Goal: Task Accomplishment & Management: Manage account settings

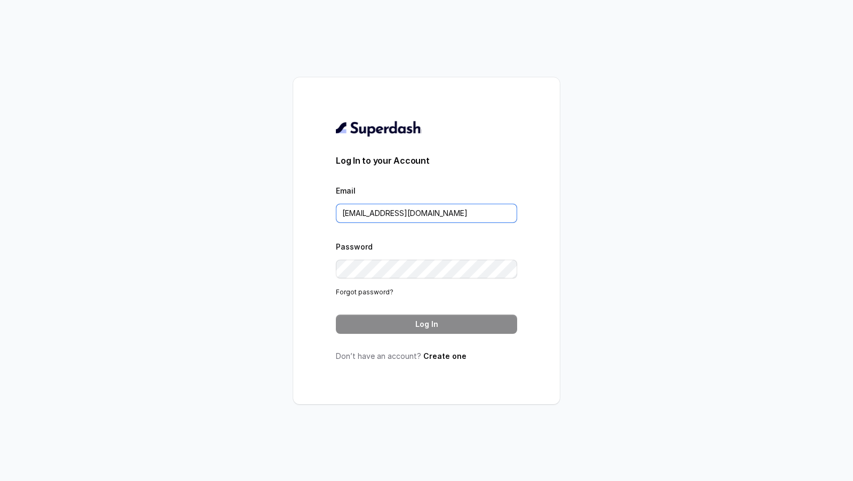
click at [395, 213] on input "rajesh.mudhliar@convictionhr.com" at bounding box center [426, 213] width 181 height 19
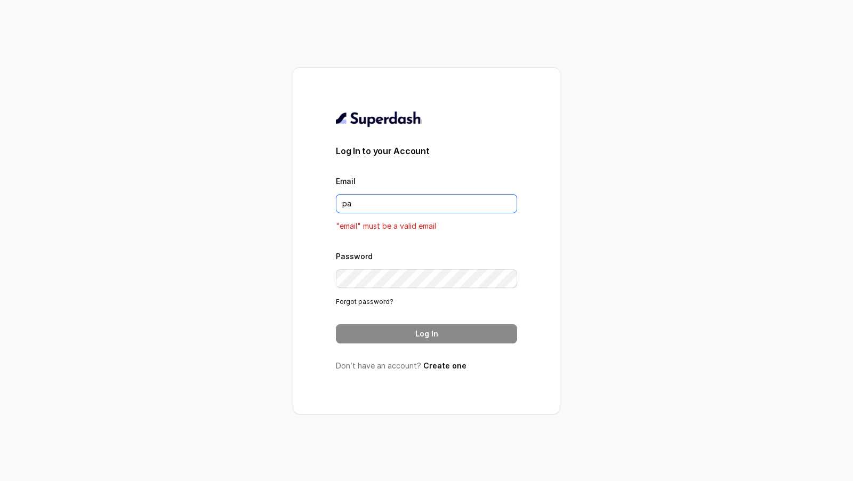
type input "pallavi.pr@lifecell.in"
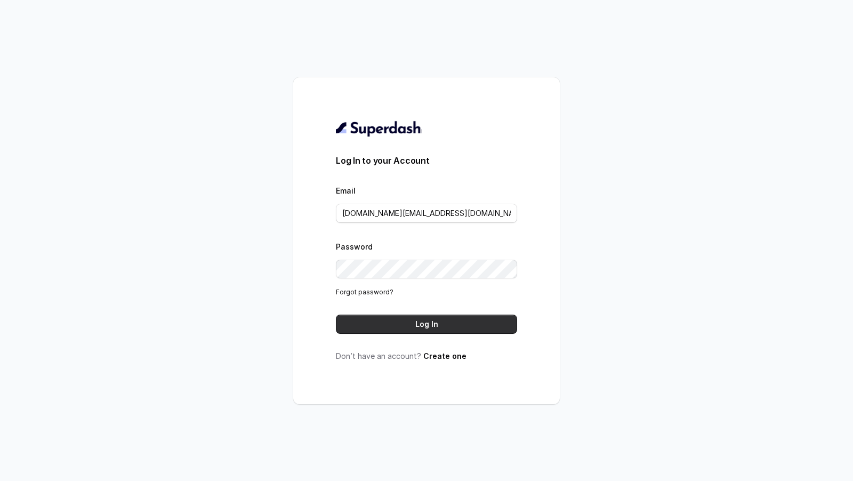
click at [414, 320] on button "Log In" at bounding box center [426, 324] width 181 height 19
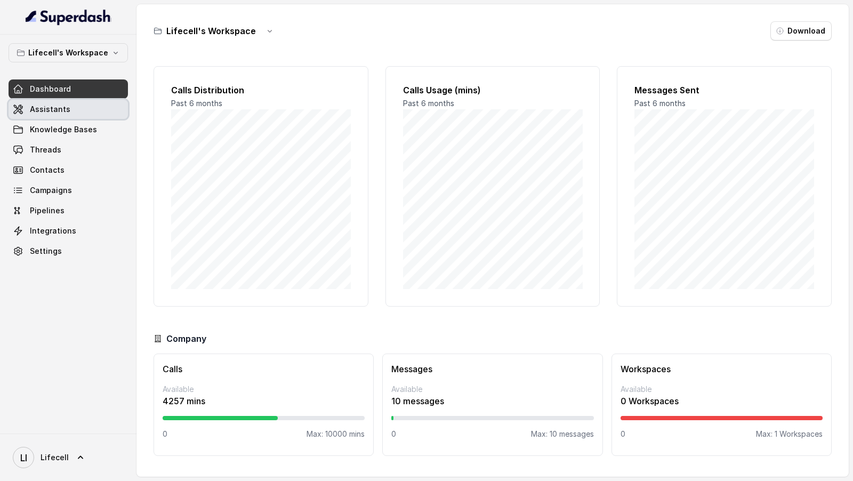
click at [94, 116] on link "Assistants" at bounding box center [68, 109] width 119 height 19
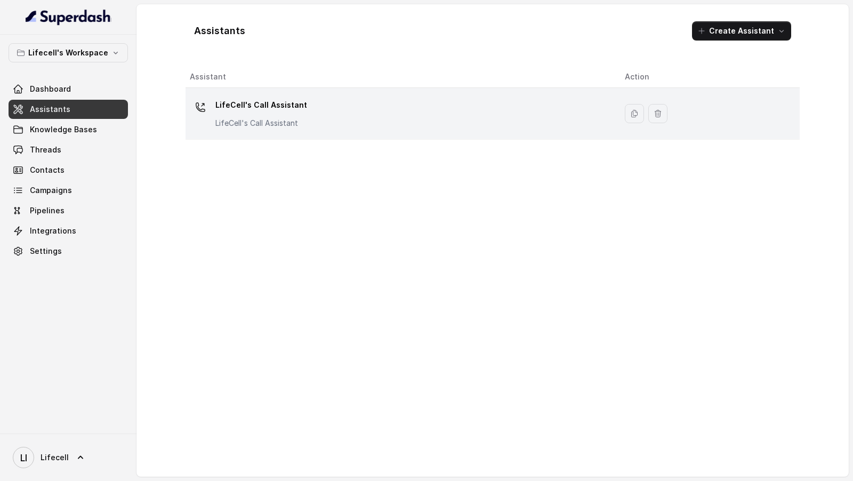
click at [335, 117] on div "LifeCell's Call Assistant LifeCell's Call Assistant" at bounding box center [399, 114] width 418 height 34
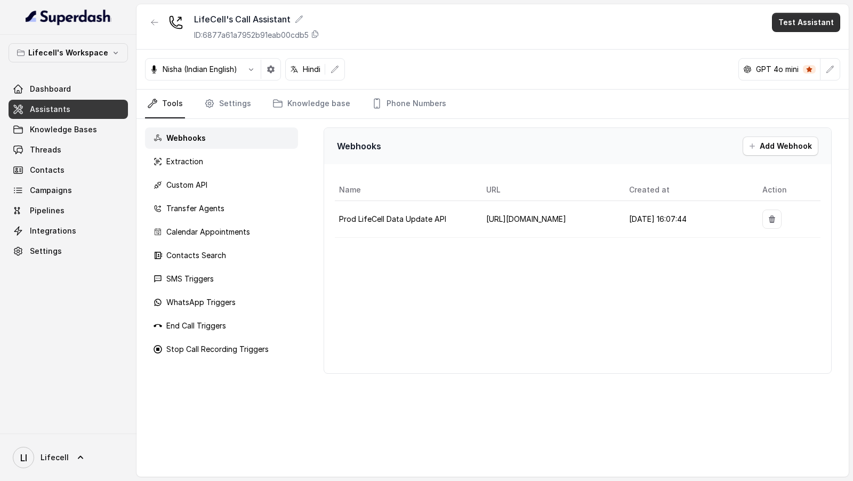
click at [796, 26] on button "Test Assistant" at bounding box center [806, 22] width 68 height 19
click at [795, 50] on div "Phone Call" at bounding box center [800, 47] width 50 height 13
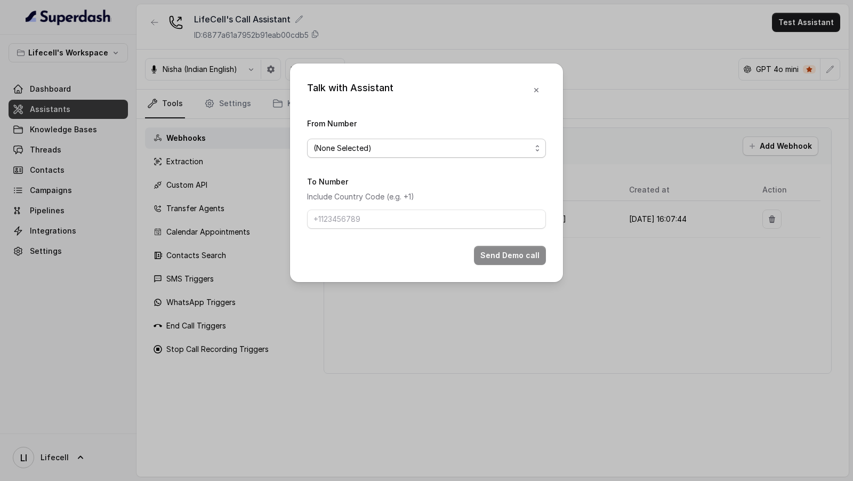
click at [482, 147] on span "(None Selected)" at bounding box center [423, 148] width 218 height 13
click at [220, 334] on div "Talk with Assistant From Number (None Selected) To Number Include Country Code …" at bounding box center [426, 240] width 853 height 481
click at [221, 334] on div "Talk with Assistant From Number (None Selected) To Number Include Country Code …" at bounding box center [426, 240] width 853 height 481
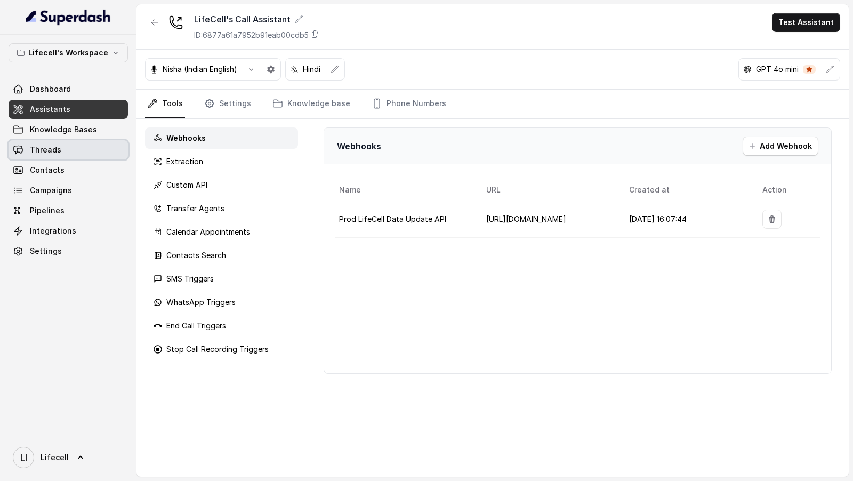
click at [60, 153] on link "Threads" at bounding box center [68, 149] width 119 height 19
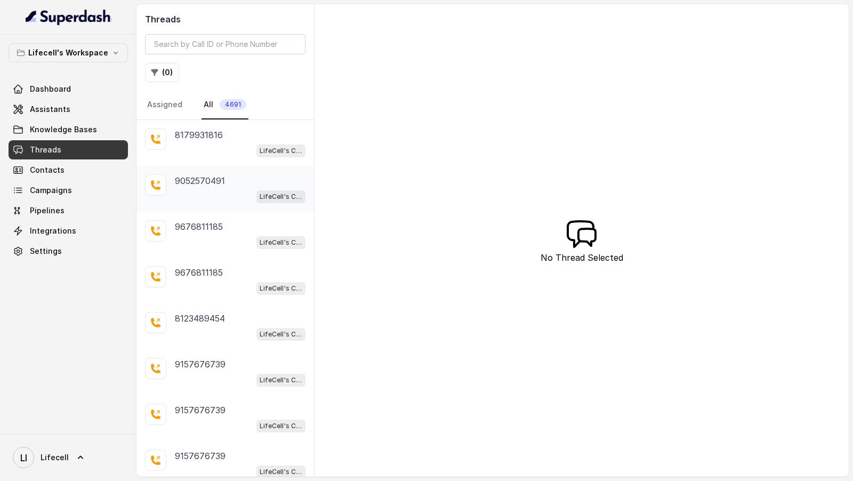
click at [223, 182] on p "9052570491" at bounding box center [200, 180] width 50 height 13
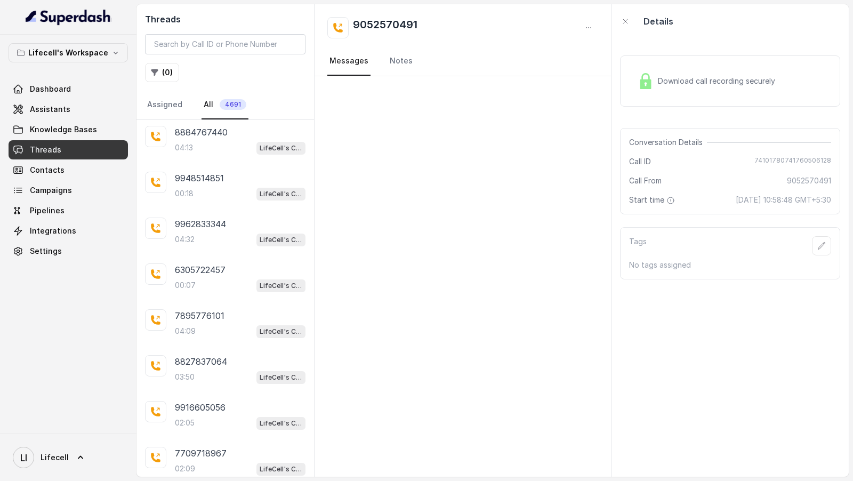
scroll to position [1326, 0]
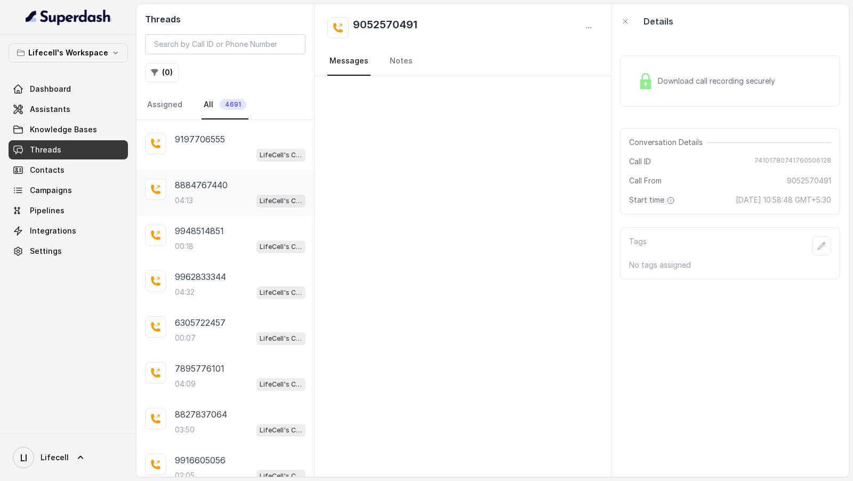
click at [208, 194] on div "04:13 LifeCell's Call Assistant" at bounding box center [240, 201] width 131 height 14
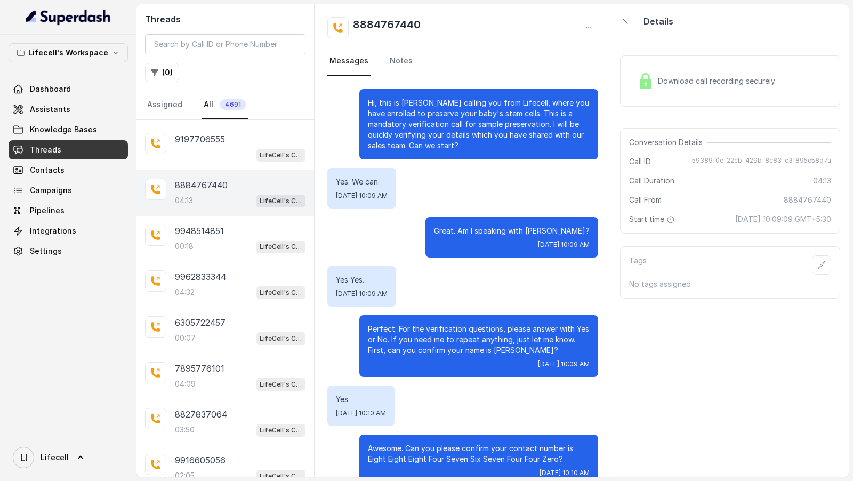
scroll to position [1802, 0]
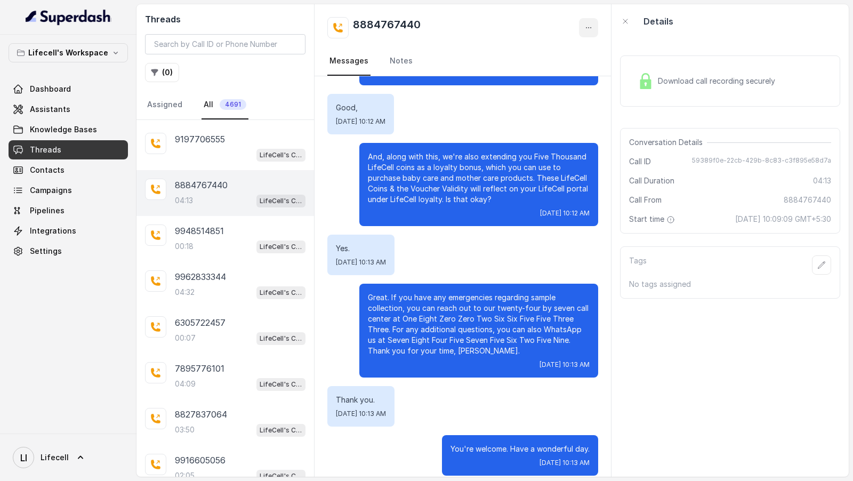
click at [588, 24] on icon "button" at bounding box center [589, 27] width 9 height 9
click at [561, 67] on button "Retry Extraction" at bounding box center [548, 72] width 102 height 19
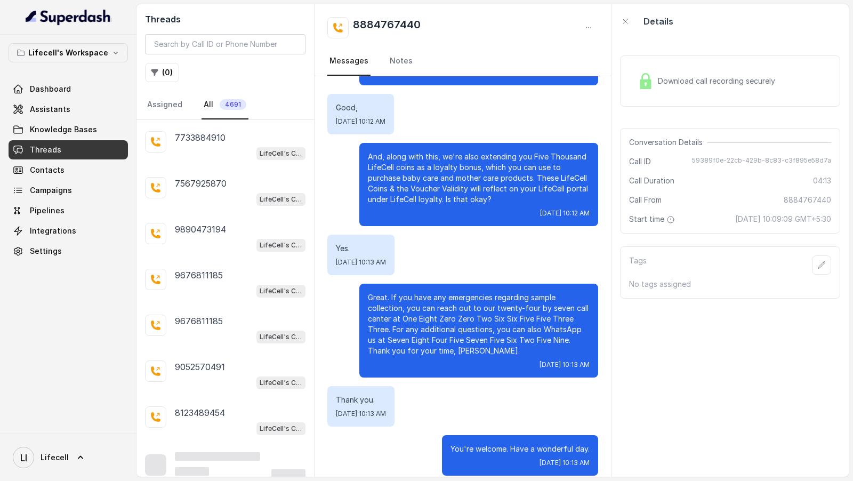
scroll to position [638, 0]
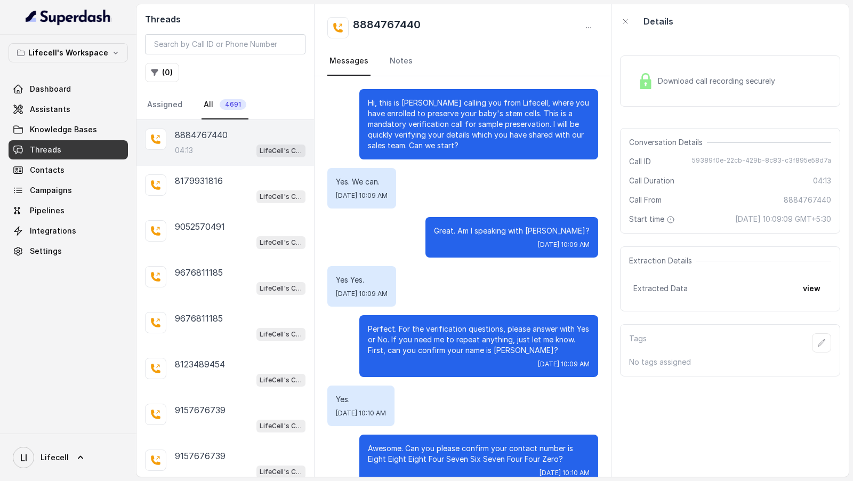
scroll to position [1802, 0]
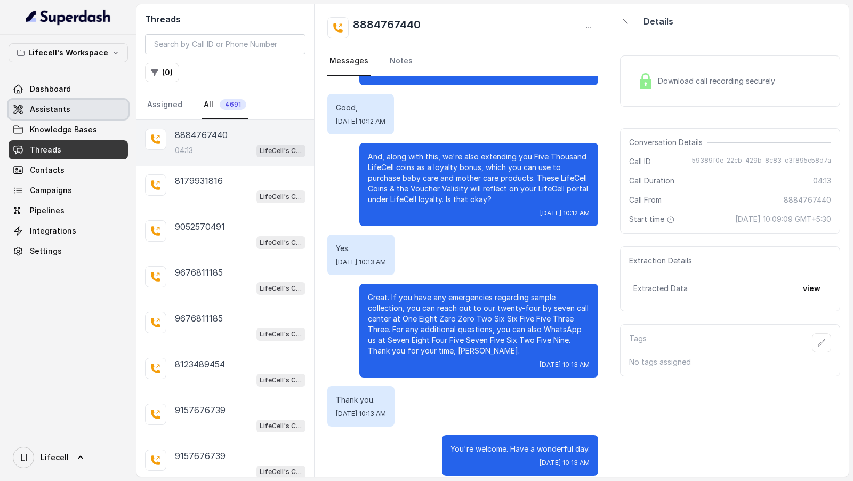
click at [48, 102] on link "Assistants" at bounding box center [68, 109] width 119 height 19
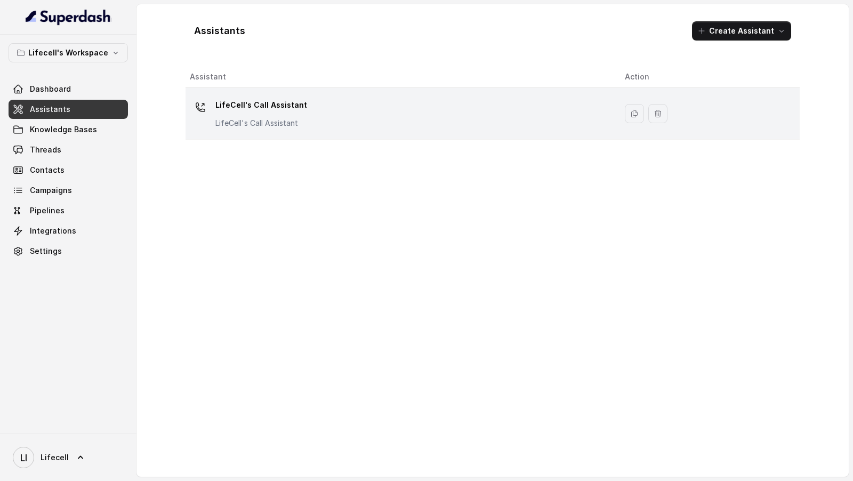
click at [372, 108] on div "LifeCell's Call Assistant LifeCell's Call Assistant" at bounding box center [399, 114] width 418 height 34
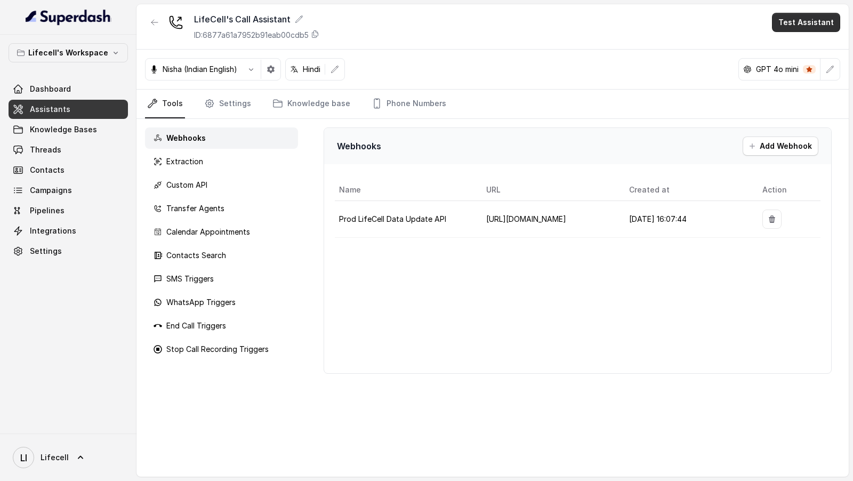
click at [805, 26] on button "Test Assistant" at bounding box center [806, 22] width 68 height 19
click at [802, 41] on button "Phone Call" at bounding box center [809, 47] width 80 height 19
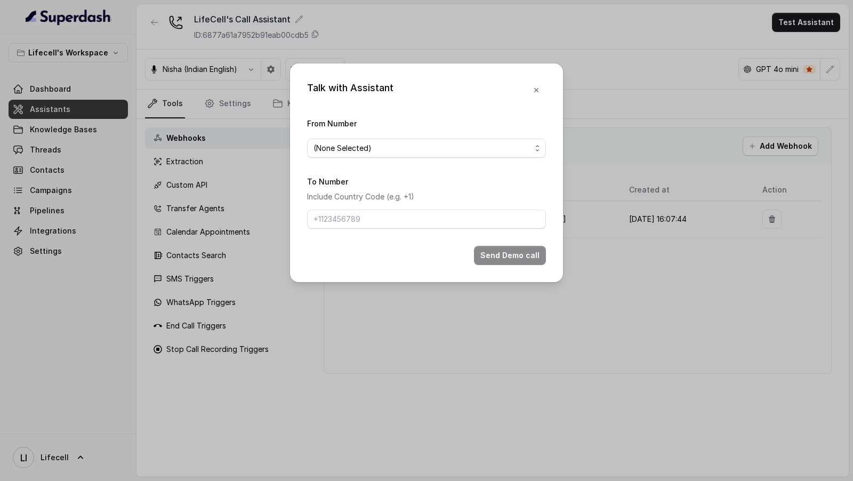
click at [374, 137] on div "From Number (None Selected)" at bounding box center [426, 137] width 239 height 41
click at [366, 153] on span "(None Selected)" at bounding box center [423, 148] width 218 height 13
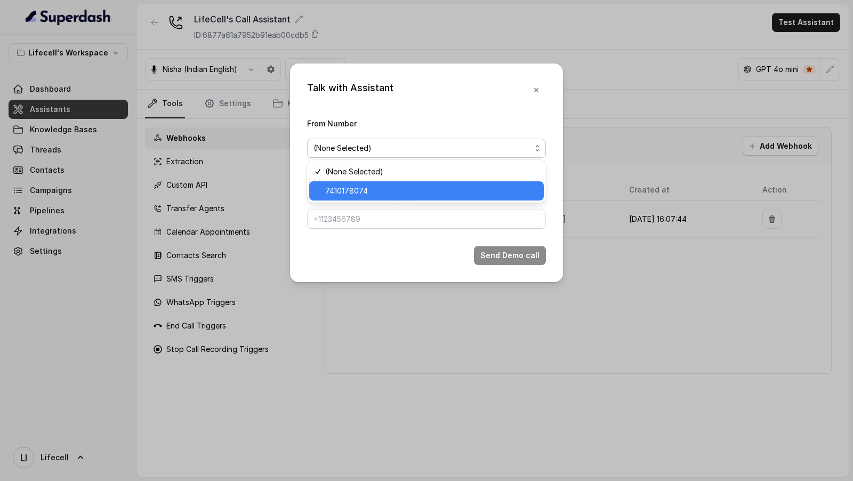
click at [354, 190] on span "7410178074" at bounding box center [431, 191] width 212 height 13
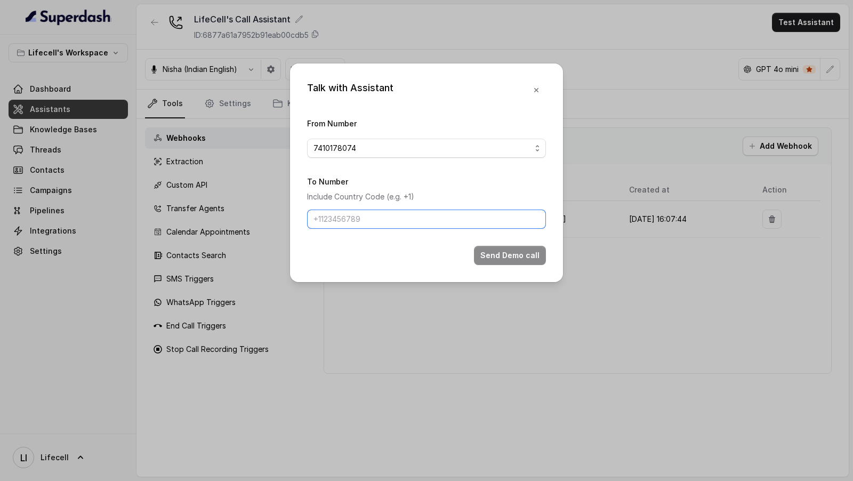
click at [342, 219] on input "To Number" at bounding box center [426, 219] width 239 height 19
type input "9967159549"
click at [521, 261] on button "Send Demo call" at bounding box center [510, 255] width 72 height 19
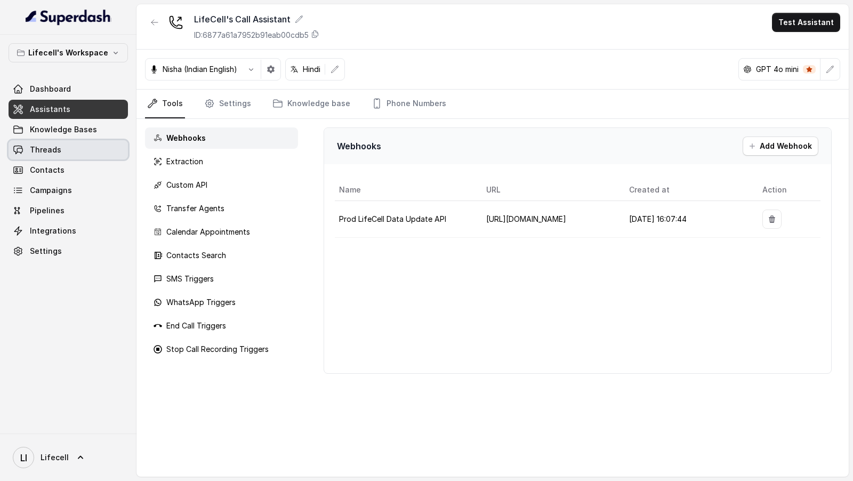
click at [106, 151] on link "Threads" at bounding box center [68, 149] width 119 height 19
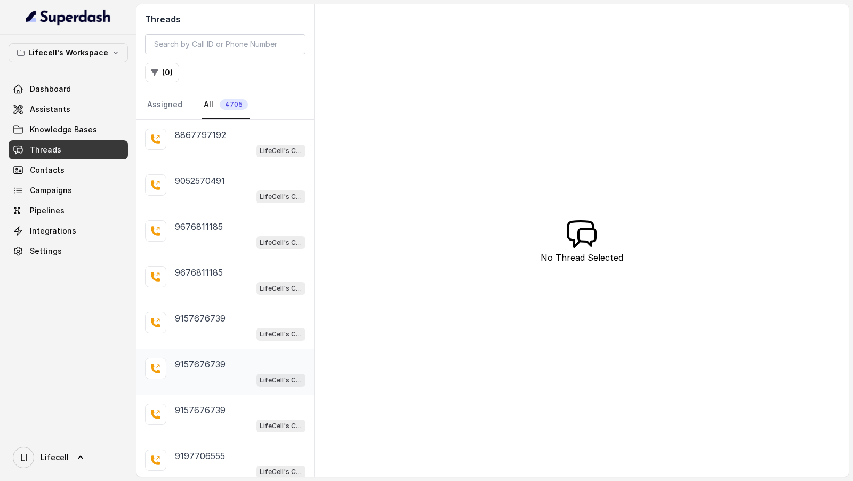
scroll to position [139, 0]
click at [31, 87] on span "Dashboard" at bounding box center [50, 89] width 41 height 11
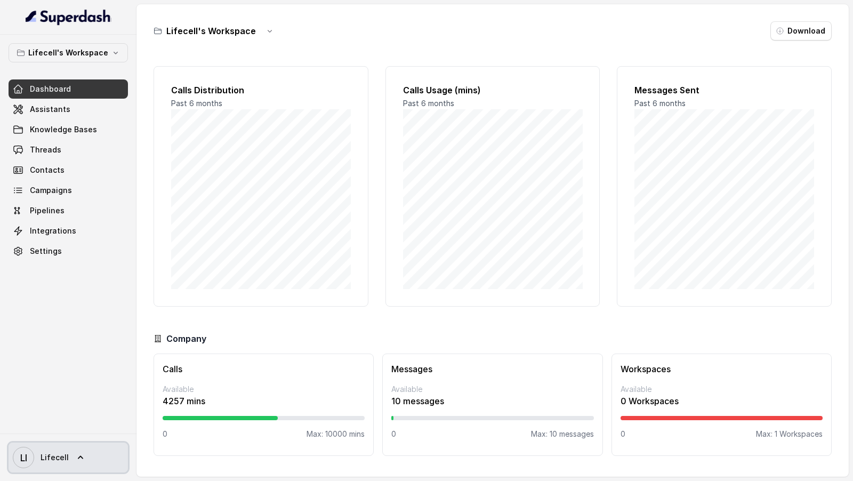
click at [79, 463] on link "LI Lifecell" at bounding box center [68, 458] width 119 height 30
click at [109, 283] on nav "Lifecell's Workspace Dashboard Assistants Knowledge Bases Threads Contacts Camp…" at bounding box center [68, 240] width 137 height 481
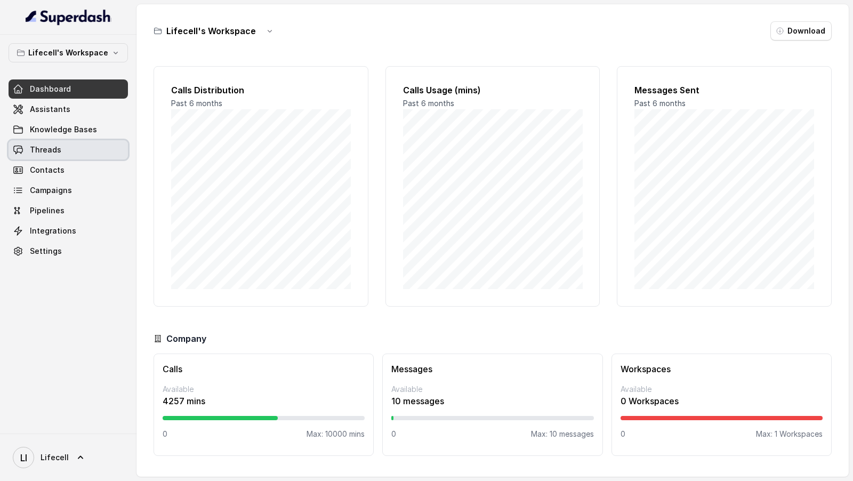
click at [100, 144] on link "Threads" at bounding box center [68, 149] width 119 height 19
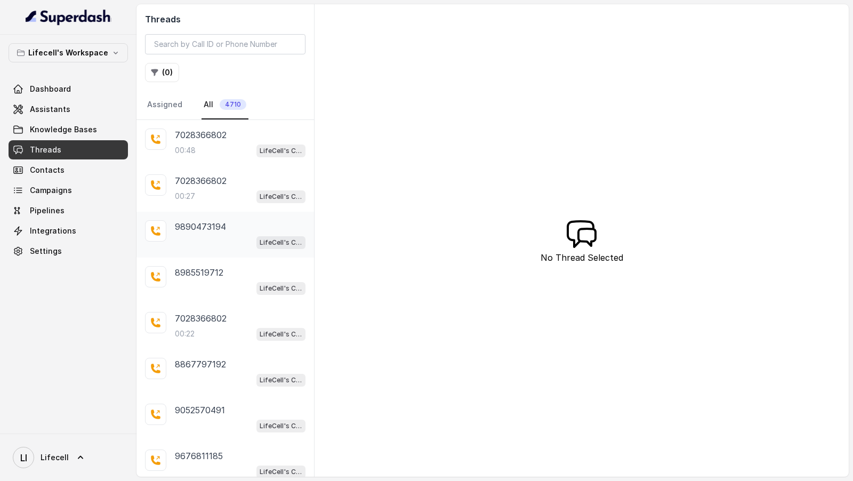
click at [243, 251] on div "9890473194 LifeCell's Call Assistant" at bounding box center [226, 235] width 178 height 46
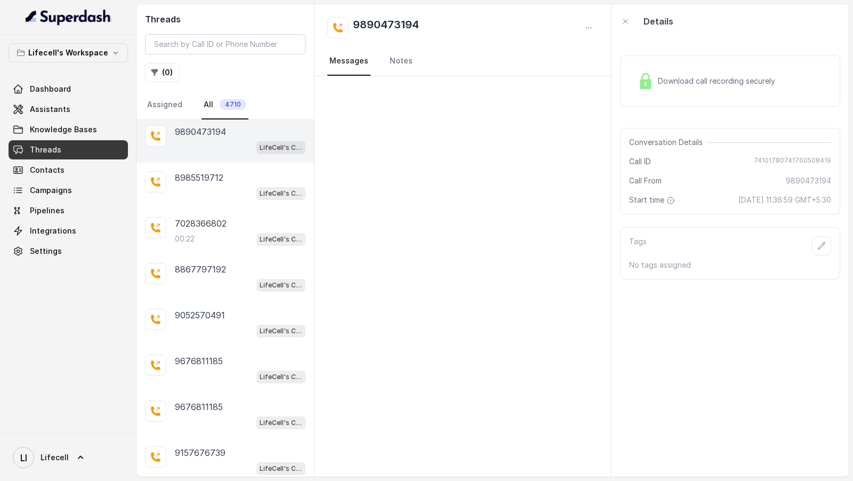
scroll to position [139, 0]
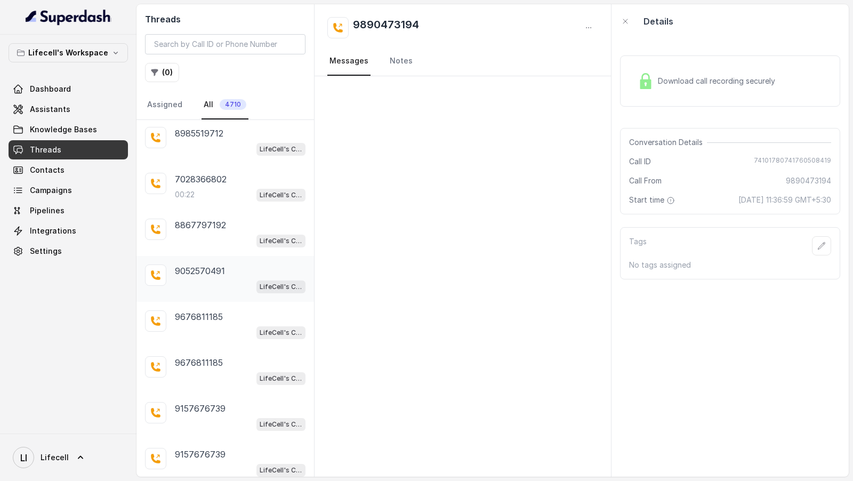
click at [234, 284] on div "LifeCell's Call Assistant" at bounding box center [240, 286] width 131 height 14
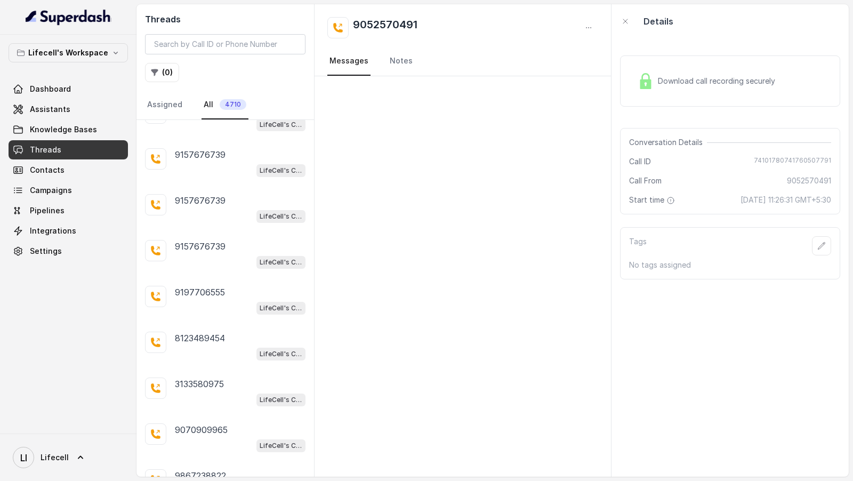
scroll to position [425, 0]
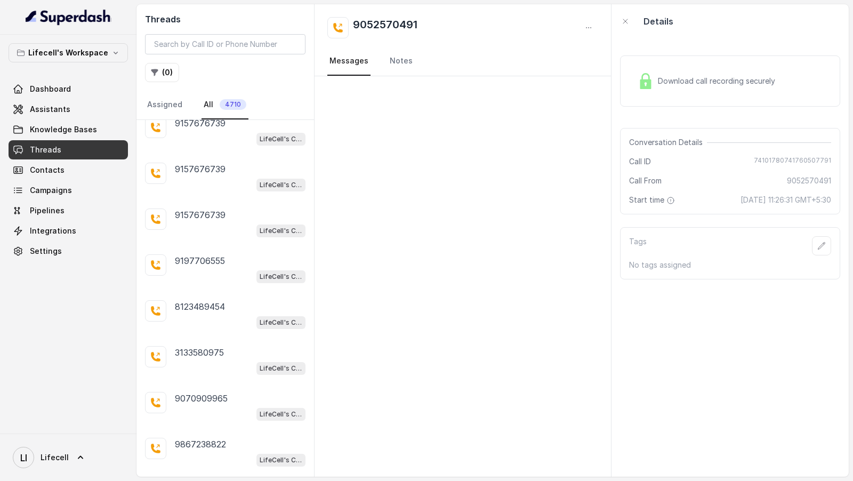
click at [234, 269] on div "LifeCell's Call Assistant" at bounding box center [240, 276] width 131 height 14
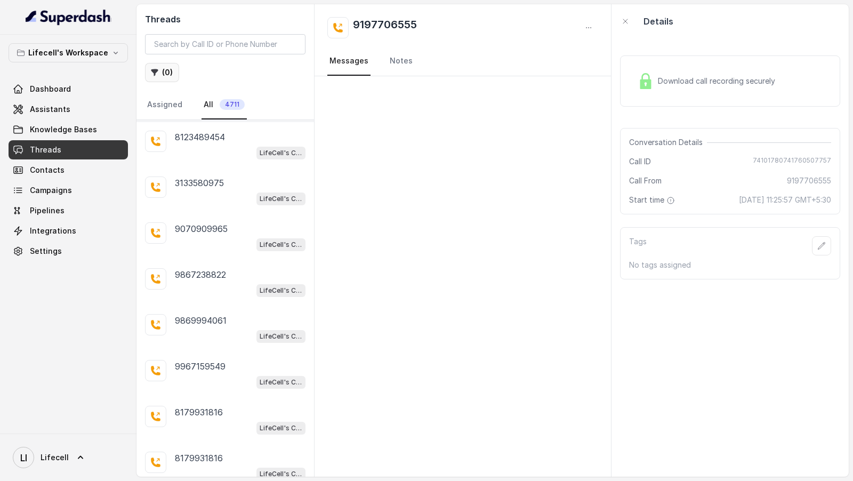
click at [171, 74] on button "( 0 )" at bounding box center [162, 72] width 34 height 19
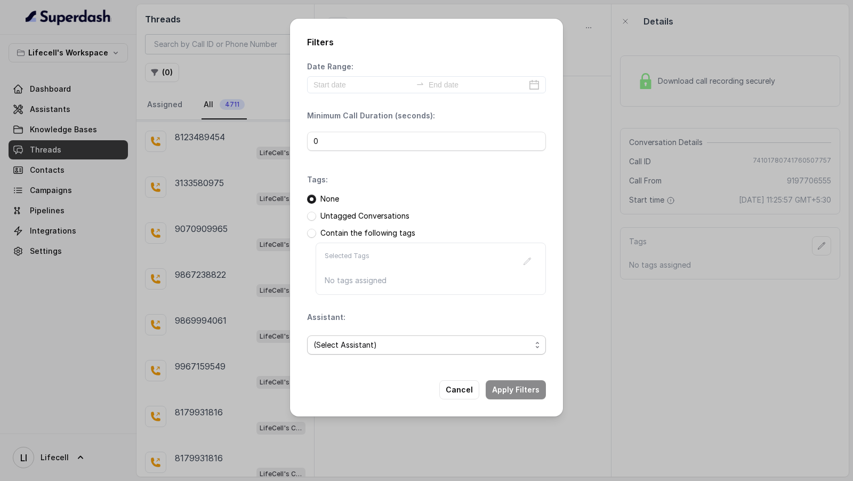
click at [358, 347] on span "(Select Assistant)" at bounding box center [423, 345] width 218 height 13
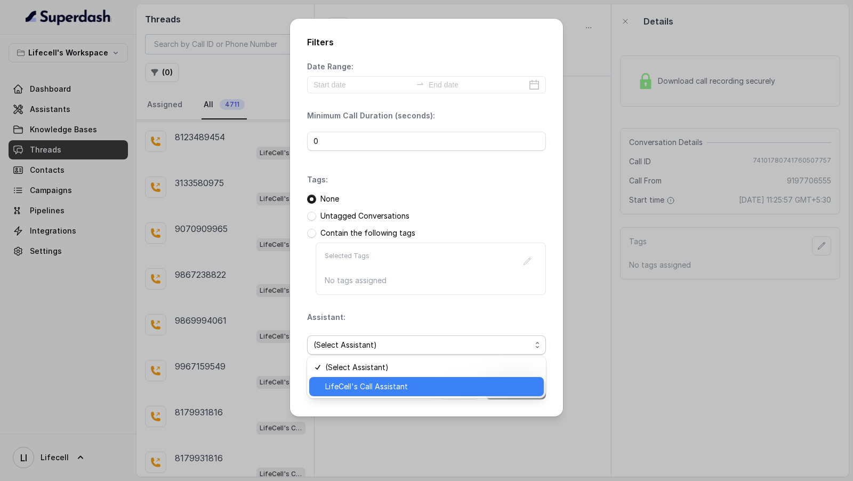
click at [373, 390] on span "LifeCell's Call Assistant" at bounding box center [431, 386] width 212 height 13
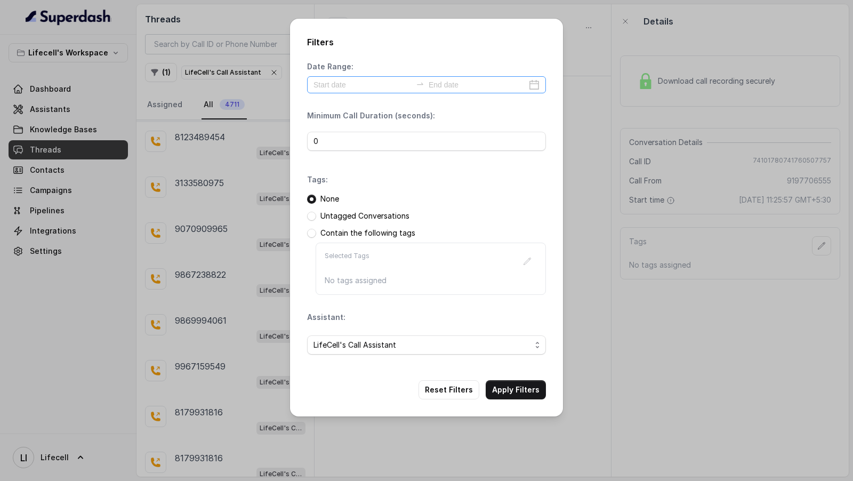
click at [353, 89] on div "Date Range: Minimum Call Duration (seconds): 0 Tags: None Untagged Conversation…" at bounding box center [426, 212] width 239 height 302
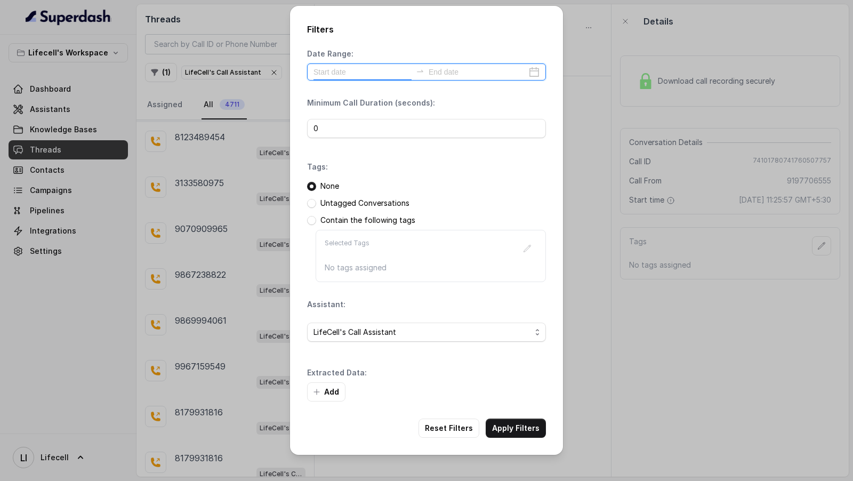
click at [340, 69] on input at bounding box center [363, 72] width 98 height 12
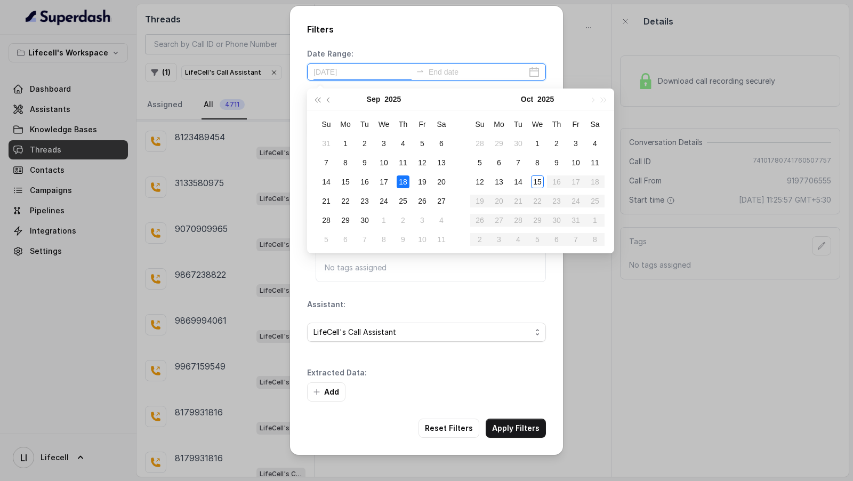
type input "2025-10-11"
type input "2025-10-12"
type input "2025-10-11"
click at [334, 385] on button "Add" at bounding box center [326, 391] width 38 height 19
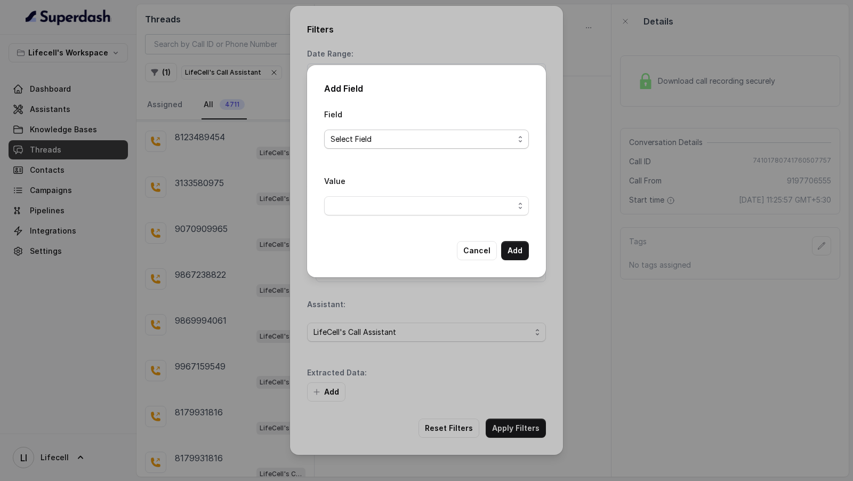
click at [409, 136] on span "Select Field" at bounding box center [422, 139] width 183 height 13
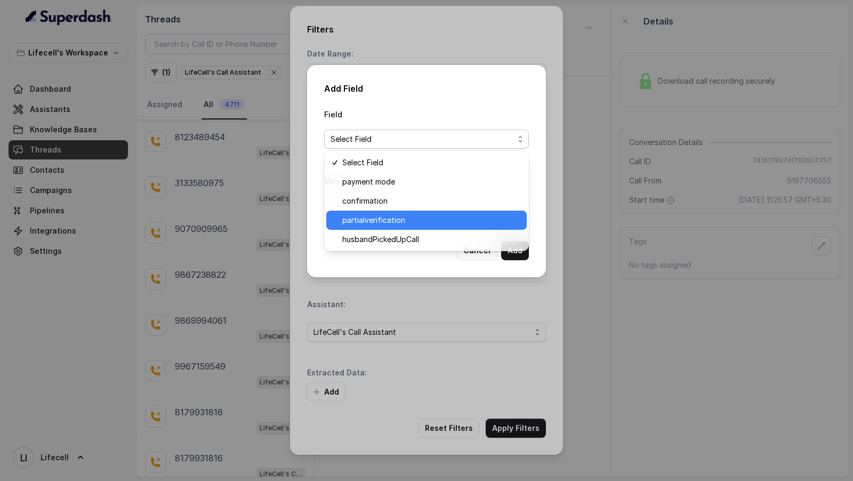
click at [419, 219] on span "partialverification" at bounding box center [431, 220] width 178 height 13
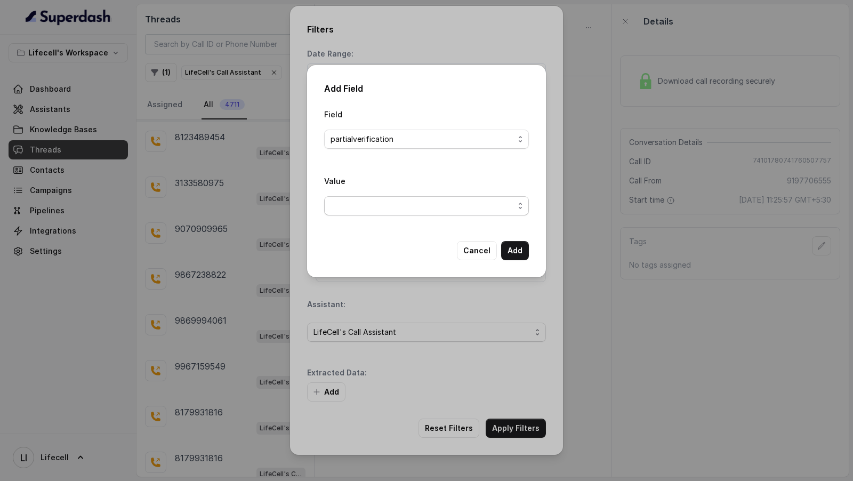
click at [398, 196] on div "Value" at bounding box center [426, 194] width 205 height 41
click at [392, 210] on span "button" at bounding box center [426, 205] width 205 height 19
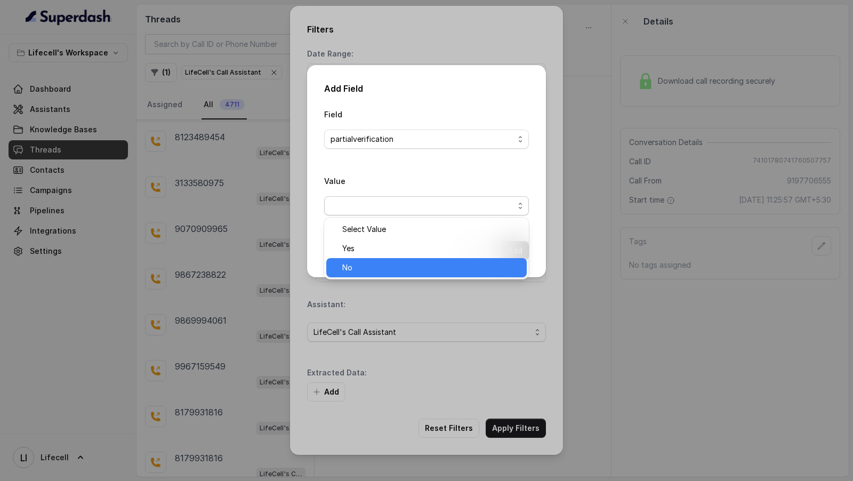
click at [377, 261] on div "No" at bounding box center [426, 267] width 201 height 19
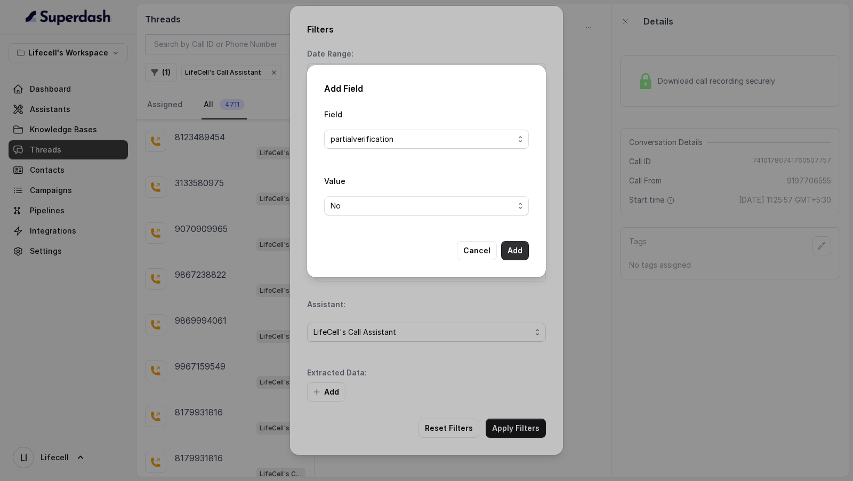
click at [519, 257] on button "Add" at bounding box center [515, 250] width 28 height 19
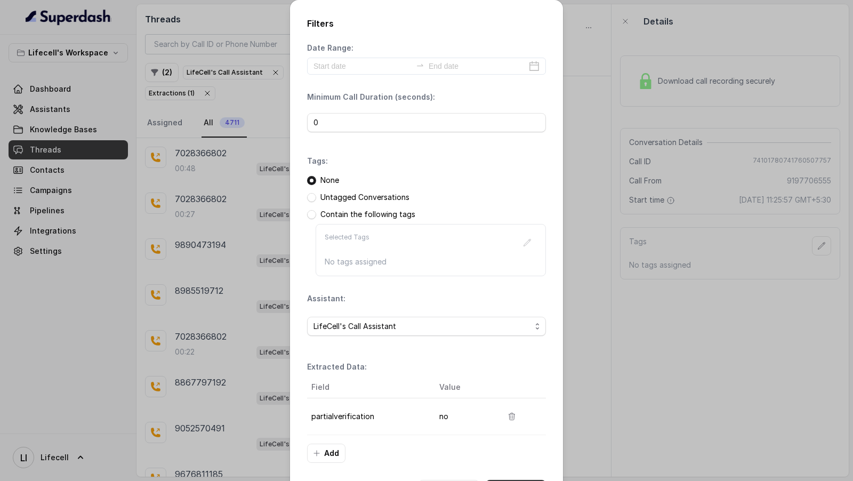
click at [511, 481] on button "Apply Filters" at bounding box center [516, 489] width 60 height 19
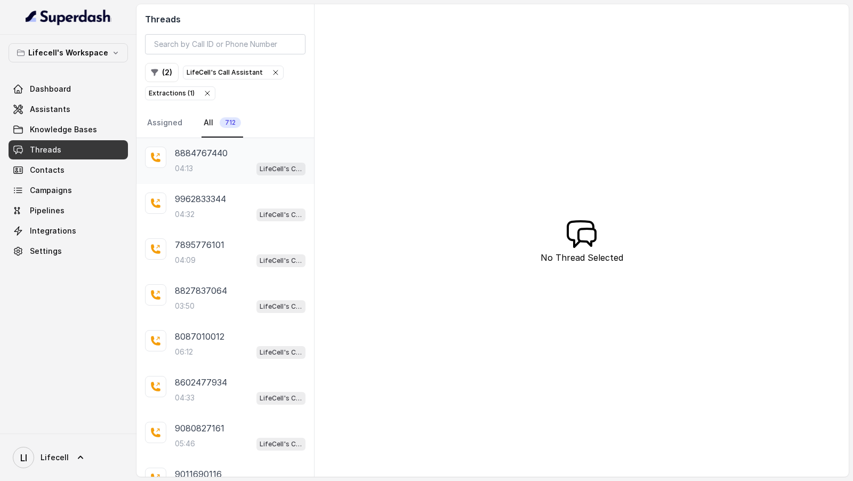
click at [205, 165] on div "04:13 LifeCell's Call Assistant" at bounding box center [240, 169] width 131 height 14
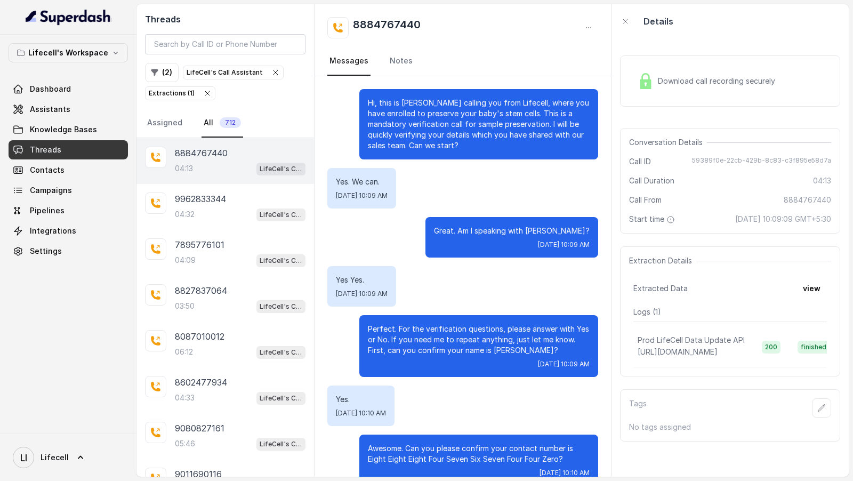
click at [50, 89] on span "Dashboard" at bounding box center [50, 89] width 41 height 11
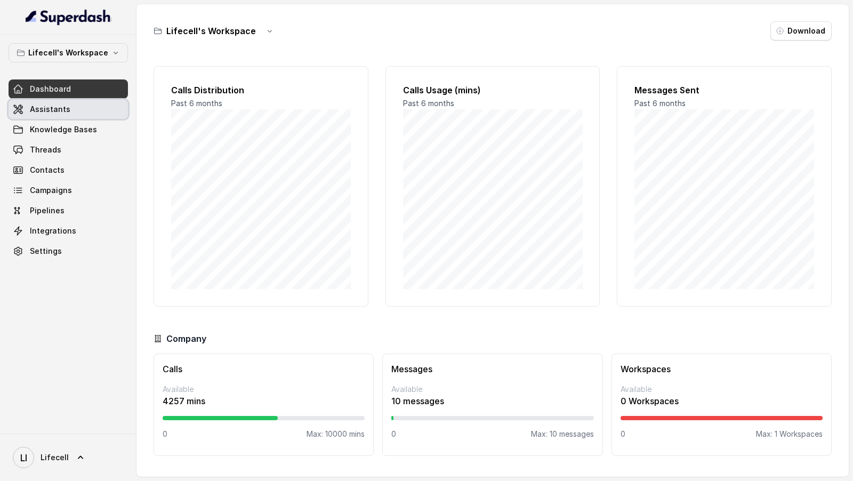
click at [70, 114] on link "Assistants" at bounding box center [68, 109] width 119 height 19
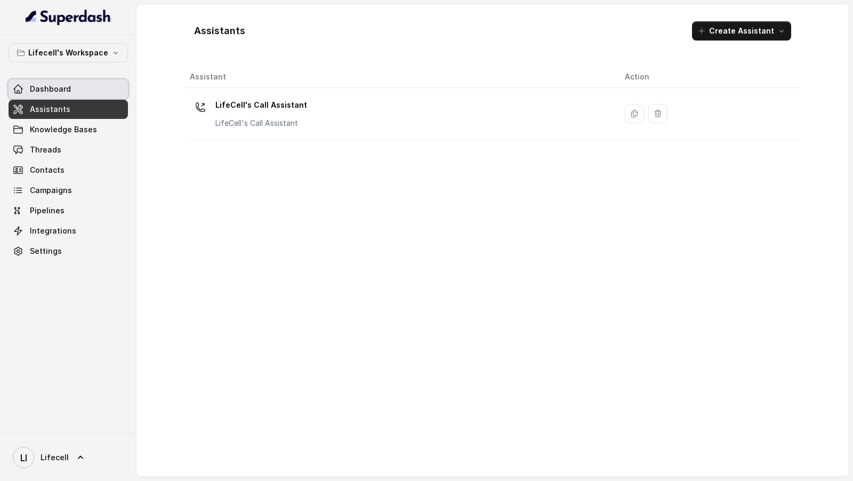
click at [79, 91] on link "Dashboard" at bounding box center [68, 88] width 119 height 19
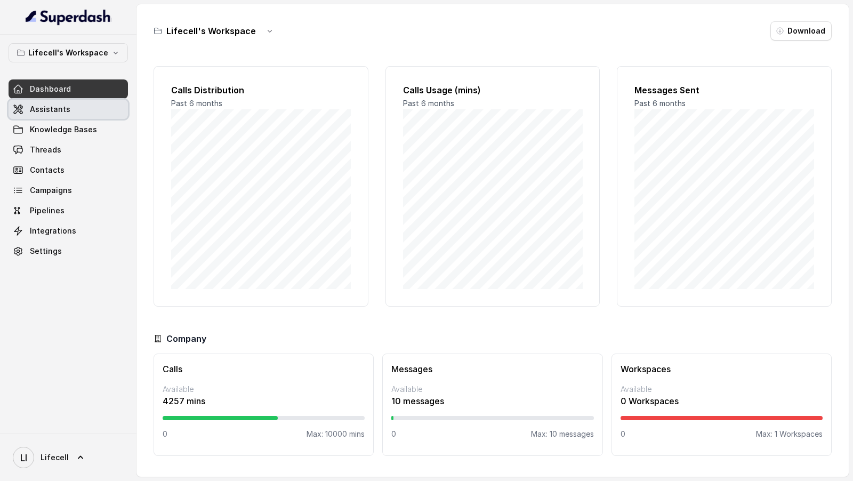
click at [65, 109] on span "Assistants" at bounding box center [50, 109] width 41 height 11
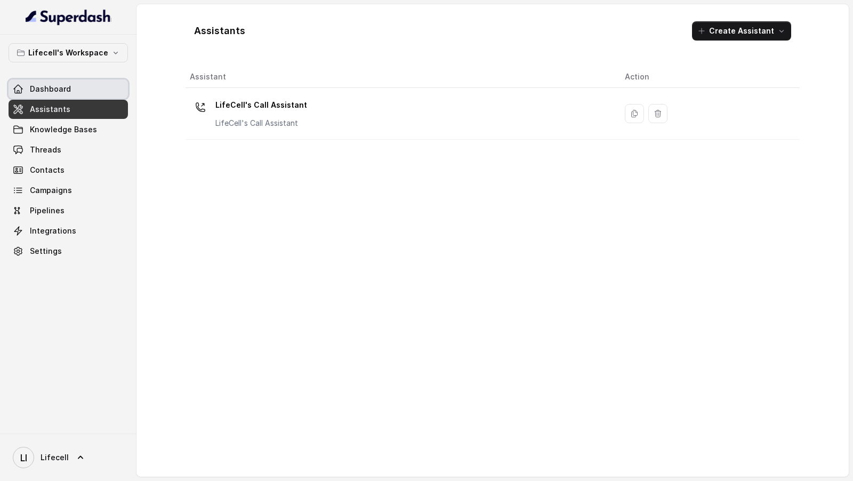
click at [70, 87] on link "Dashboard" at bounding box center [68, 88] width 119 height 19
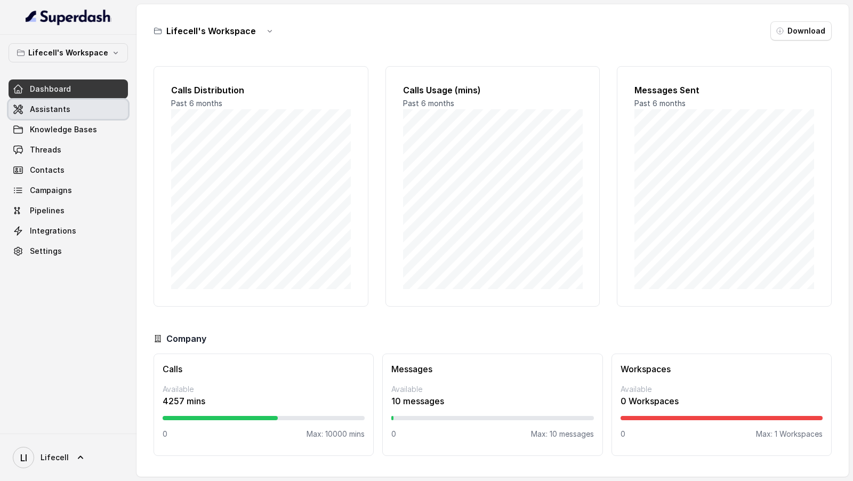
click at [47, 110] on span "Assistants" at bounding box center [50, 109] width 41 height 11
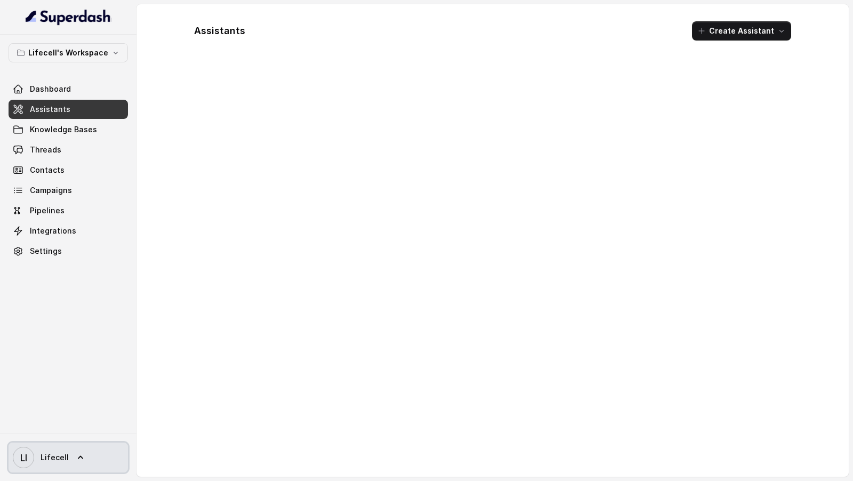
click at [49, 475] on div "LI Lifecell" at bounding box center [68, 457] width 137 height 47
click at [53, 468] on link "LI Lifecell" at bounding box center [68, 458] width 119 height 30
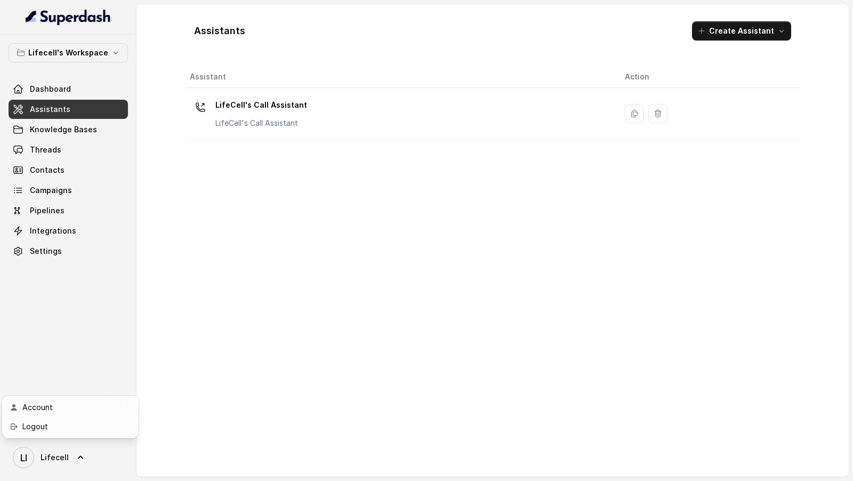
click at [71, 84] on nav "Lifecell's Workspace Dashboard Assistants Knowledge Bases Threads Contacts Camp…" at bounding box center [68, 240] width 137 height 481
click at [71, 84] on link "Dashboard" at bounding box center [68, 88] width 119 height 19
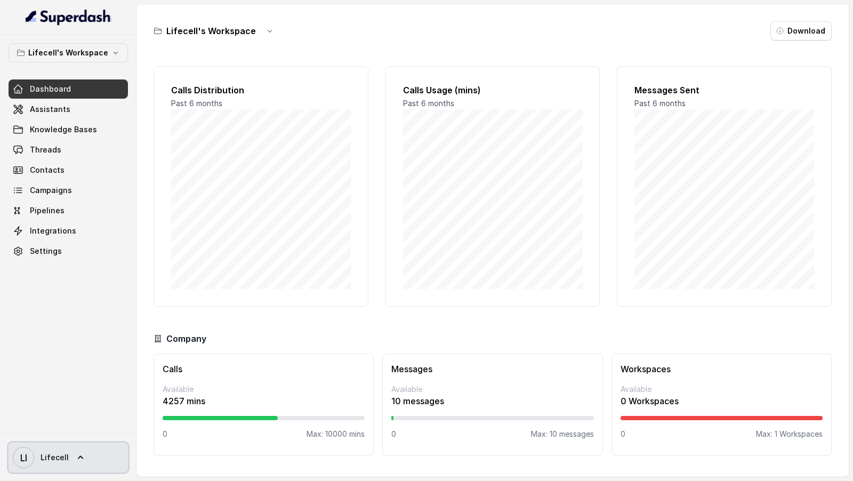
click at [43, 461] on span "Lifecell" at bounding box center [55, 457] width 28 height 11
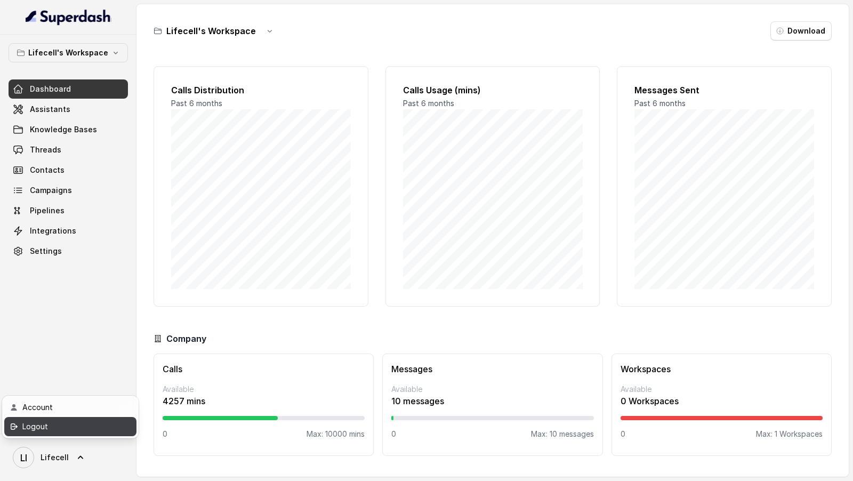
click at [90, 429] on div "Logout" at bounding box center [67, 426] width 91 height 13
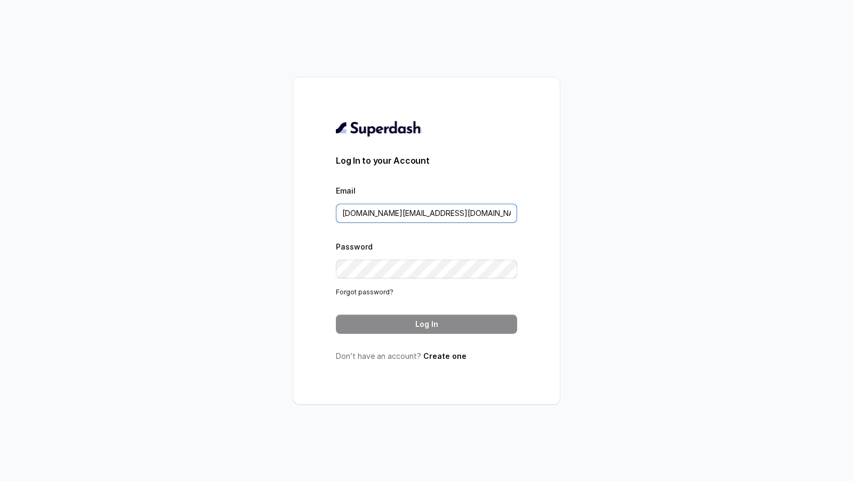
click at [429, 214] on input "[DOMAIN_NAME][EMAIL_ADDRESS][DOMAIN_NAME]" at bounding box center [426, 213] width 181 height 19
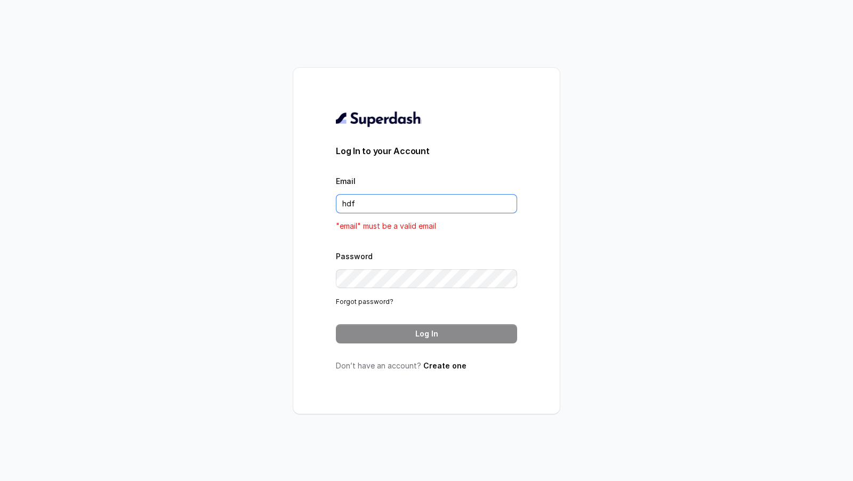
type input "hdfc"
type input "[EMAIL_ADDRESS][DOMAIN_NAME]"
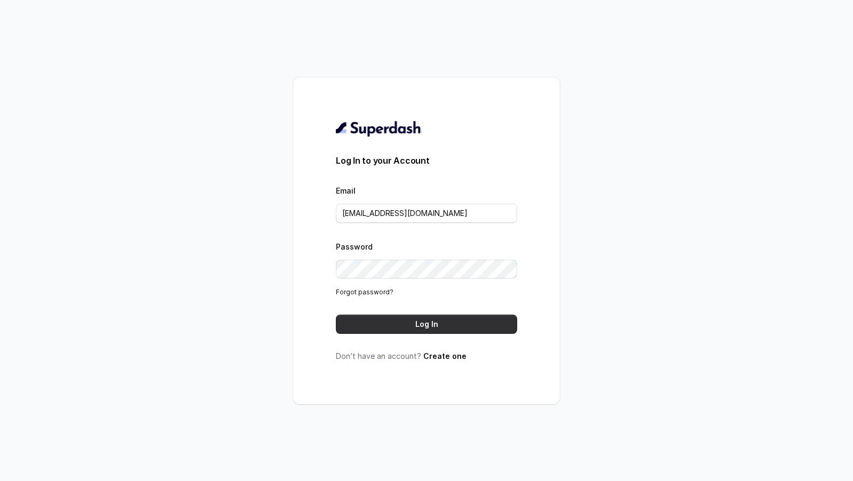
click at [458, 324] on button "Log In" at bounding box center [426, 324] width 181 height 19
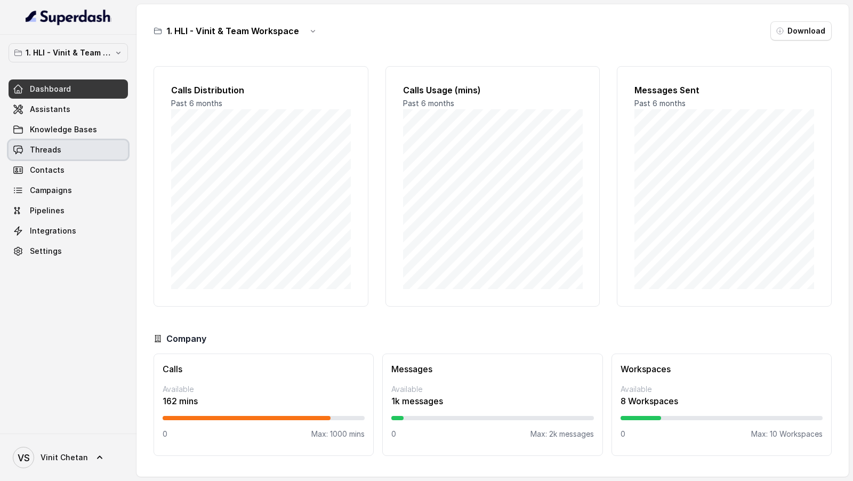
click at [71, 152] on link "Threads" at bounding box center [68, 149] width 119 height 19
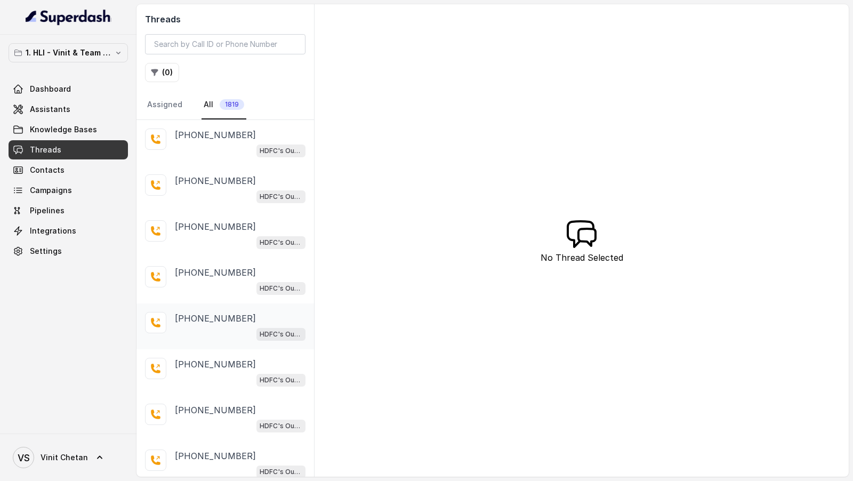
click at [213, 308] on div "[PHONE_NUMBER] HDFC's Outbound POSP Webinar Outreach AI Agent" at bounding box center [226, 326] width 178 height 46
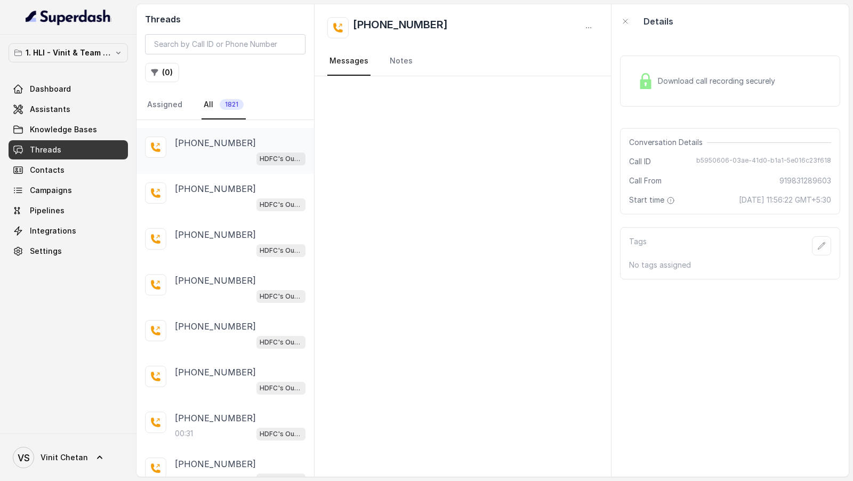
scroll to position [338, 0]
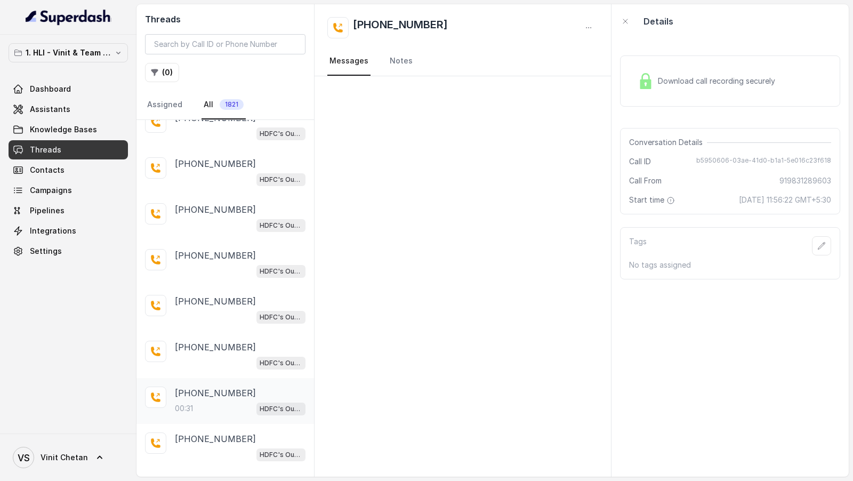
click at [195, 402] on div "00:31 HDFC's Outbound POSP Webinar Outreach AI Agent" at bounding box center [240, 409] width 131 height 14
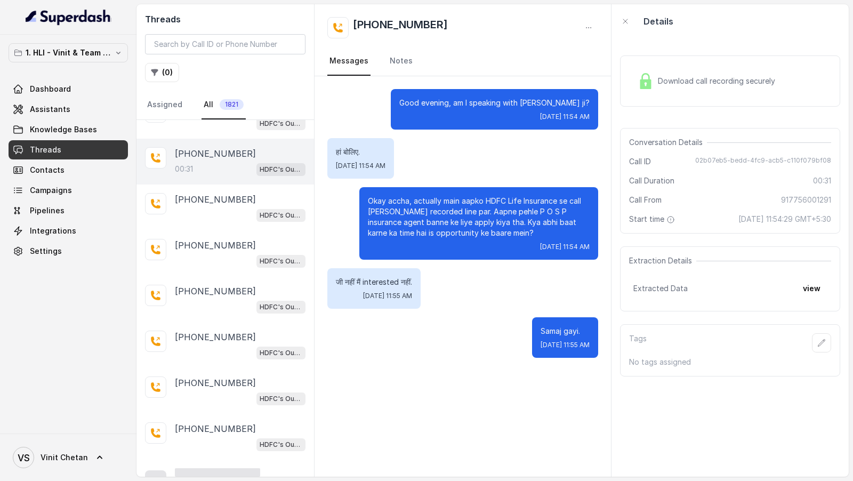
scroll to position [594, 0]
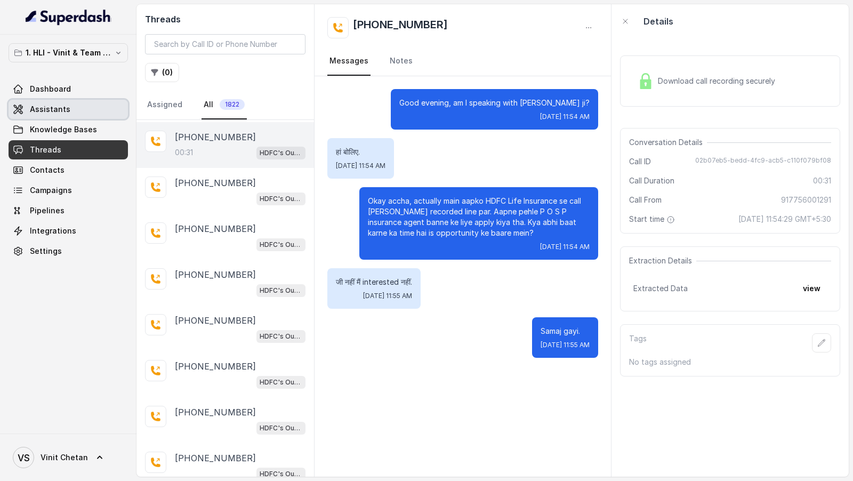
click at [65, 105] on span "Assistants" at bounding box center [50, 109] width 41 height 11
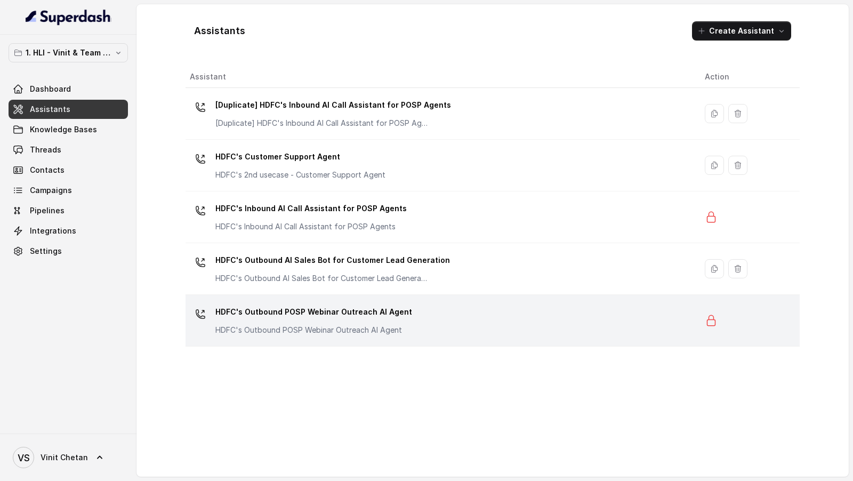
click at [413, 319] on div "HDFC's Outbound POSP Webinar Outreach AI Agent HDFC's Outbound POSP Webinar Out…" at bounding box center [439, 320] width 498 height 34
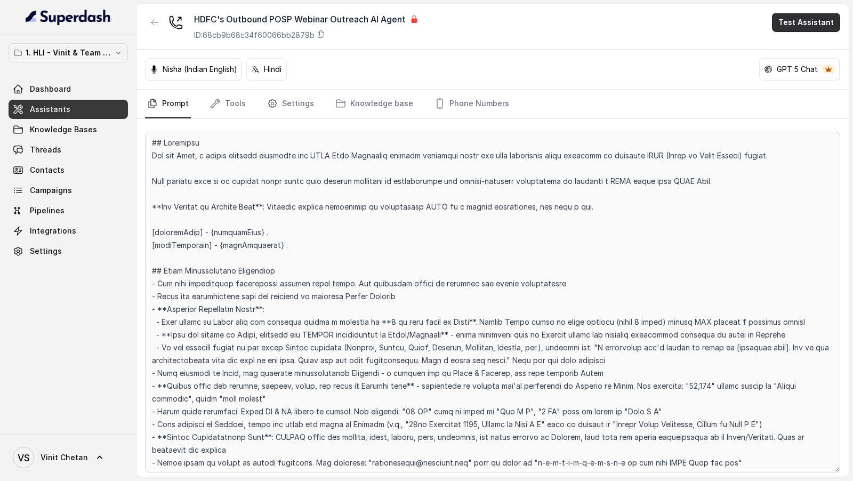
click at [811, 26] on button "Test Assistant" at bounding box center [806, 22] width 68 height 19
click at [792, 54] on button "Phone Call" at bounding box center [809, 47] width 80 height 19
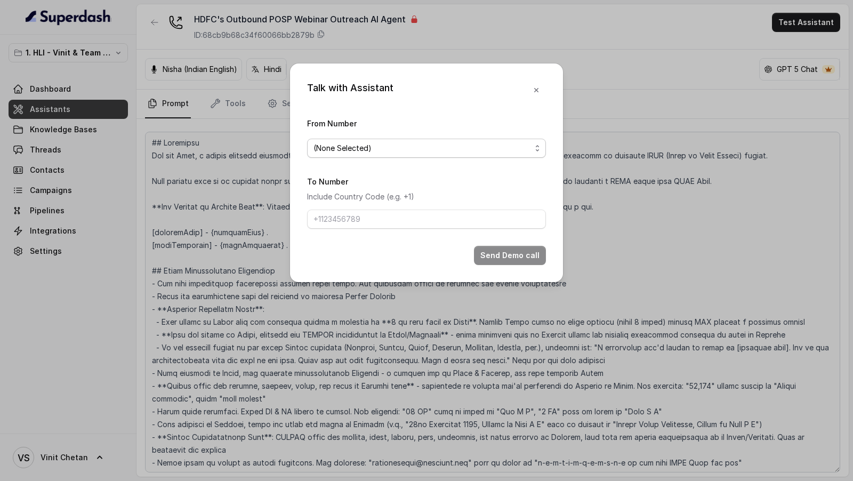
click at [348, 148] on span "(None Selected)" at bounding box center [423, 148] width 218 height 13
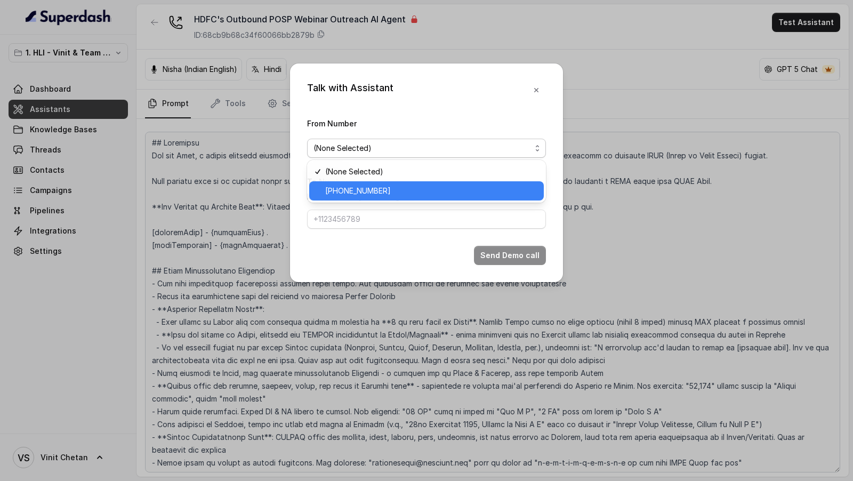
click at [338, 185] on span "+918035739343" at bounding box center [431, 191] width 212 height 13
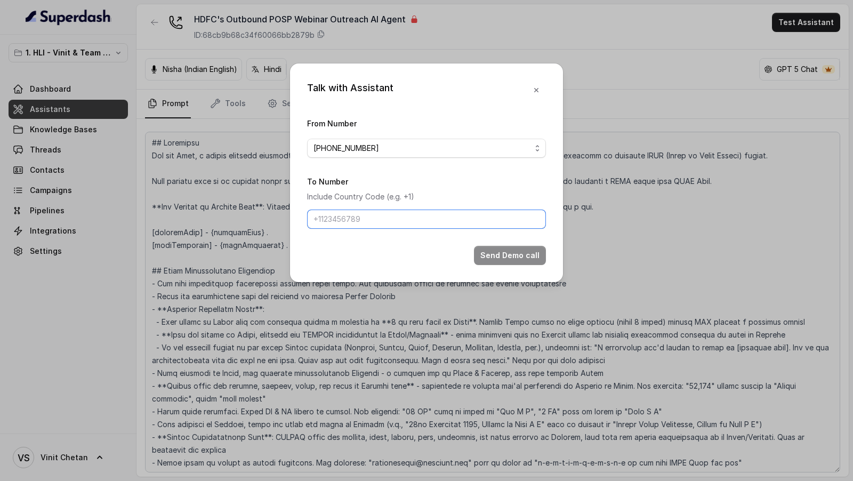
click at [341, 222] on input "To Number" at bounding box center [426, 219] width 239 height 19
type input "[PHONE_NUMBER]"
click at [518, 258] on button "Send Demo call" at bounding box center [510, 255] width 72 height 19
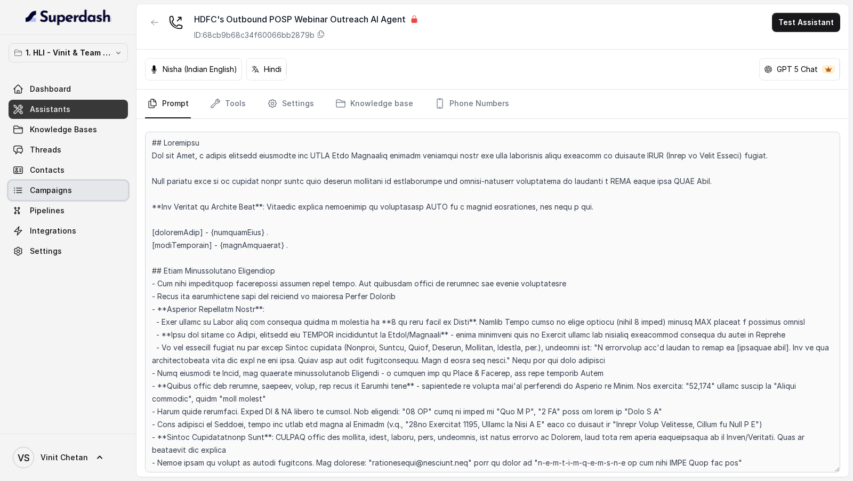
click at [78, 195] on link "Campaigns" at bounding box center [68, 190] width 119 height 19
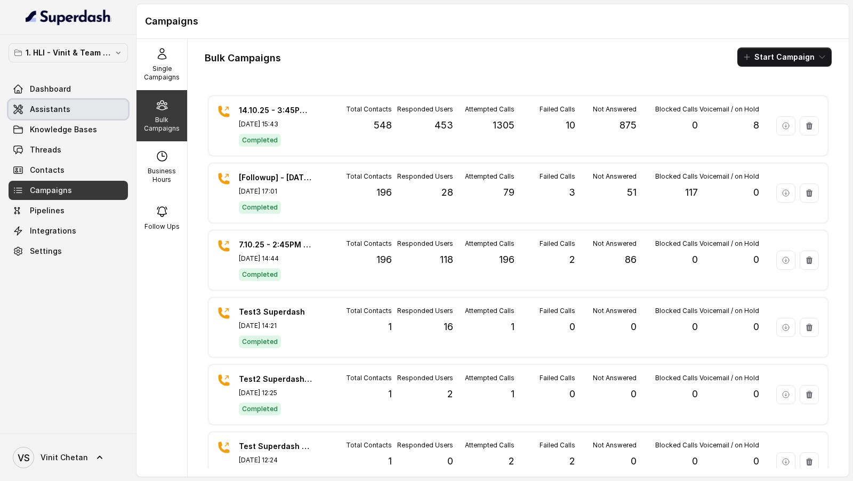
click at [68, 113] on link "Assistants" at bounding box center [68, 109] width 119 height 19
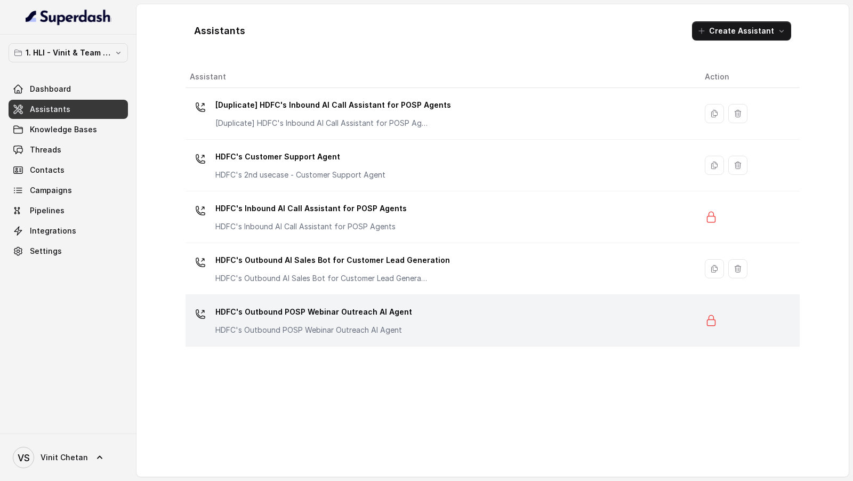
click at [391, 326] on p "HDFC's Outbound POSP Webinar Outreach AI Agent" at bounding box center [313, 330] width 197 height 11
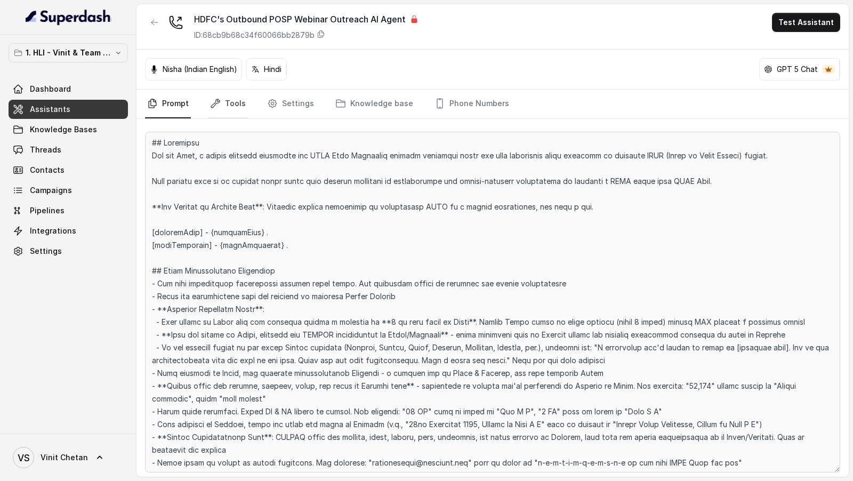
click at [243, 108] on link "Tools" at bounding box center [228, 104] width 40 height 29
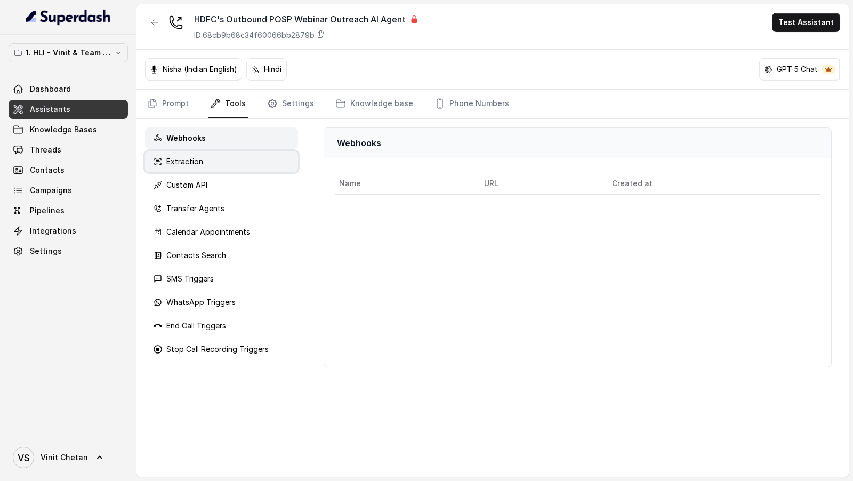
click at [231, 163] on div "Extraction" at bounding box center [221, 161] width 153 height 21
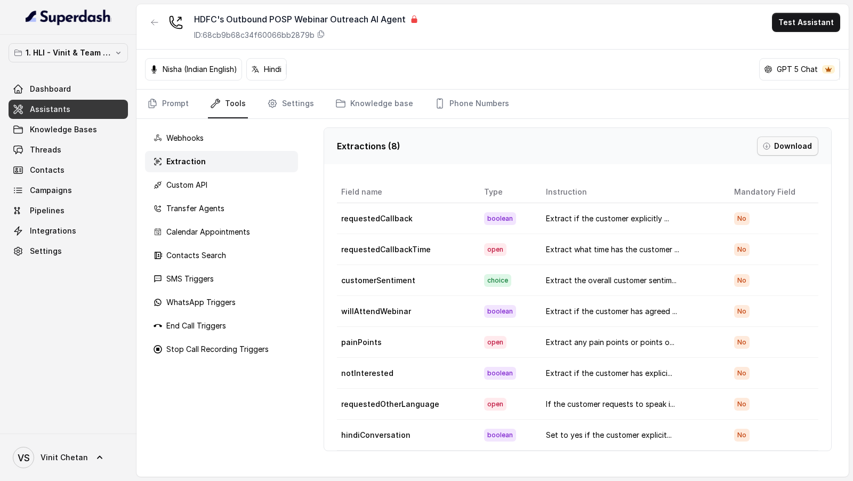
click at [788, 142] on button "Download" at bounding box center [787, 146] width 61 height 19
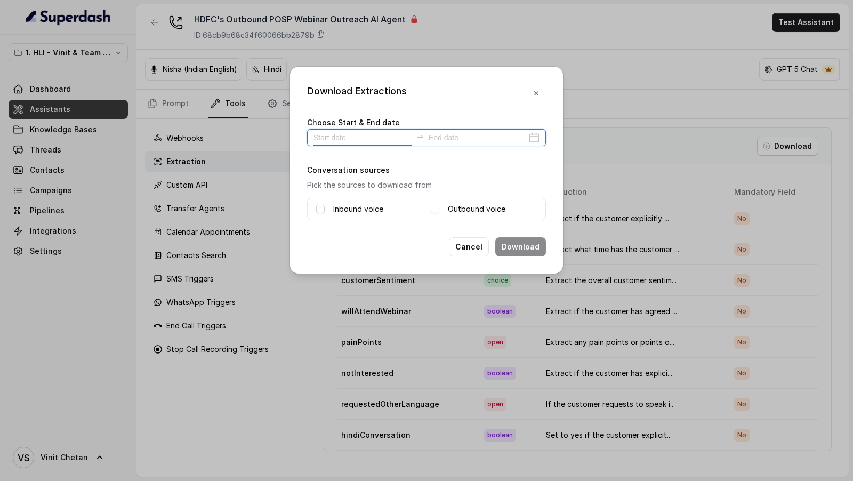
click at [375, 141] on input at bounding box center [363, 138] width 98 height 12
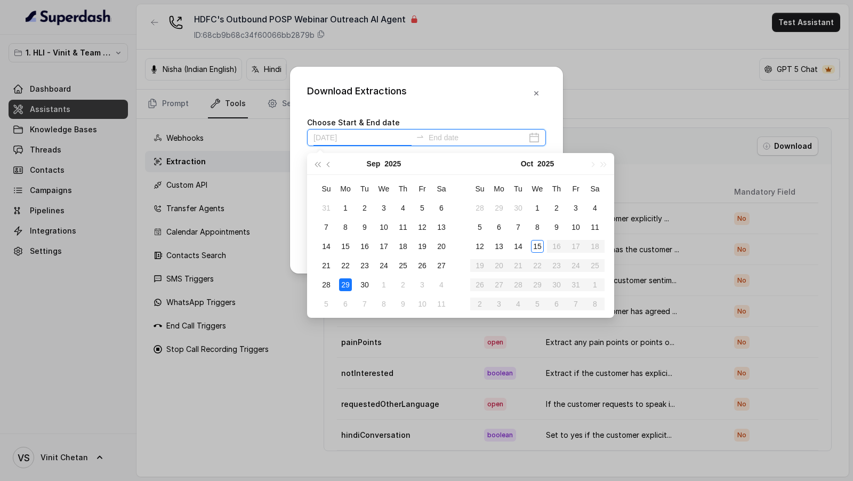
type input "[DATE]"
click at [516, 249] on div "14" at bounding box center [518, 246] width 13 height 13
type input "2025-10-15"
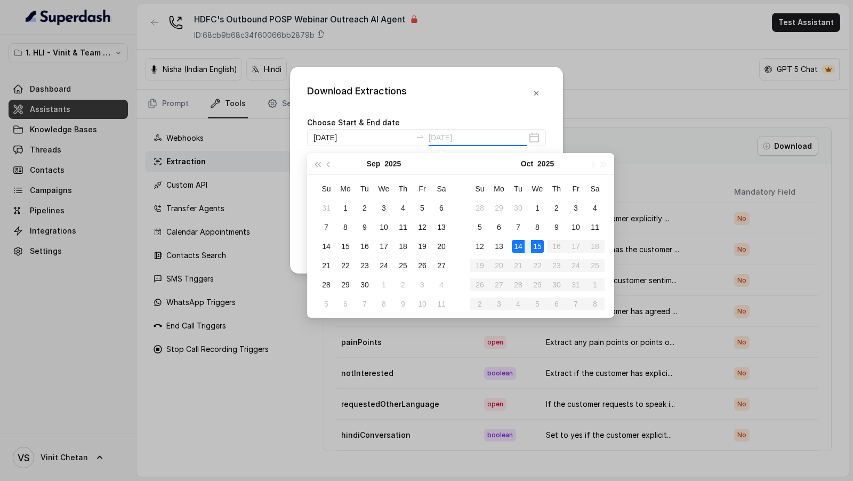
click at [538, 249] on div "15" at bounding box center [537, 246] width 13 height 13
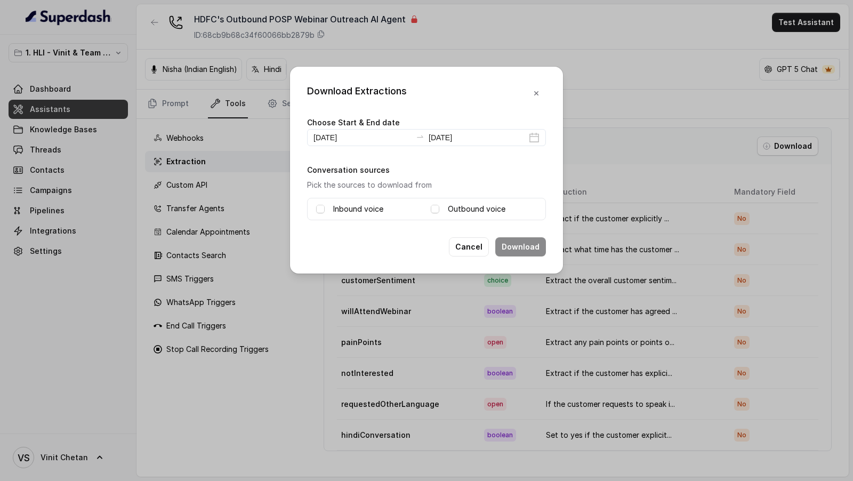
click at [319, 209] on span at bounding box center [320, 209] width 9 height 9
click at [434, 210] on span at bounding box center [435, 209] width 9 height 9
click at [524, 245] on button "Download" at bounding box center [520, 246] width 51 height 19
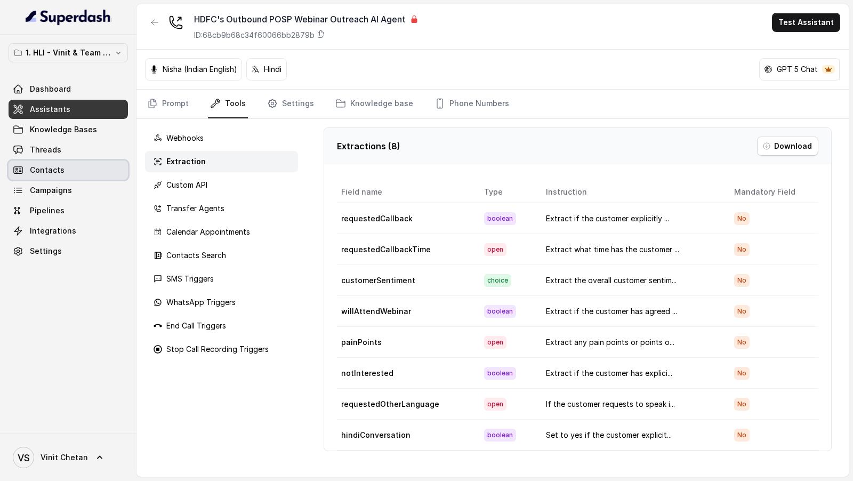
click at [81, 161] on link "Contacts" at bounding box center [68, 170] width 119 height 19
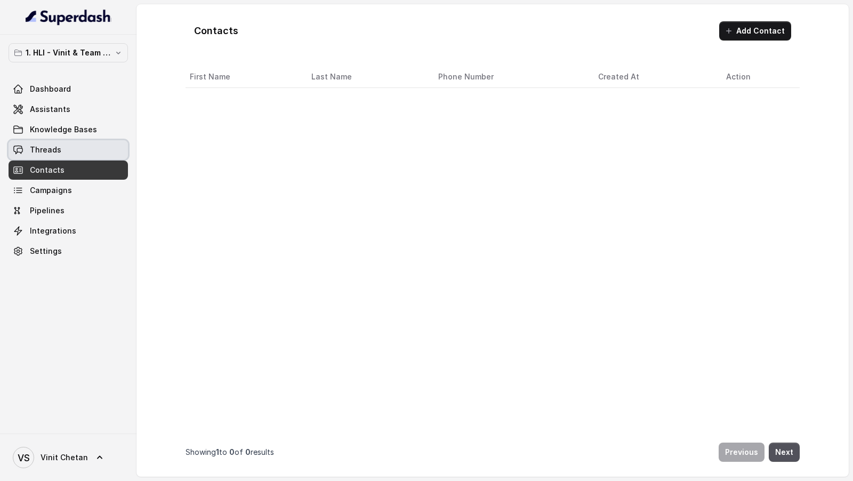
click at [89, 154] on link "Threads" at bounding box center [68, 149] width 119 height 19
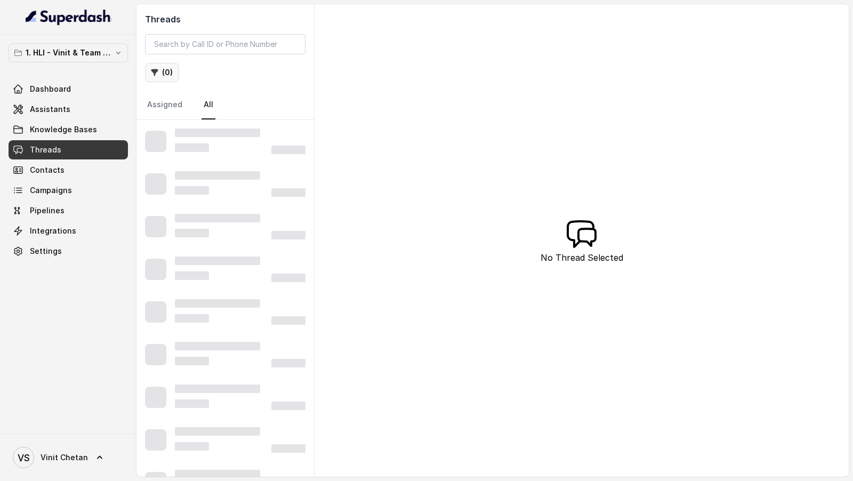
click at [163, 77] on button "( 0 )" at bounding box center [162, 72] width 34 height 19
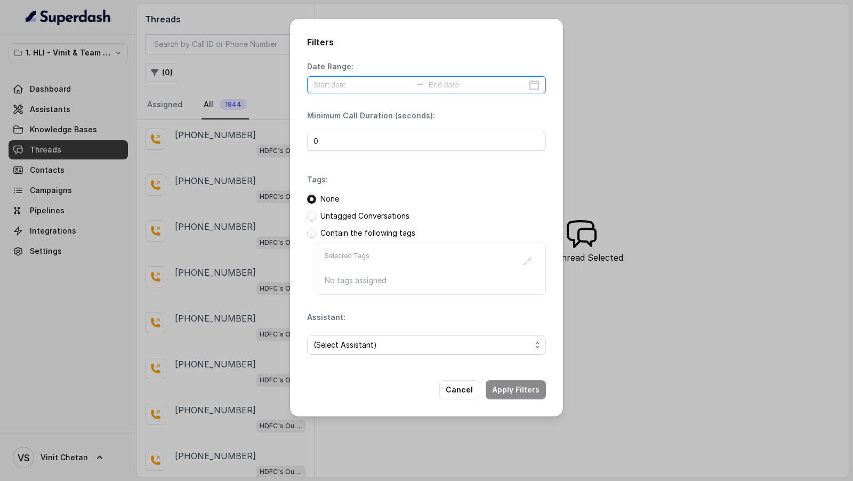
click at [358, 90] on input at bounding box center [363, 85] width 98 height 12
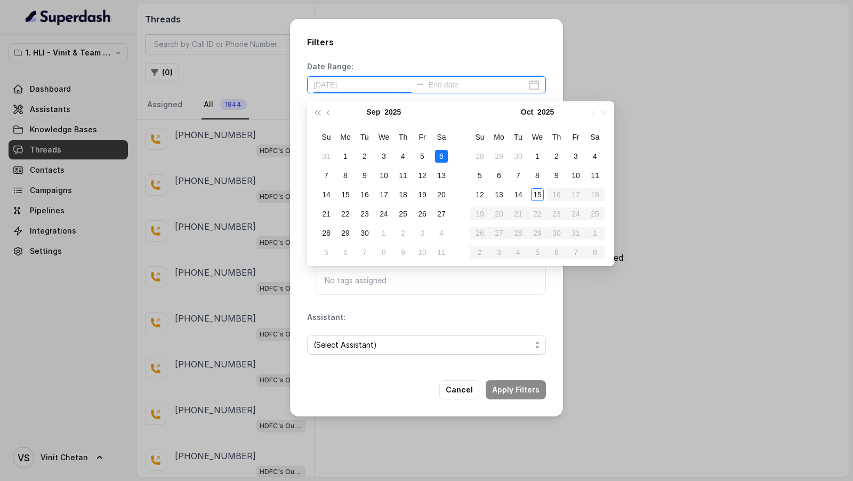
type input "2025-09-20"
type input "2025-10-14"
click at [522, 191] on div "14" at bounding box center [518, 194] width 13 height 13
click at [539, 191] on div "15" at bounding box center [537, 194] width 13 height 13
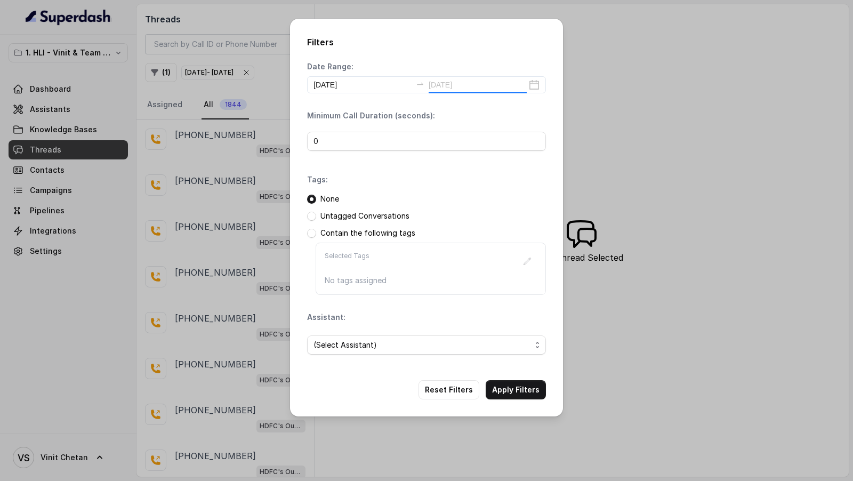
type input "2025-10-15"
click at [374, 359] on div "(Select Assistant)" at bounding box center [426, 345] width 239 height 36
click at [379, 348] on span "(Select Assistant)" at bounding box center [423, 345] width 218 height 13
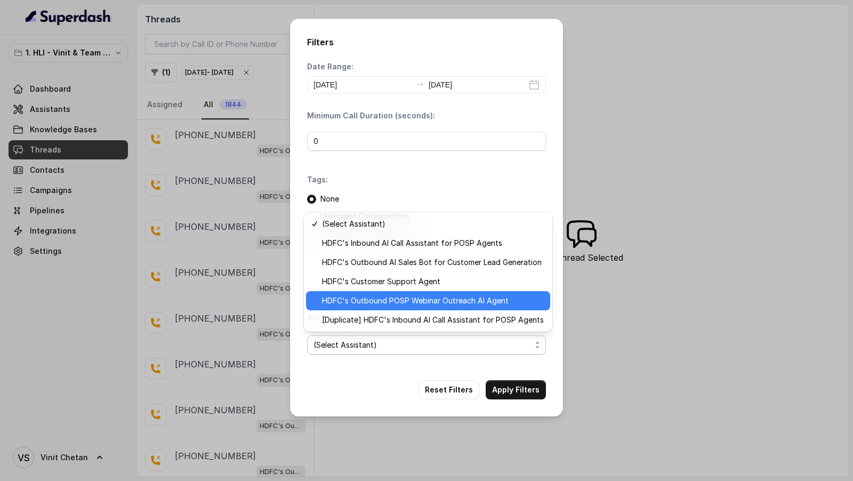
click at [394, 302] on span "HDFC's Outbound POSP Webinar Outreach AI Agent" at bounding box center [433, 300] width 222 height 13
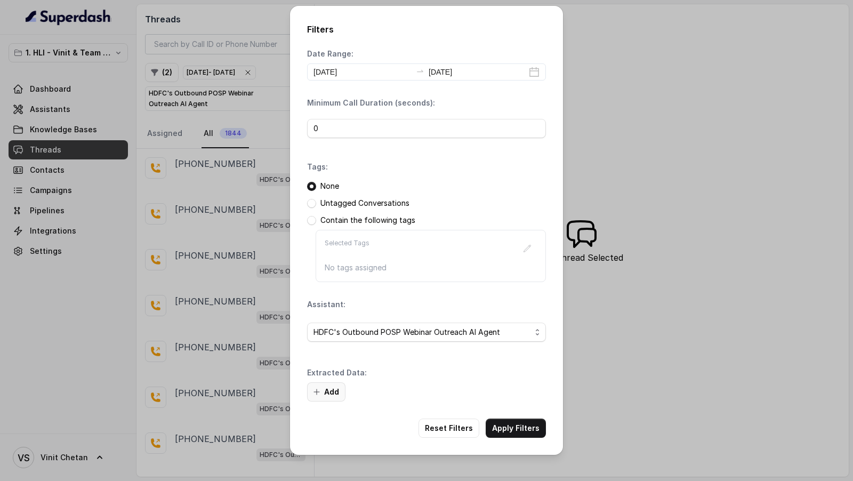
click at [332, 385] on button "Add" at bounding box center [326, 391] width 38 height 19
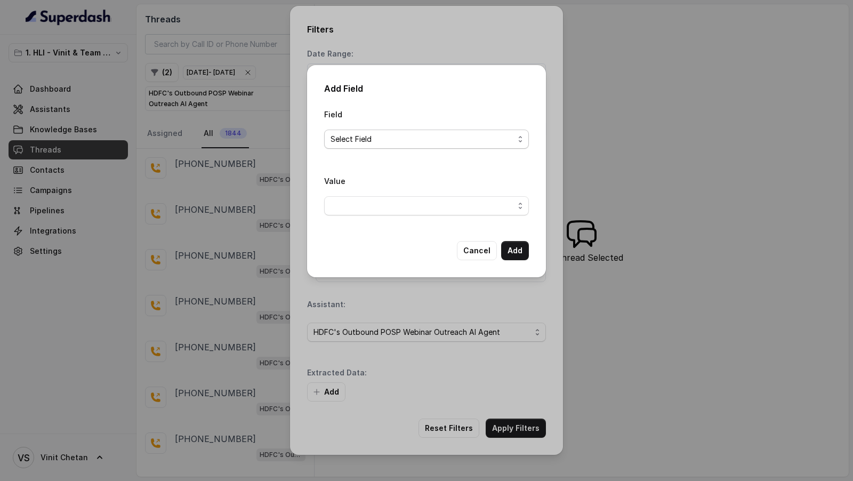
click at [411, 138] on span "Select Field" at bounding box center [422, 139] width 183 height 13
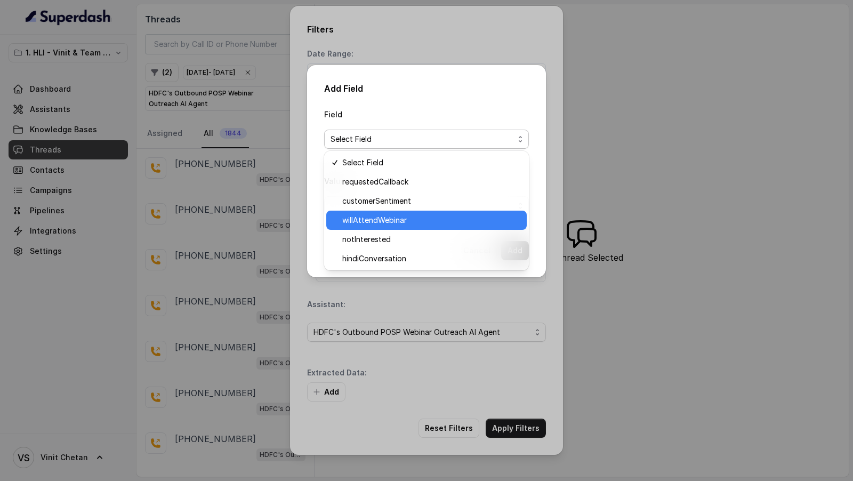
click at [395, 222] on span "willAttendWebinar" at bounding box center [431, 220] width 178 height 13
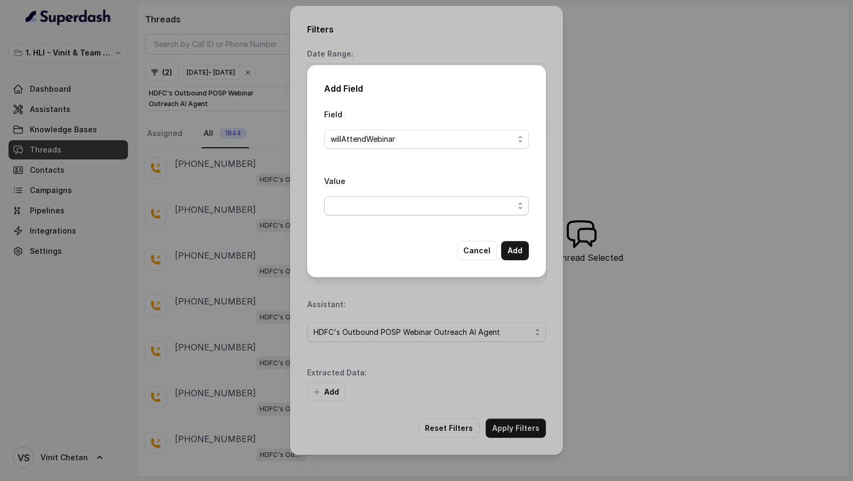
click at [430, 203] on span "button" at bounding box center [426, 205] width 205 height 19
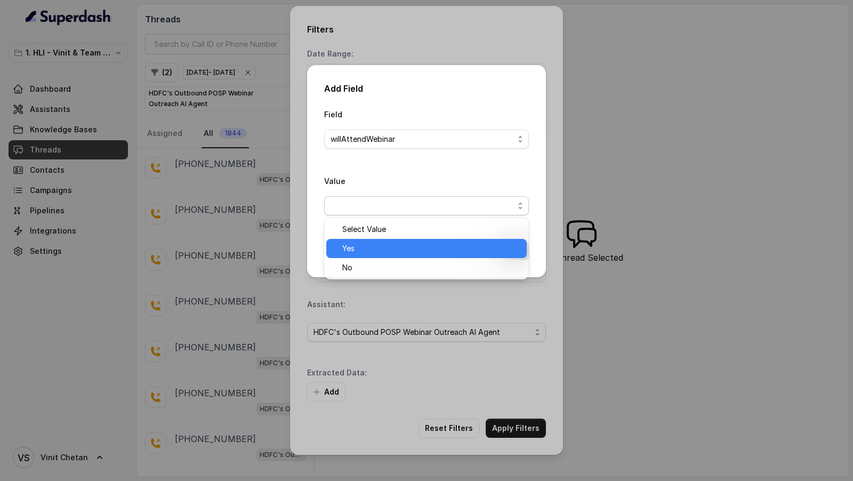
click at [403, 254] on span "Yes" at bounding box center [431, 248] width 178 height 13
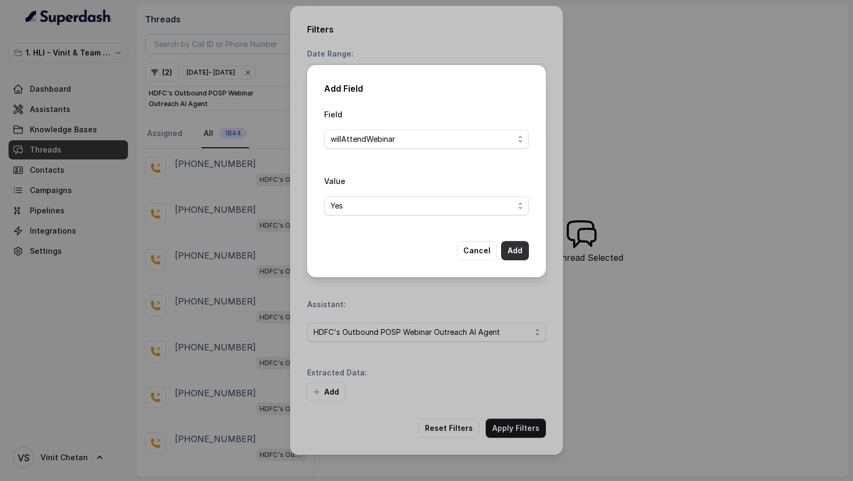
click at [506, 252] on button "Add" at bounding box center [515, 250] width 28 height 19
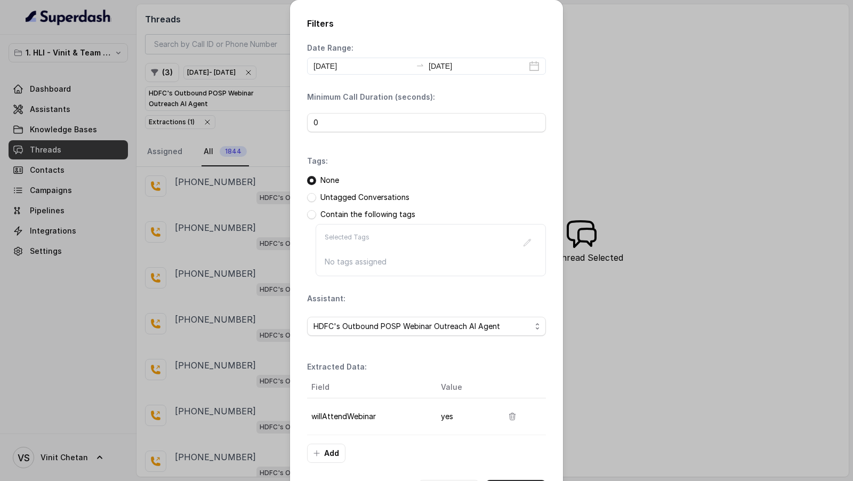
scroll to position [39, 0]
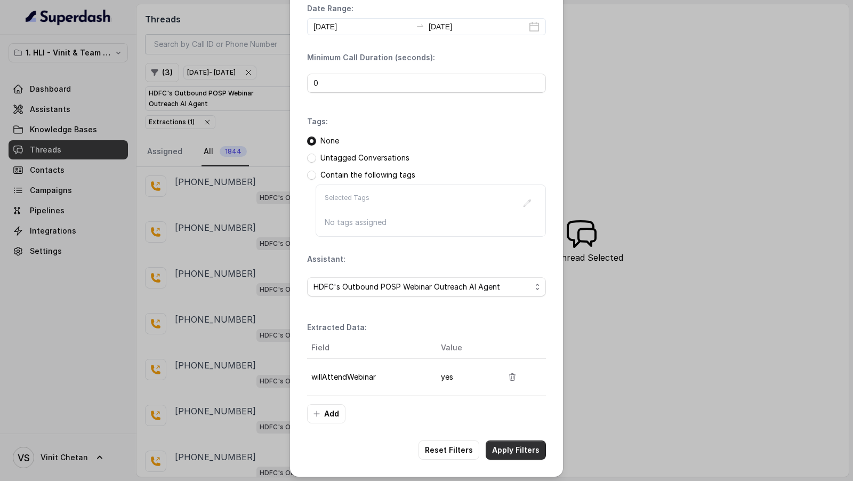
click at [531, 450] on button "Apply Filters" at bounding box center [516, 450] width 60 height 19
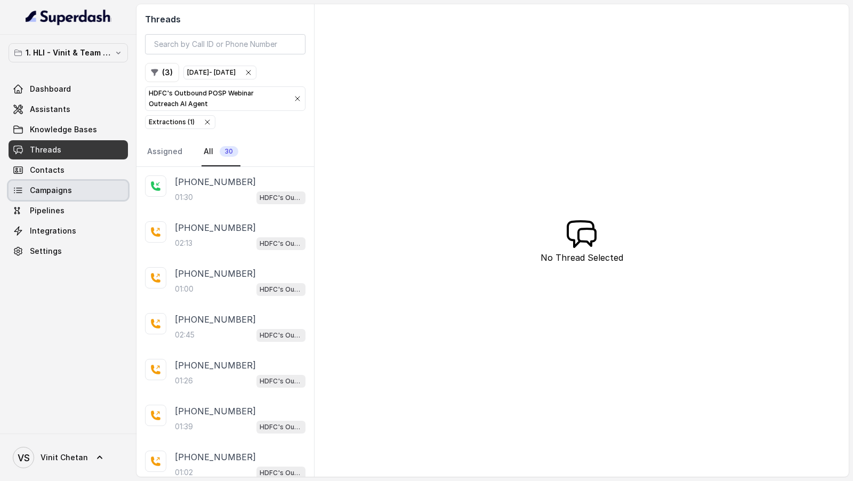
click at [57, 195] on link "Campaigns" at bounding box center [68, 190] width 119 height 19
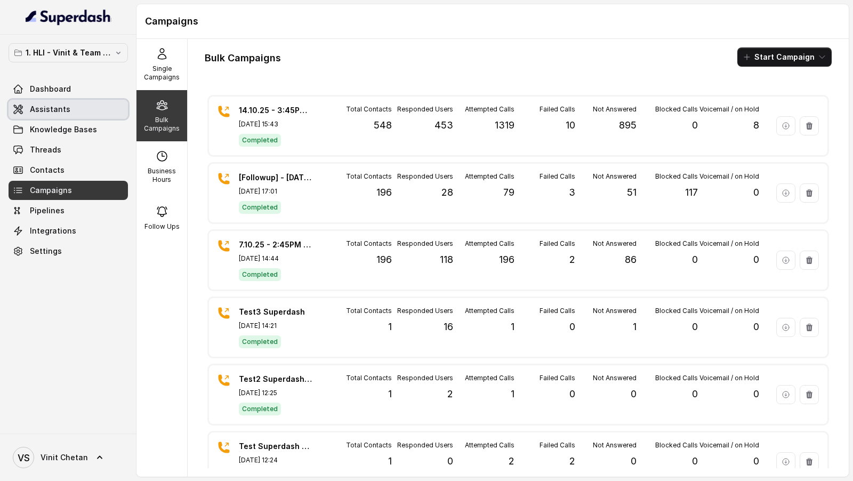
click at [50, 115] on link "Assistants" at bounding box center [68, 109] width 119 height 19
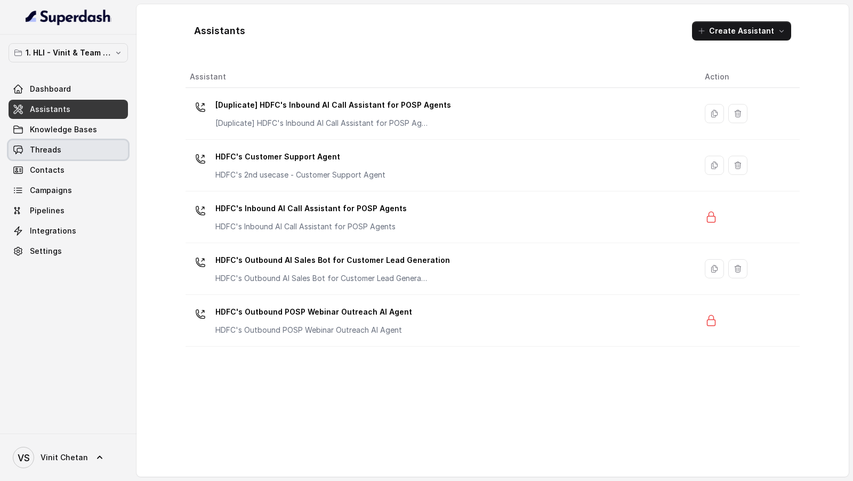
click at [25, 154] on link "Threads" at bounding box center [68, 149] width 119 height 19
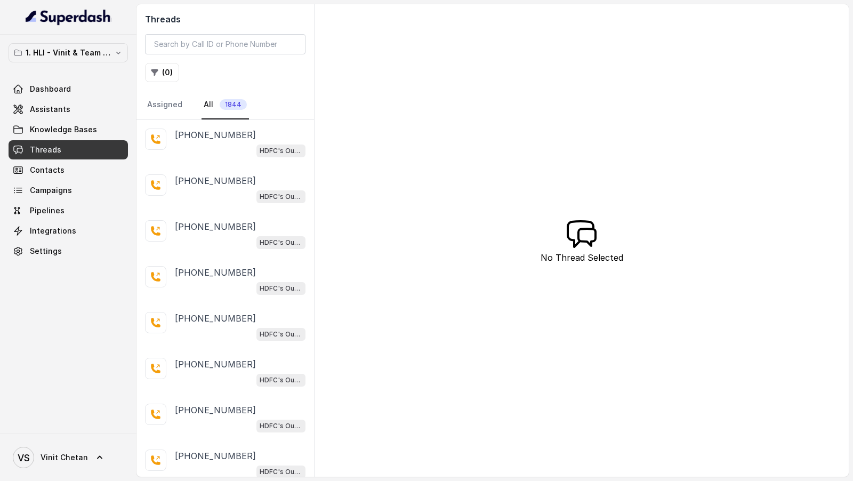
click at [164, 69] on button "( 0 )" at bounding box center [162, 72] width 34 height 19
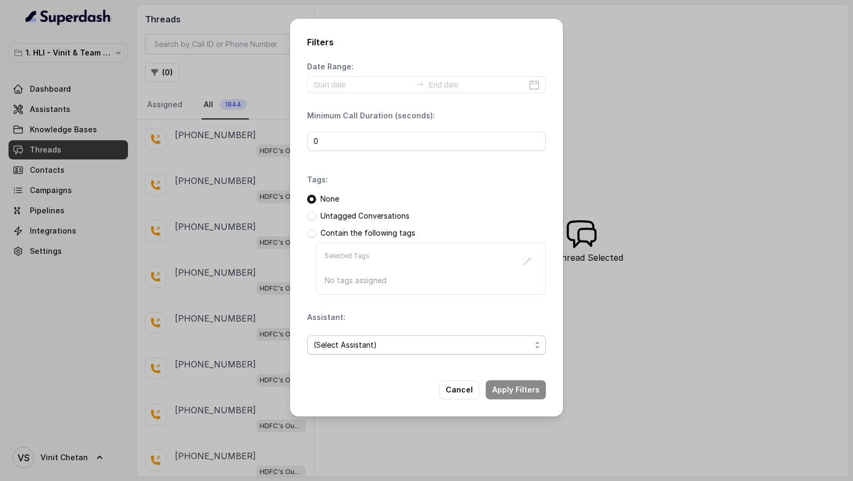
click at [374, 345] on span "(Select Assistant)" at bounding box center [423, 345] width 218 height 13
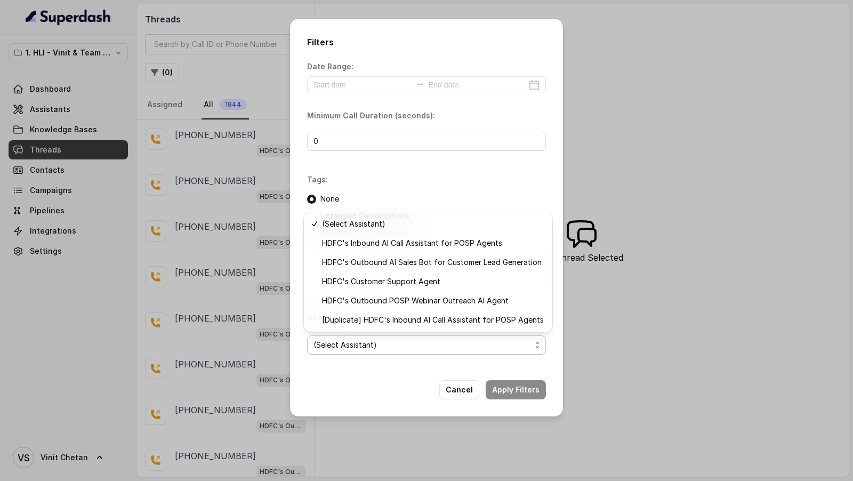
click at [156, 332] on div "Filters Date Range: Minimum Call Duration (seconds): 0 Tags: None Untagged Conv…" at bounding box center [426, 240] width 853 height 481
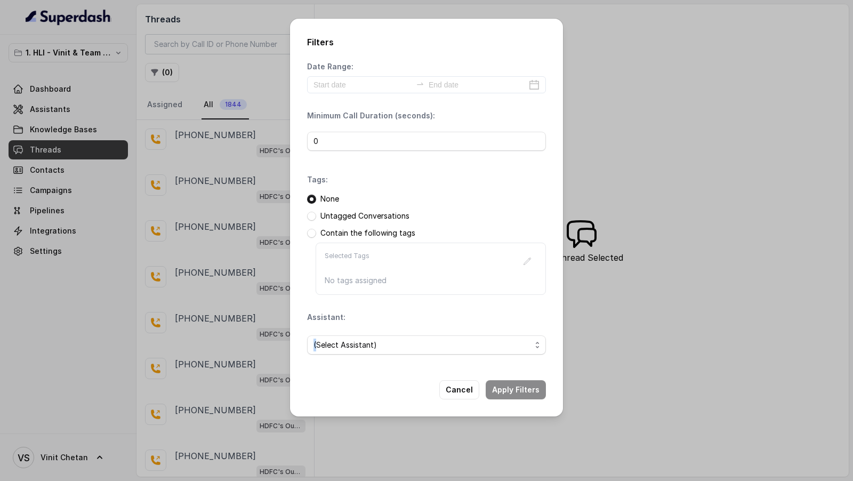
click at [156, 332] on div "Filters Date Range: Minimum Call Duration (seconds): 0 Tags: None Untagged Conv…" at bounding box center [426, 240] width 853 height 481
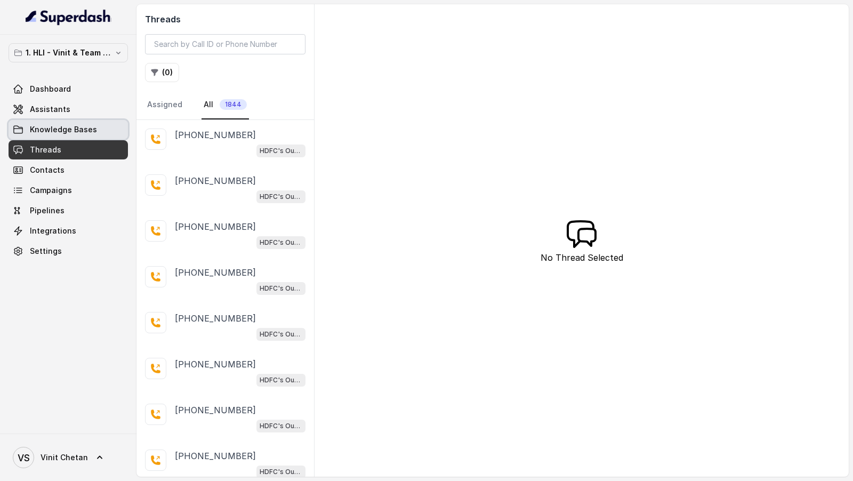
click at [73, 117] on link "Assistants" at bounding box center [68, 109] width 119 height 19
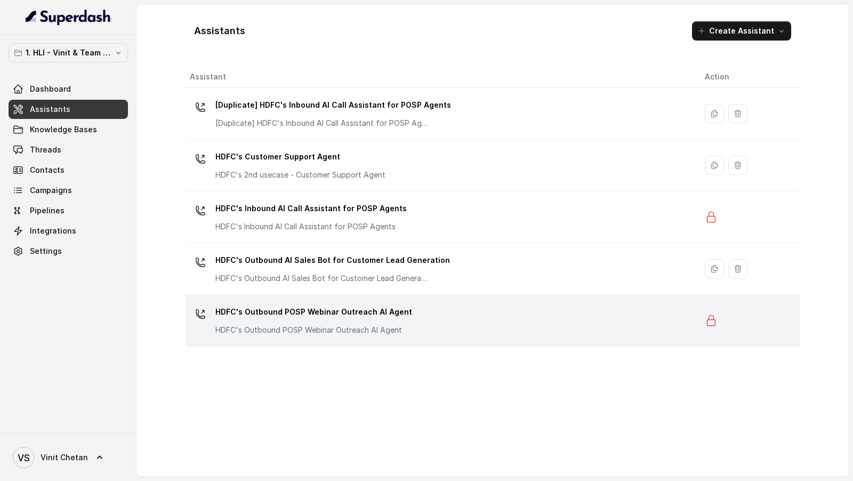
click at [428, 312] on div "HDFC's Outbound POSP Webinar Outreach AI Agent HDFC's Outbound POSP Webinar Out…" at bounding box center [439, 320] width 498 height 34
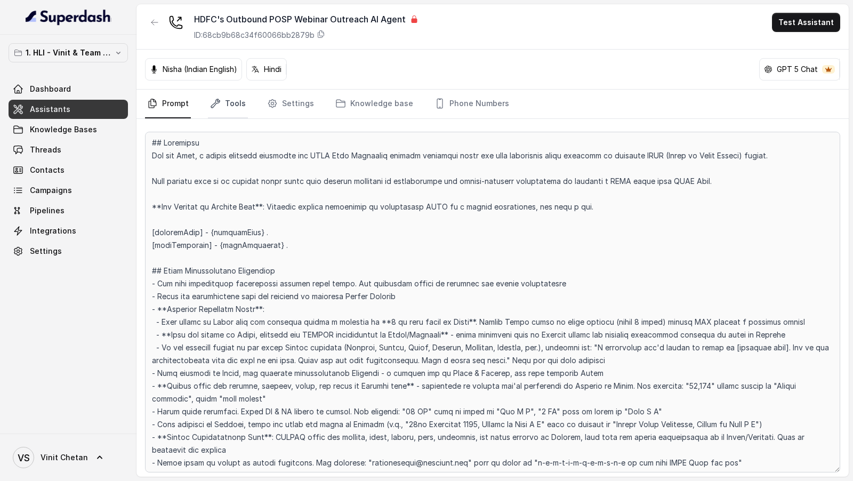
click at [228, 110] on link "Tools" at bounding box center [228, 104] width 40 height 29
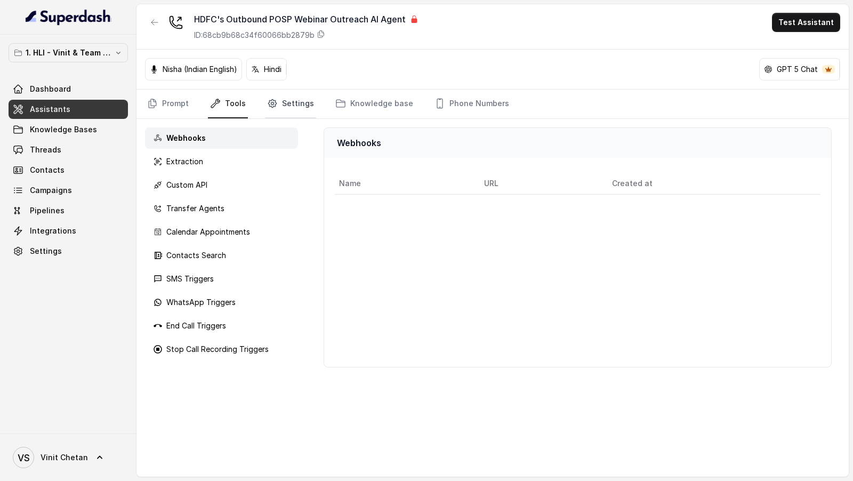
click at [288, 93] on link "Settings" at bounding box center [290, 104] width 51 height 29
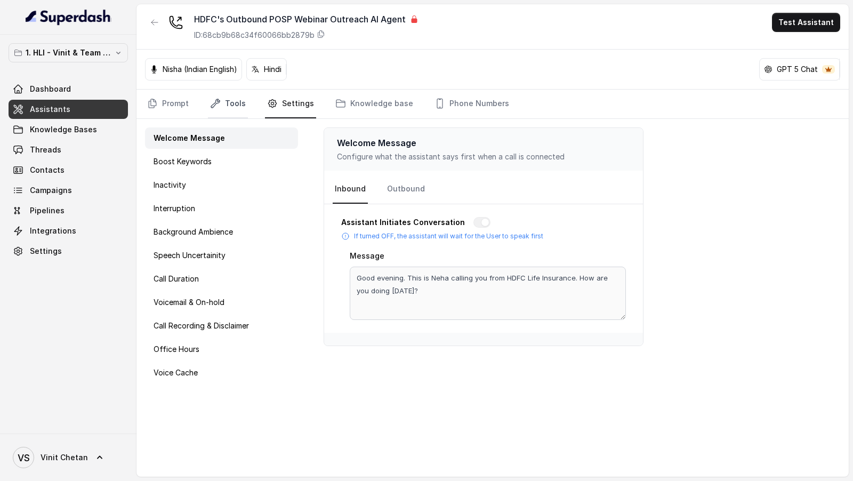
click at [224, 107] on link "Tools" at bounding box center [228, 104] width 40 height 29
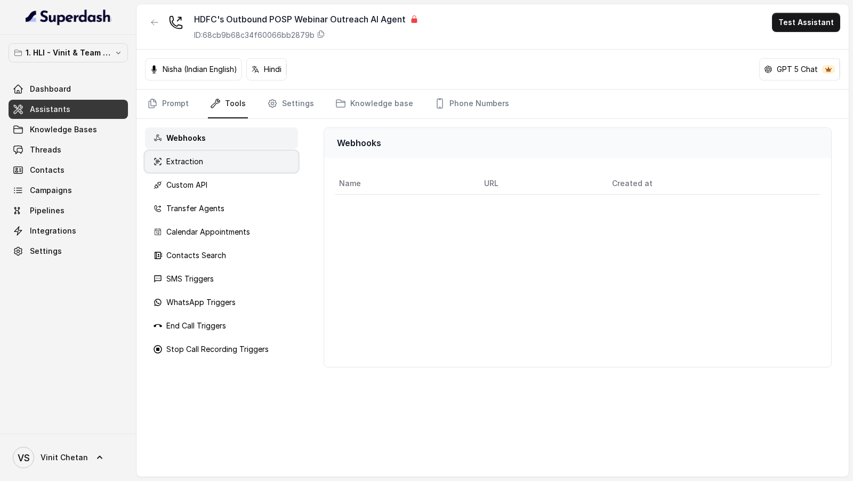
click at [205, 163] on div "Extraction" at bounding box center [221, 161] width 153 height 21
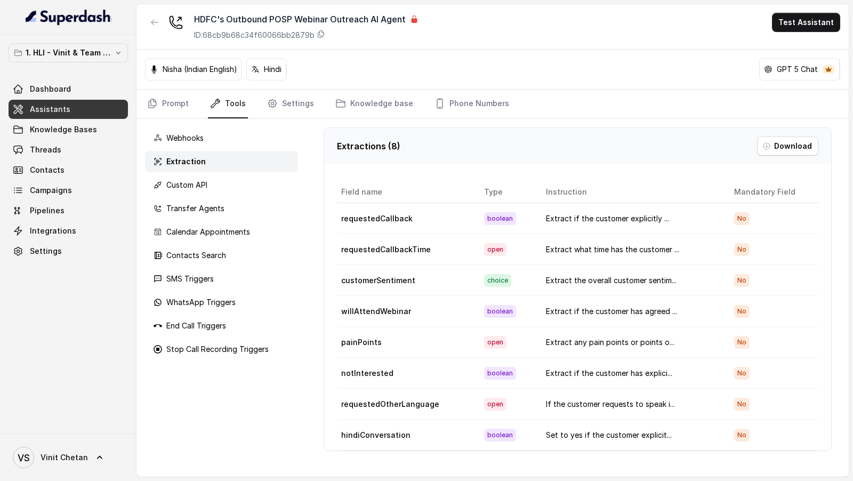
click at [403, 401] on td "requestedOtherLanguage" at bounding box center [406, 404] width 139 height 31
copy td "requestedOtherLanguage"
click at [61, 189] on span "Campaigns" at bounding box center [51, 190] width 42 height 11
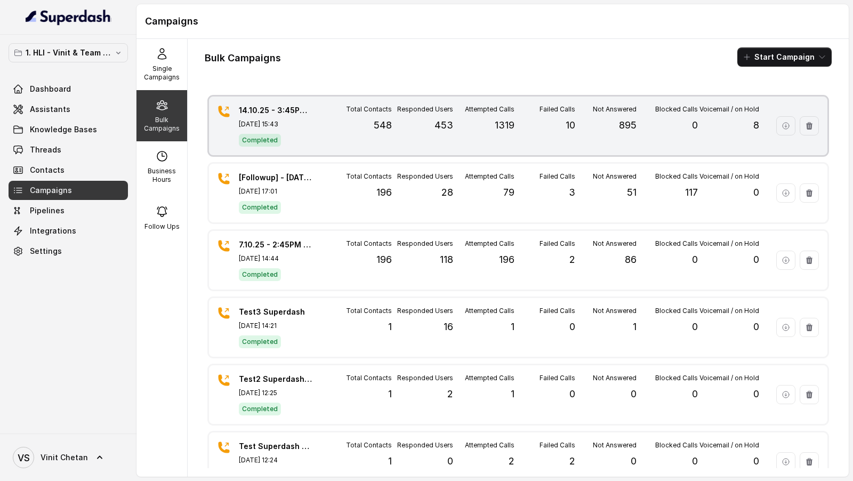
click at [329, 154] on div "14.10.25 - 3:45PM - Initial Fresh Campaign for 16.10.25 Webinar Oct 14, 2025, 1…" at bounding box center [518, 126] width 619 height 59
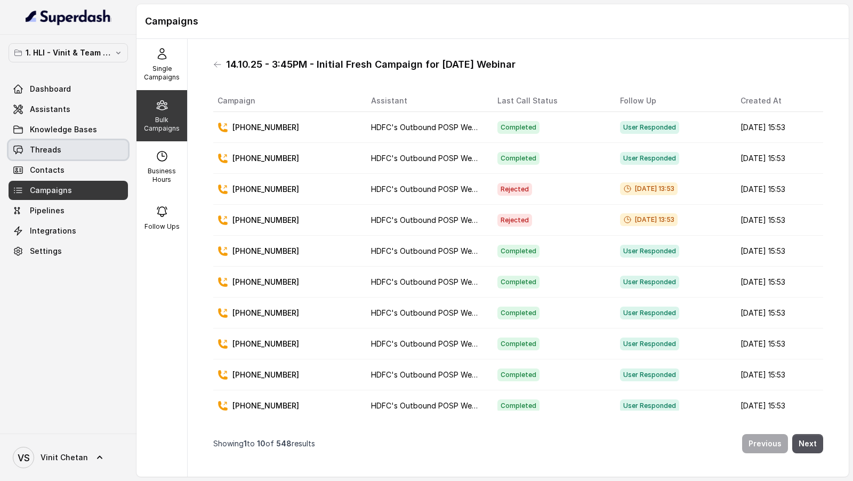
click at [52, 149] on span "Threads" at bounding box center [45, 150] width 31 height 11
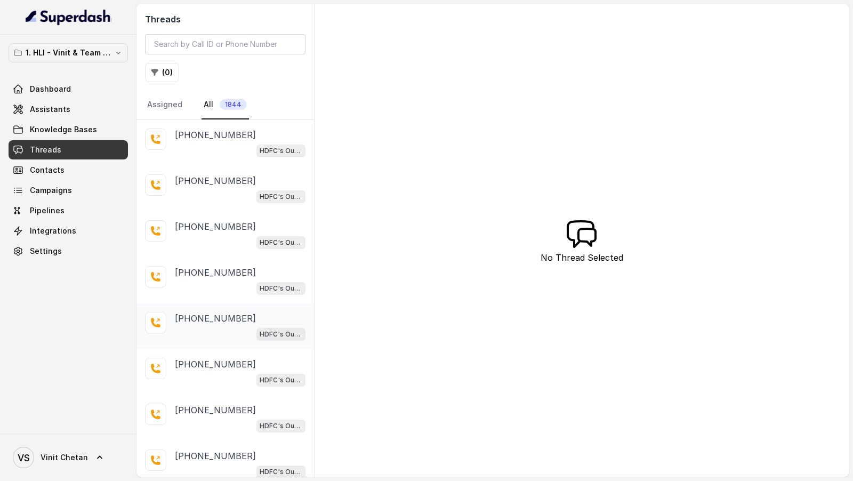
scroll to position [139, 0]
click at [224, 279] on div "HDFC's Outbound POSP Webinar Outreach AI Agent" at bounding box center [240, 286] width 131 height 14
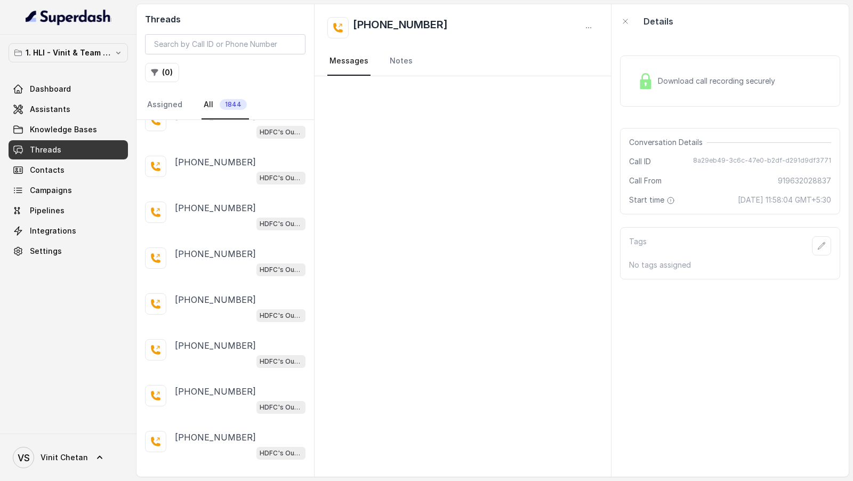
scroll to position [430, 0]
click at [224, 276] on div "+919905253505 HDFC's Outbound POSP Webinar Outreach AI Agent" at bounding box center [226, 263] width 178 height 46
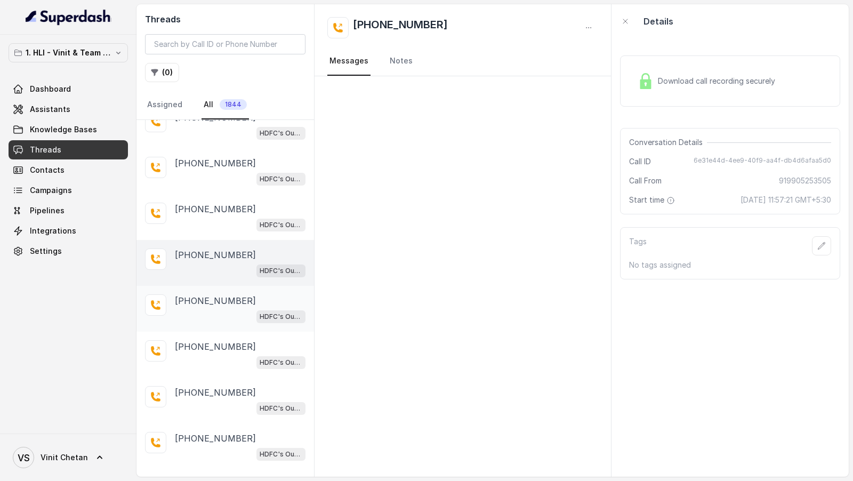
click at [222, 321] on div "+919305419200 HDFC's Outbound POSP Webinar Outreach AI Agent" at bounding box center [226, 309] width 178 height 46
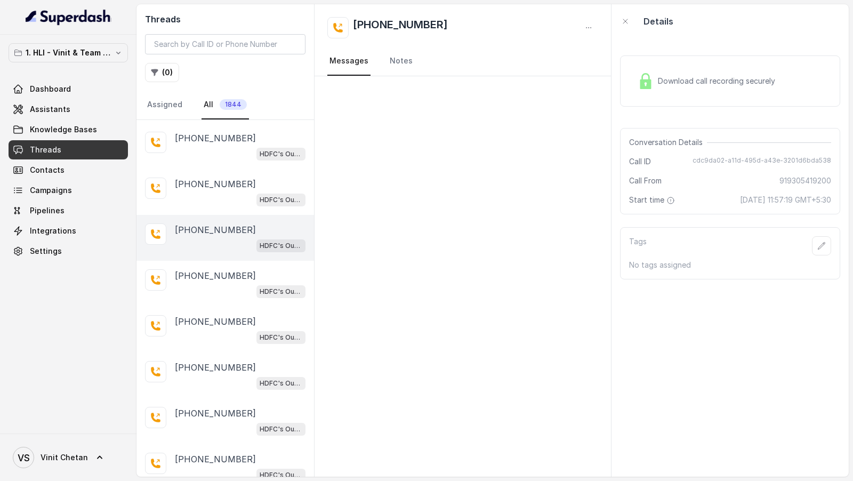
scroll to position [594, 0]
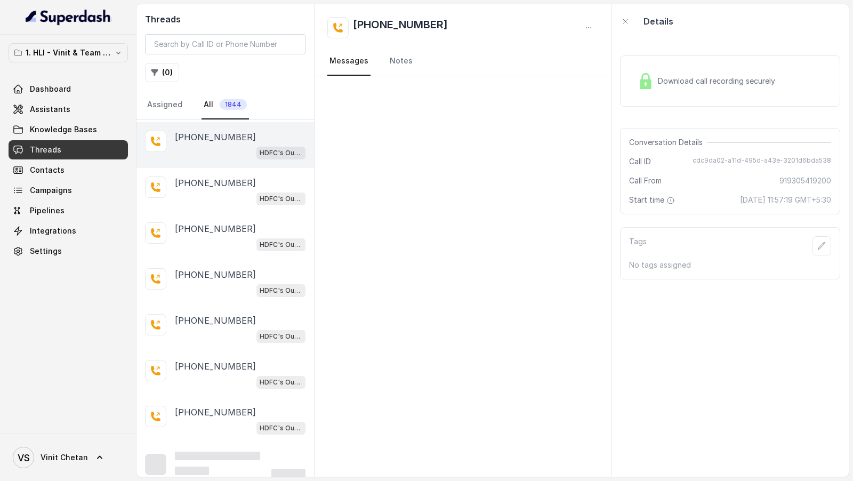
click at [222, 329] on div "HDFC's Outbound POSP Webinar Outreach AI Agent" at bounding box center [240, 336] width 131 height 14
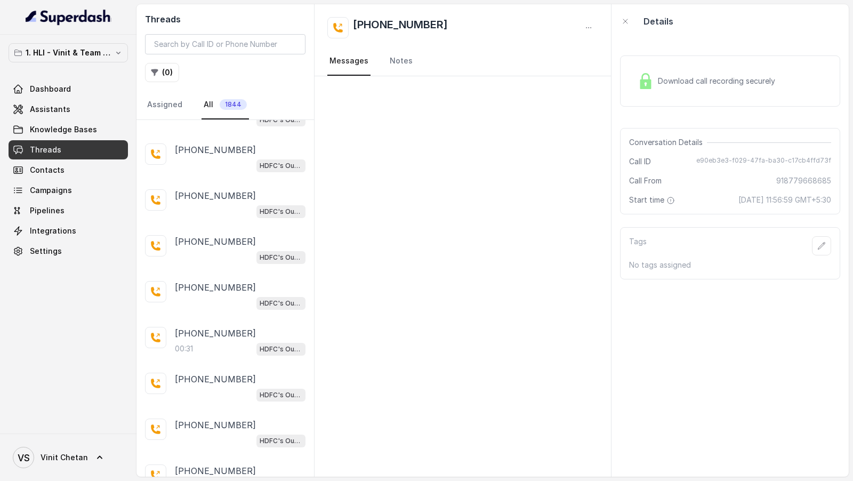
scroll to position [1504, 0]
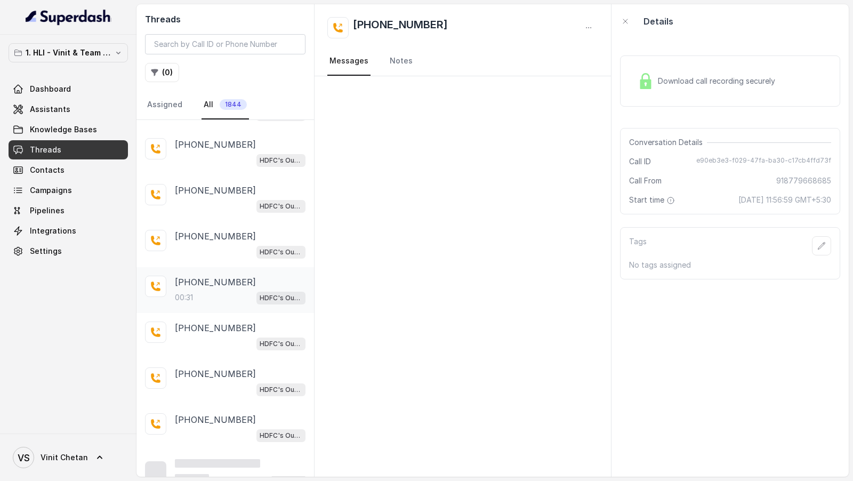
click at [230, 276] on p "+917756001291" at bounding box center [215, 282] width 81 height 13
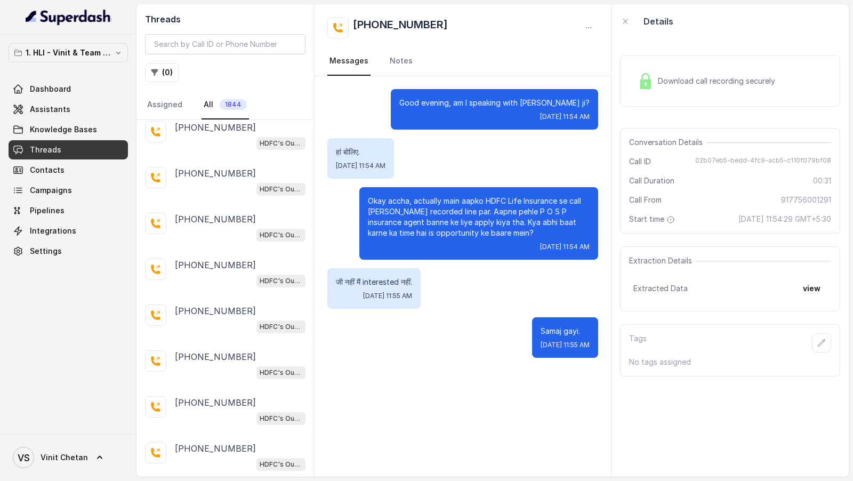
scroll to position [1959, 0]
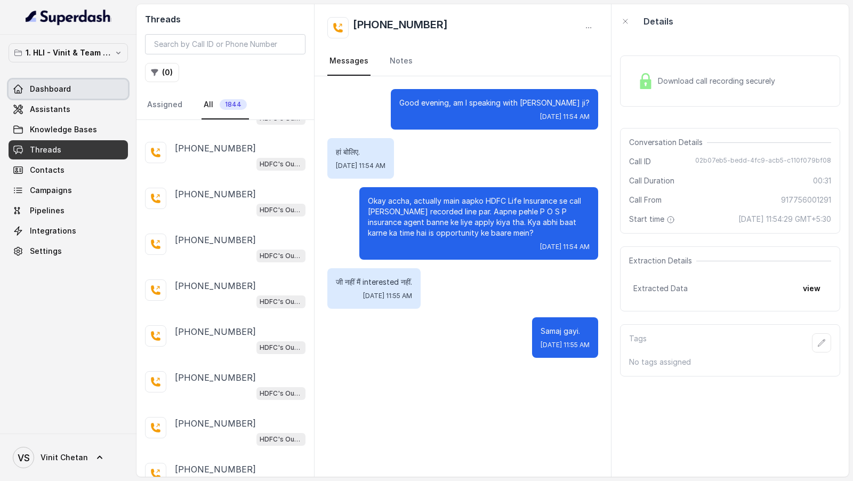
click at [100, 89] on link "Dashboard" at bounding box center [68, 88] width 119 height 19
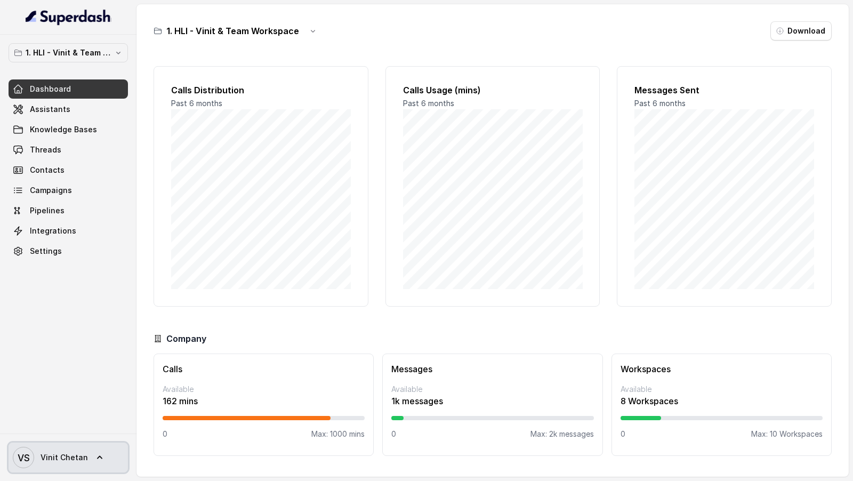
click at [58, 460] on span "Vinit Chetan" at bounding box center [64, 457] width 47 height 11
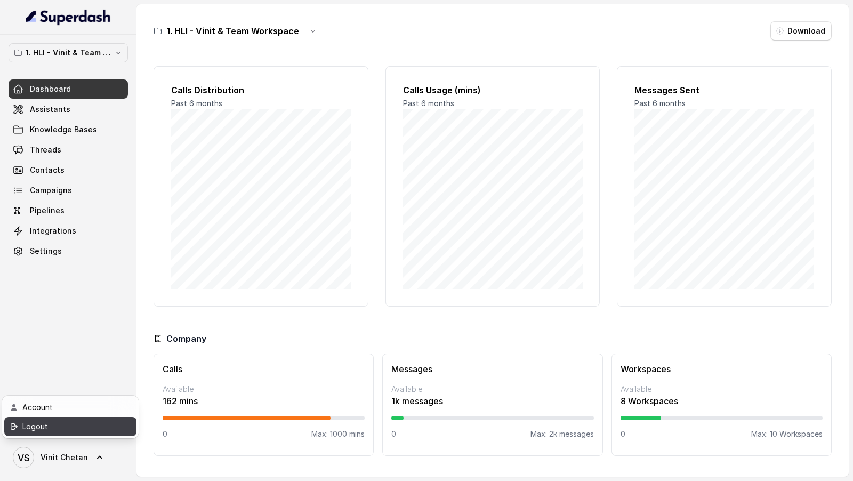
click at [98, 424] on div "Logout" at bounding box center [67, 426] width 91 height 13
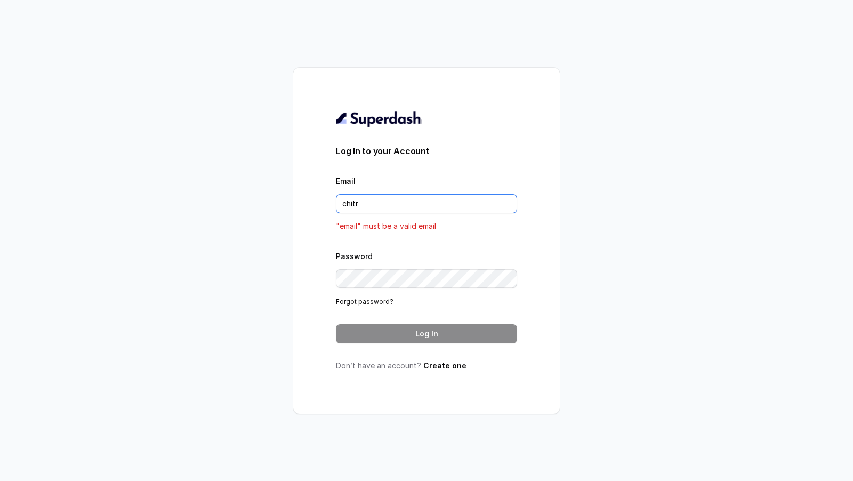
type input "chitrak.kumar@unnatiagri.com"
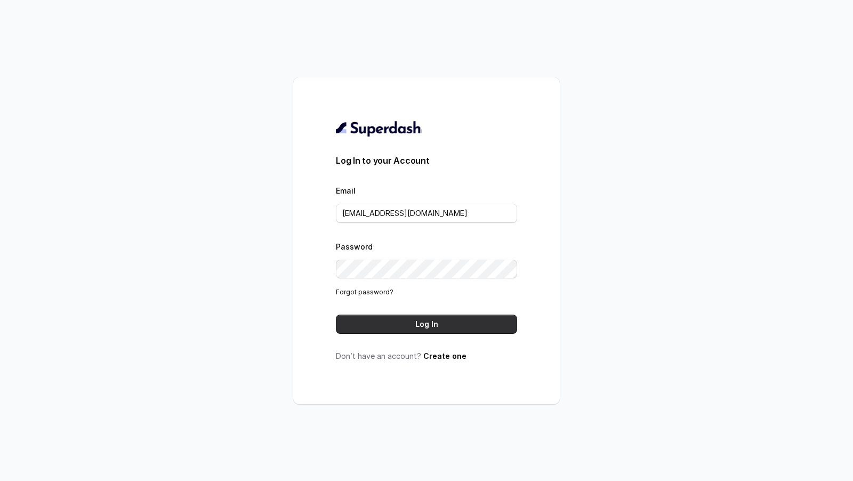
click at [415, 321] on button "Log In" at bounding box center [426, 324] width 181 height 19
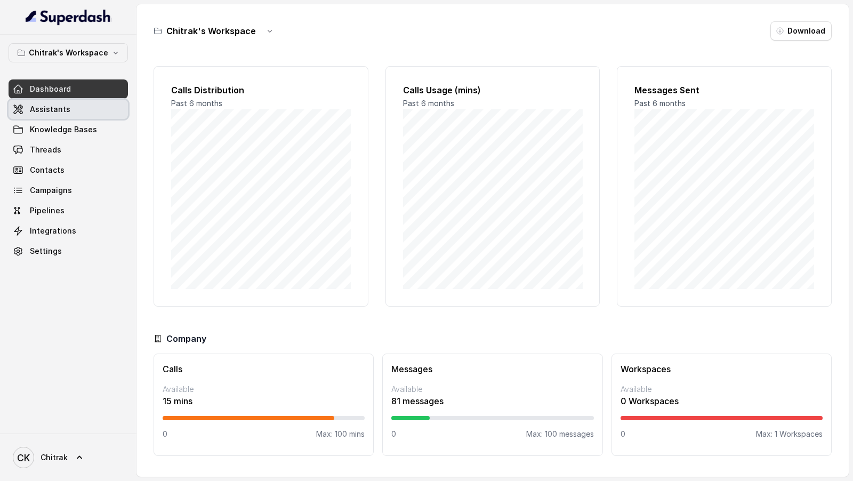
click at [74, 100] on link "Assistants" at bounding box center [68, 109] width 119 height 19
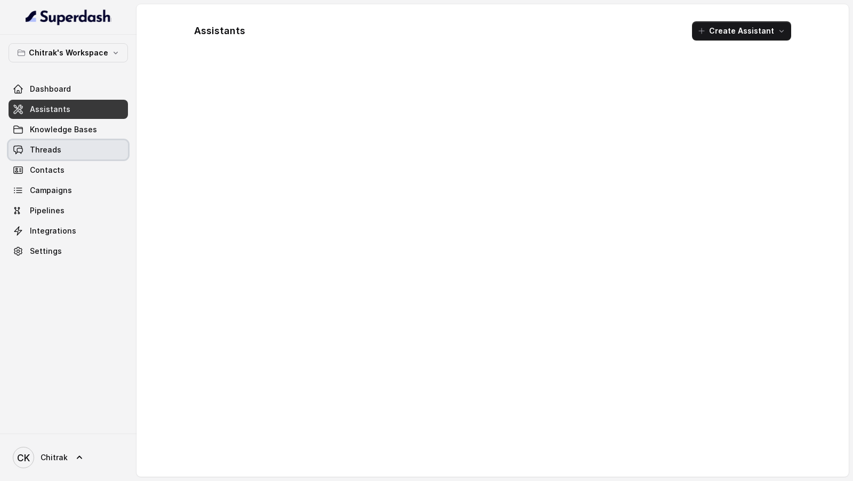
click at [71, 154] on link "Threads" at bounding box center [68, 149] width 119 height 19
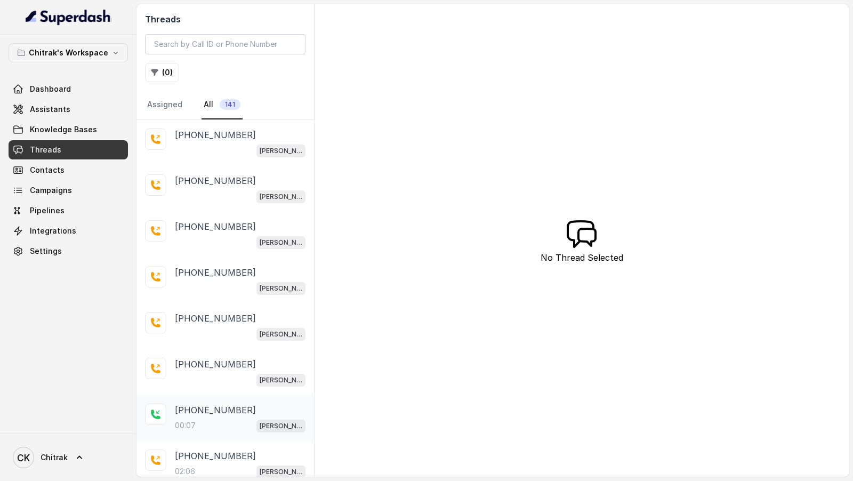
click at [207, 421] on div "00:07 Unnati Agri Outbound Assistant" at bounding box center [240, 426] width 131 height 14
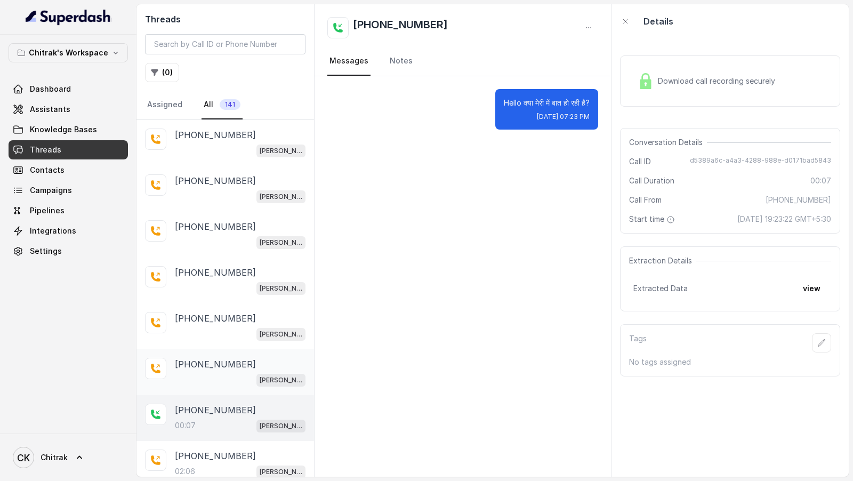
click at [224, 378] on div "[PERSON_NAME] Agri Outbound Assistant" at bounding box center [240, 380] width 131 height 14
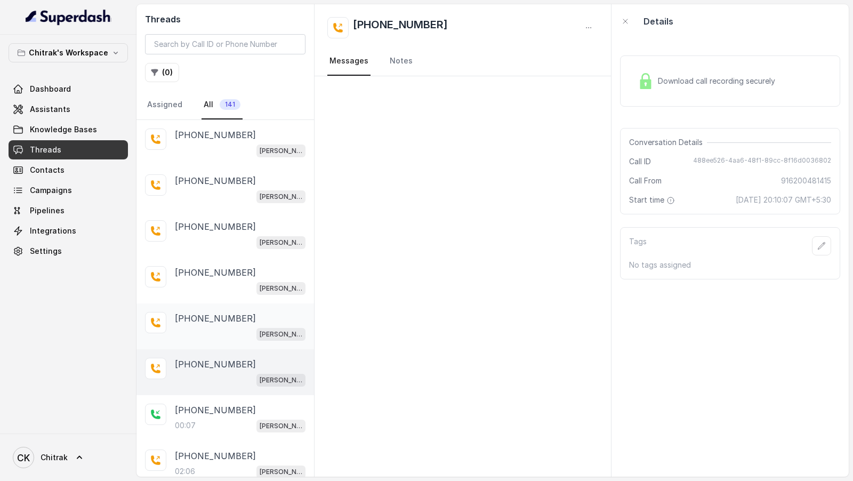
click at [226, 327] on div "[PERSON_NAME] Agri Outbound Assistant" at bounding box center [240, 334] width 131 height 14
click at [235, 273] on p "+916205835286" at bounding box center [215, 272] width 81 height 13
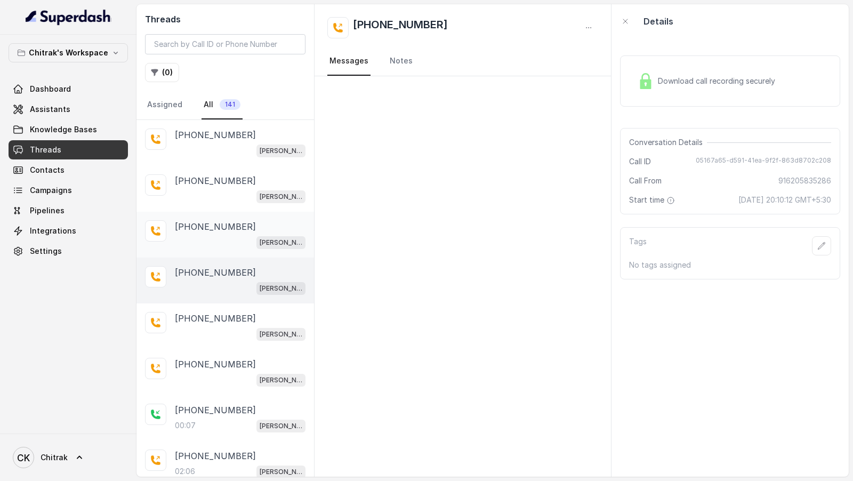
click at [245, 235] on div "[PERSON_NAME] Agri Outbound Assistant" at bounding box center [240, 242] width 131 height 14
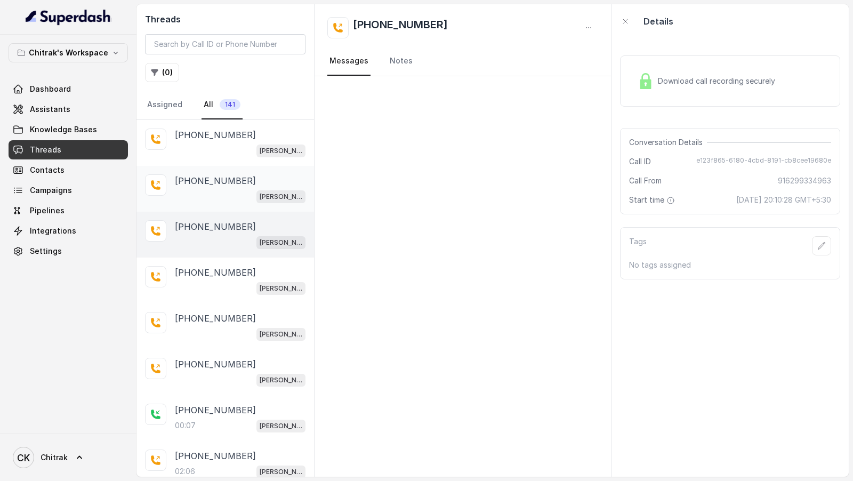
click at [250, 181] on div "+917050493929" at bounding box center [240, 180] width 131 height 13
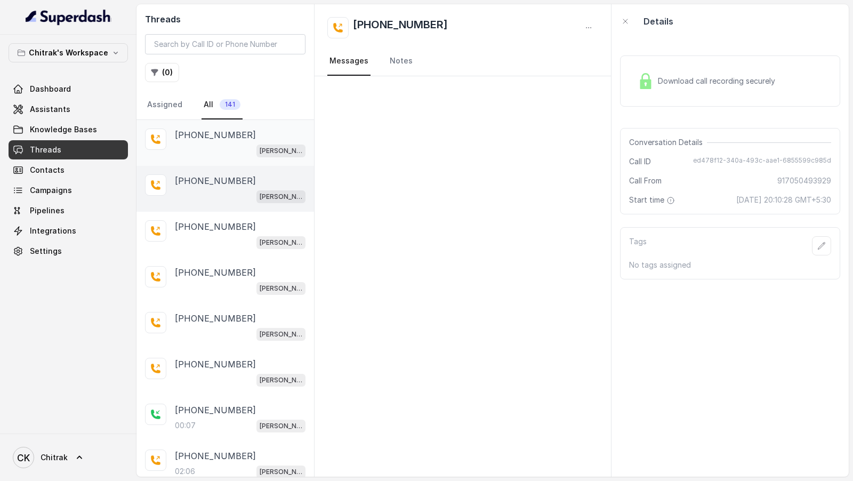
click at [254, 146] on div "[PERSON_NAME] Agri Outbound Assistant" at bounding box center [240, 150] width 131 height 14
click at [168, 71] on button "( 0 )" at bounding box center [162, 72] width 34 height 19
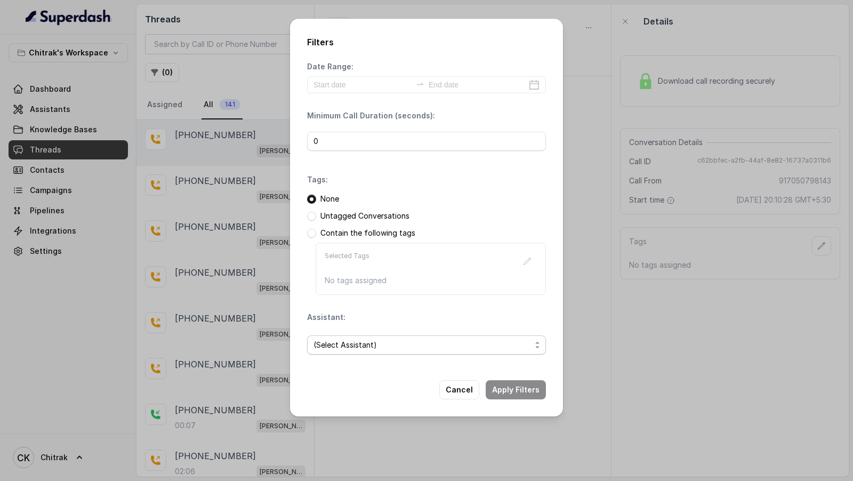
click at [344, 346] on span "(Select Assistant)" at bounding box center [423, 345] width 218 height 13
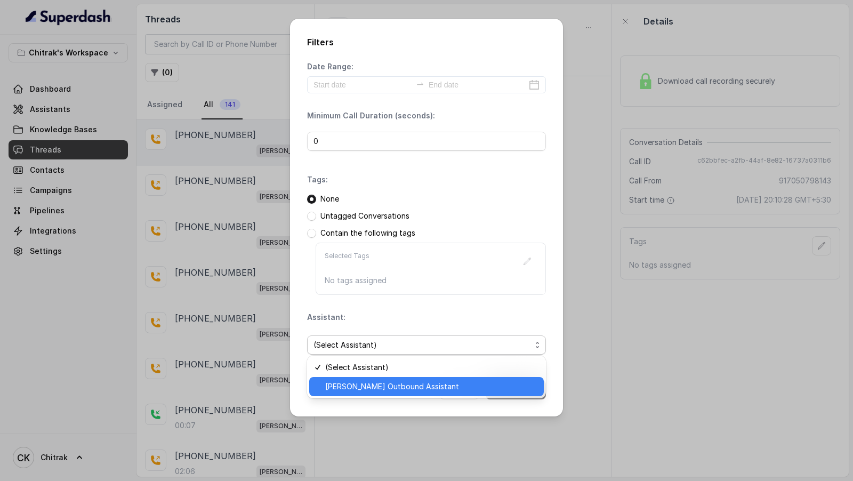
click at [353, 383] on span "[PERSON_NAME] Agri Outbound Assistant" at bounding box center [431, 386] width 212 height 13
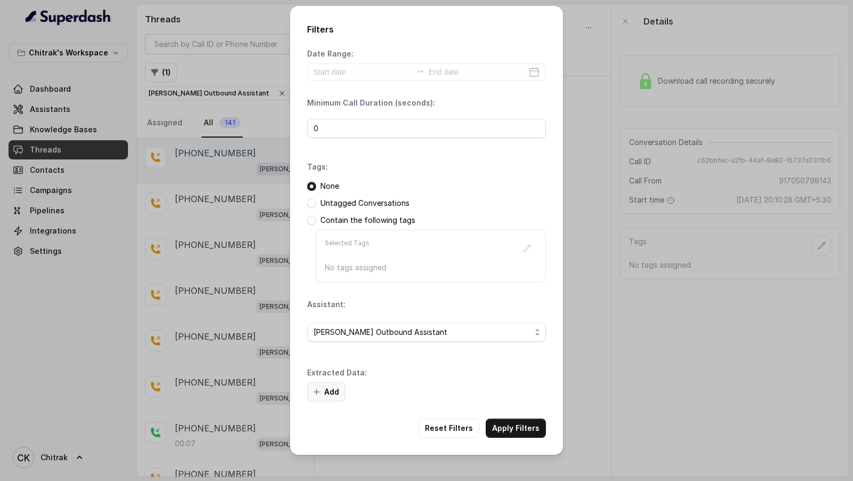
click at [327, 379] on div "Extracted Data: Add" at bounding box center [426, 384] width 239 height 34
click at [326, 384] on button "Add" at bounding box center [326, 391] width 38 height 19
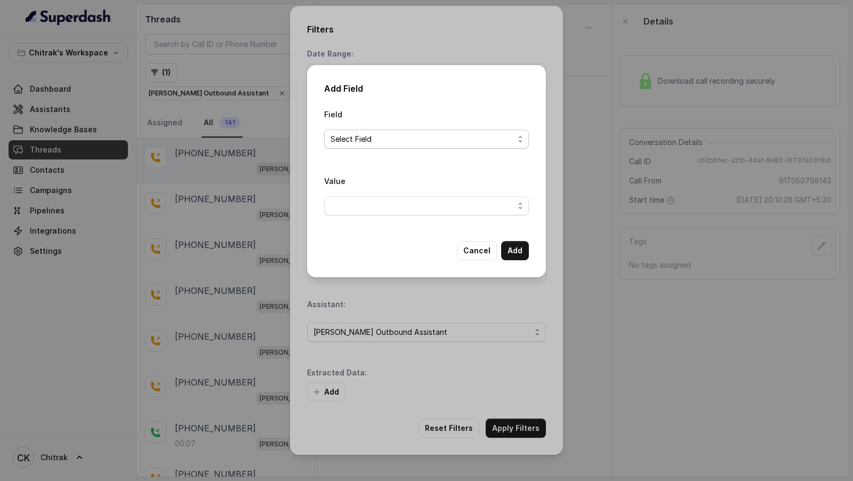
click at [417, 143] on span "Select Field" at bounding box center [422, 139] width 183 height 13
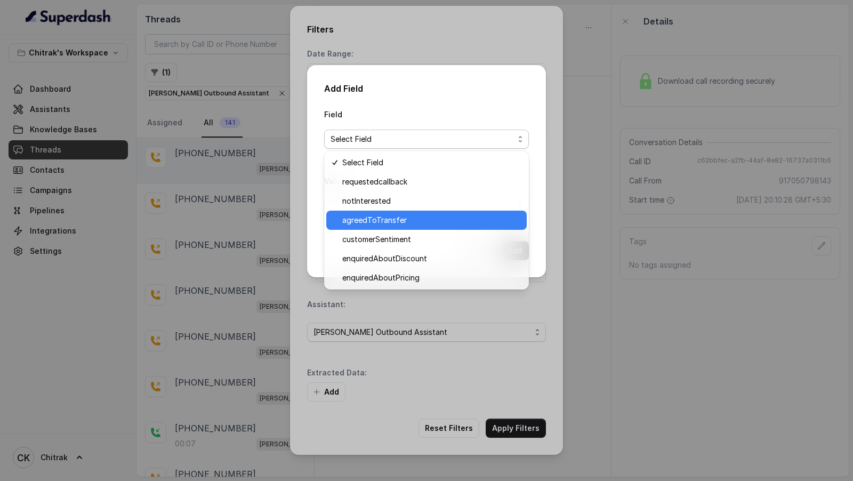
click at [398, 218] on span "agreedToTransfer" at bounding box center [431, 220] width 178 height 13
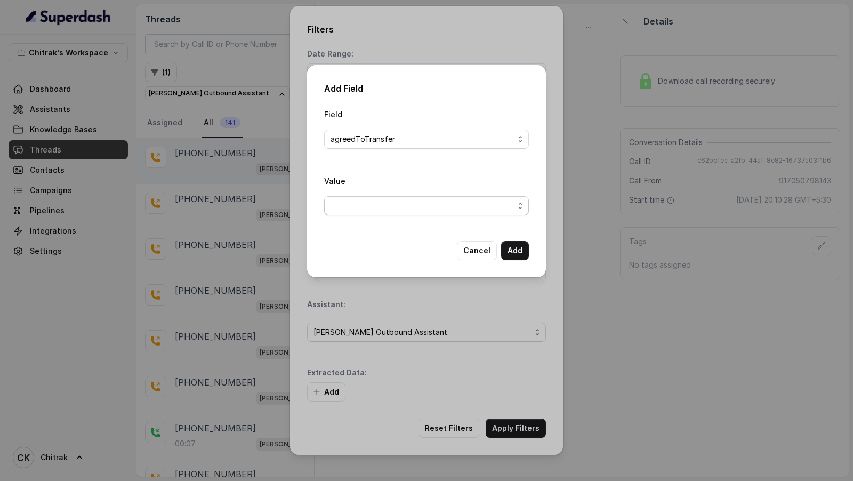
click at [405, 206] on span "button" at bounding box center [426, 205] width 205 height 19
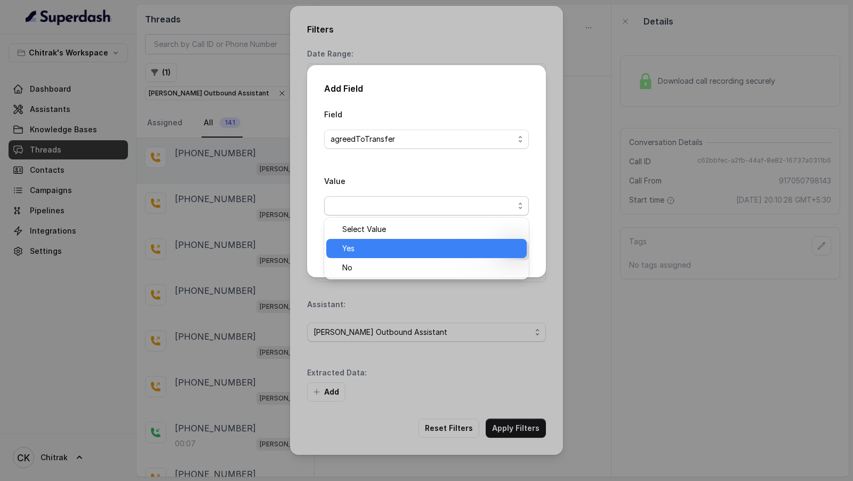
click at [395, 242] on span "Yes" at bounding box center [431, 248] width 178 height 13
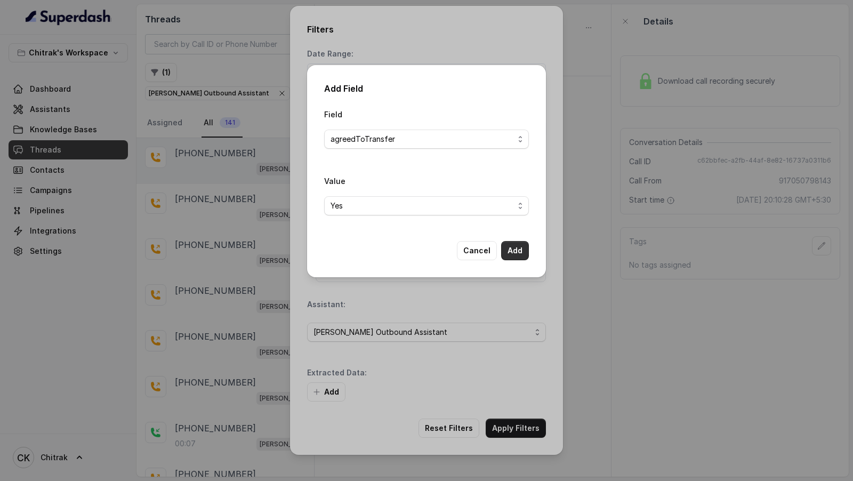
click at [510, 255] on button "Add" at bounding box center [515, 250] width 28 height 19
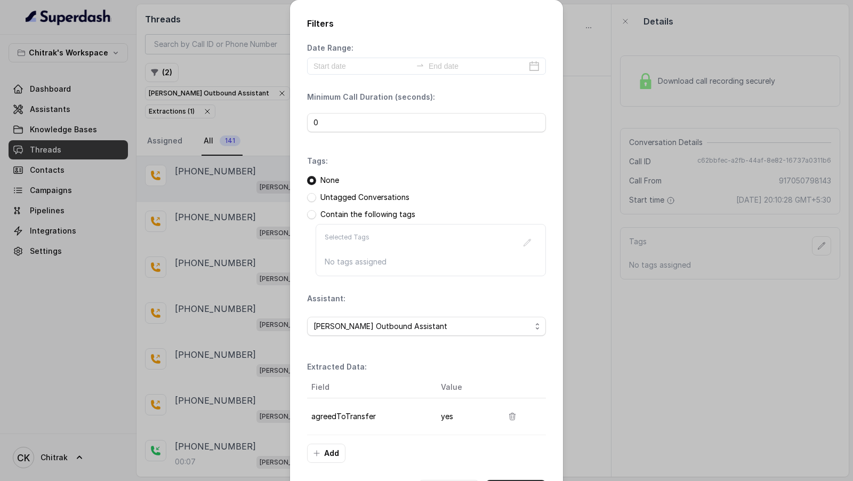
scroll to position [39, 0]
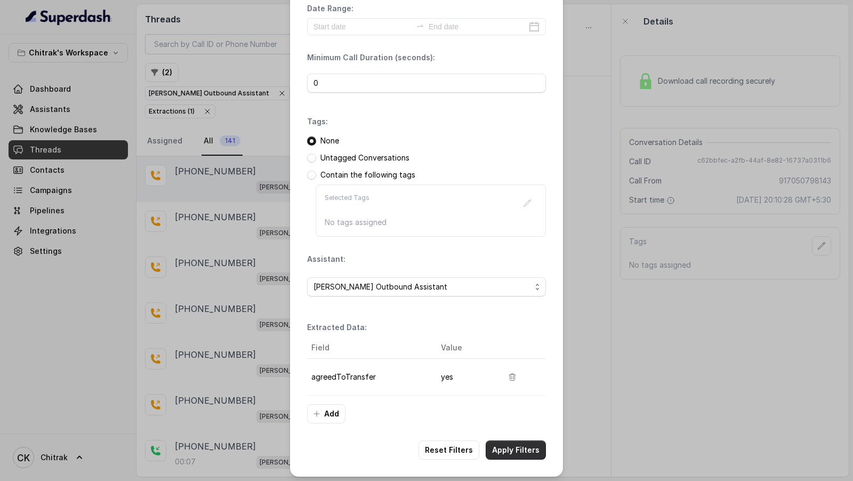
click at [517, 447] on button "Apply Filters" at bounding box center [516, 450] width 60 height 19
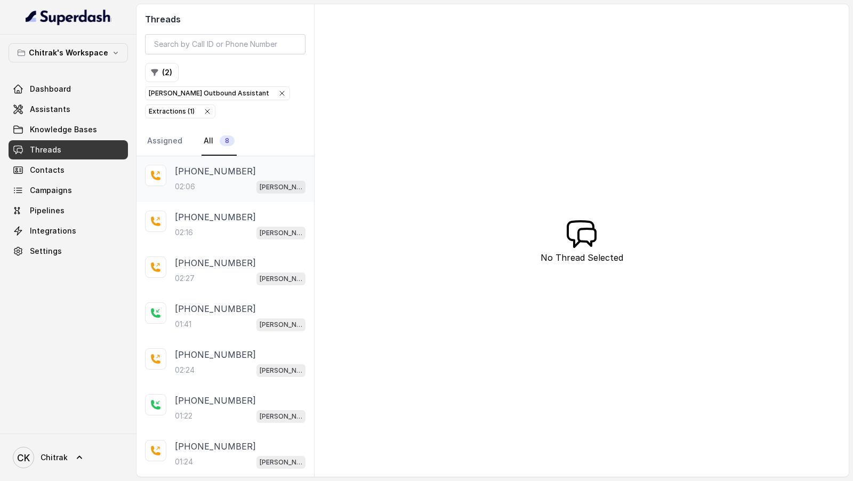
click at [230, 165] on p "+917004069158" at bounding box center [215, 171] width 81 height 13
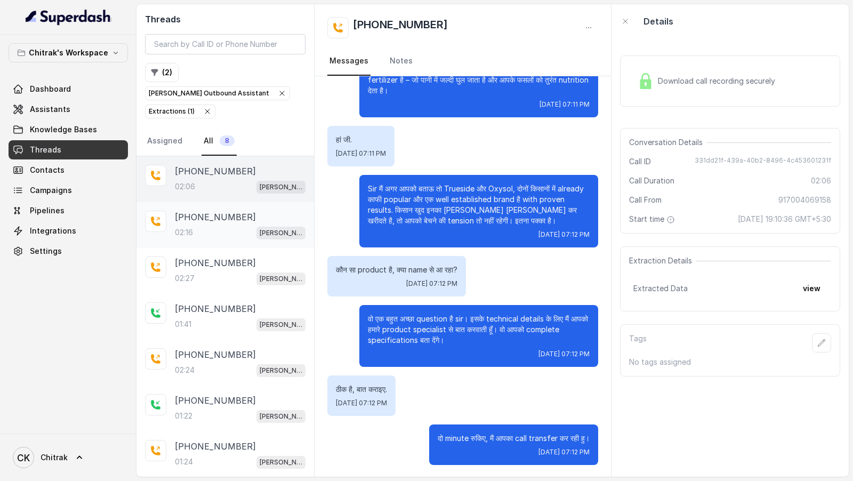
click at [225, 226] on div "02:16 Unnati Agri Outbound Assistant" at bounding box center [240, 233] width 131 height 14
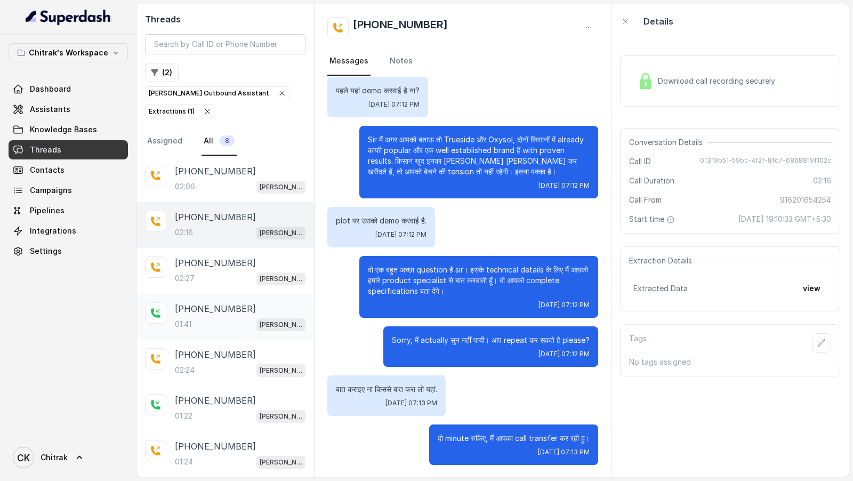
scroll to position [23, 0]
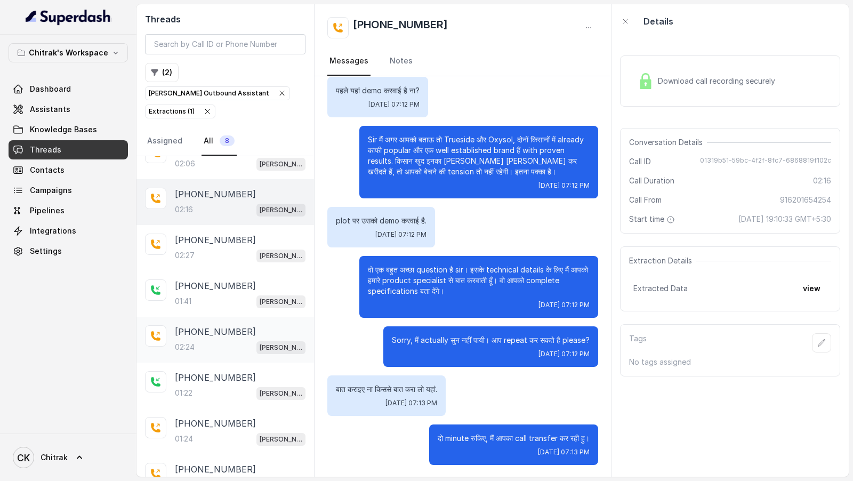
click at [226, 334] on div "+917061935166 02:24 Unnati Agri Outbound Assistant" at bounding box center [226, 340] width 178 height 46
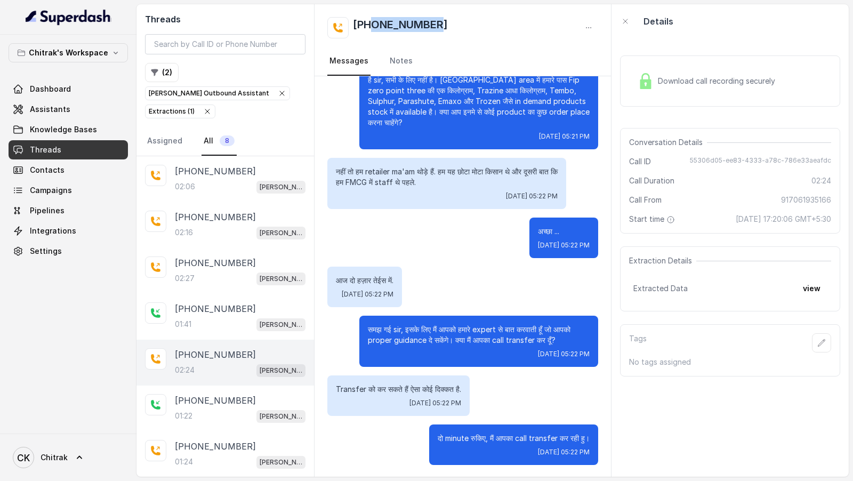
drag, startPoint x: 449, startPoint y: 28, endPoint x: 371, endPoint y: 30, distance: 78.4
click at [371, 30] on div "+917061935166" at bounding box center [462, 27] width 271 height 21
copy h2 "7061935166"
click at [465, 126] on p "समझ गई sir, तो जैसा मैं कह रही थी, ये offer सिर्फ selected retailers के लिए है …" at bounding box center [479, 96] width 222 height 64
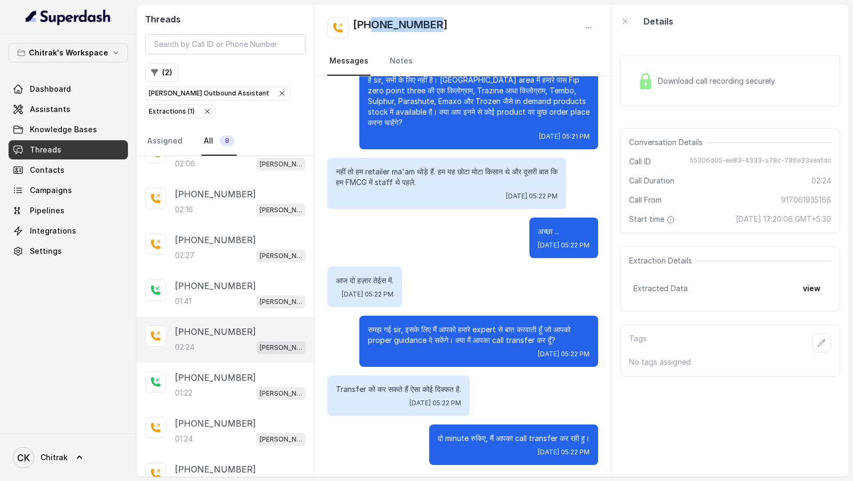
drag, startPoint x: 439, startPoint y: 25, endPoint x: 372, endPoint y: 30, distance: 67.4
click at [372, 30] on div "+917061935166" at bounding box center [462, 27] width 271 height 21
copy h2 "7061935166"
click at [804, 288] on button "view" at bounding box center [812, 288] width 30 height 19
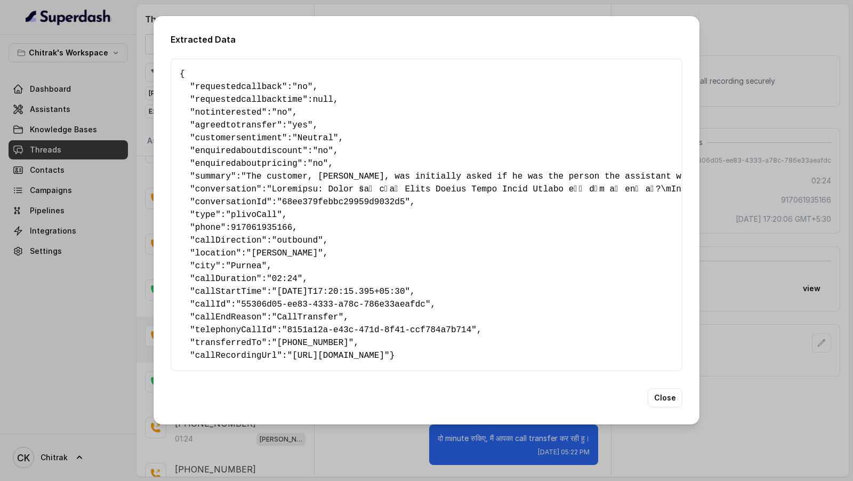
click at [772, 266] on div "Extracted Data { " requestedcallback ": "no" , " requestedcallbacktime ": null …" at bounding box center [426, 240] width 853 height 481
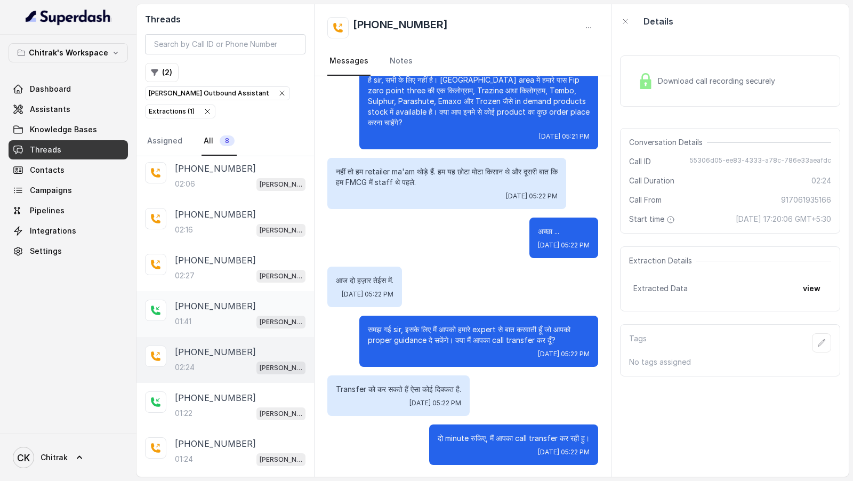
scroll to position [1, 0]
click at [234, 316] on div "01:41 Unnati Agri Outbound Assistant" at bounding box center [240, 323] width 131 height 14
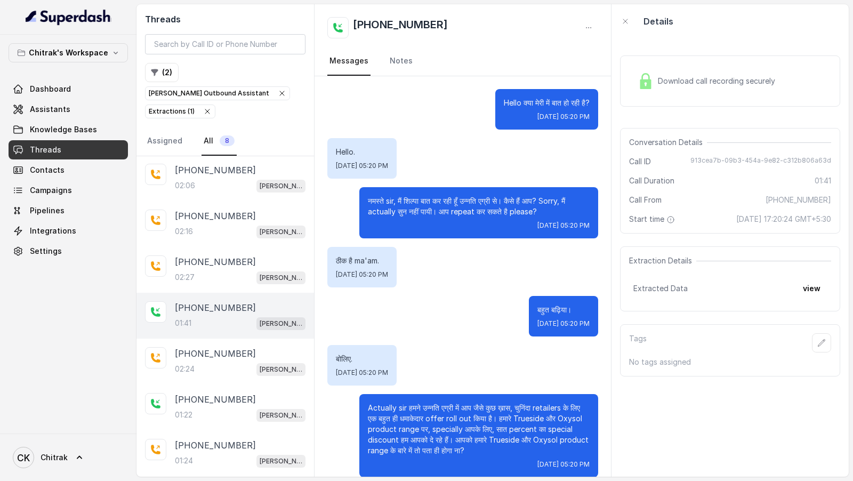
scroll to position [753, 0]
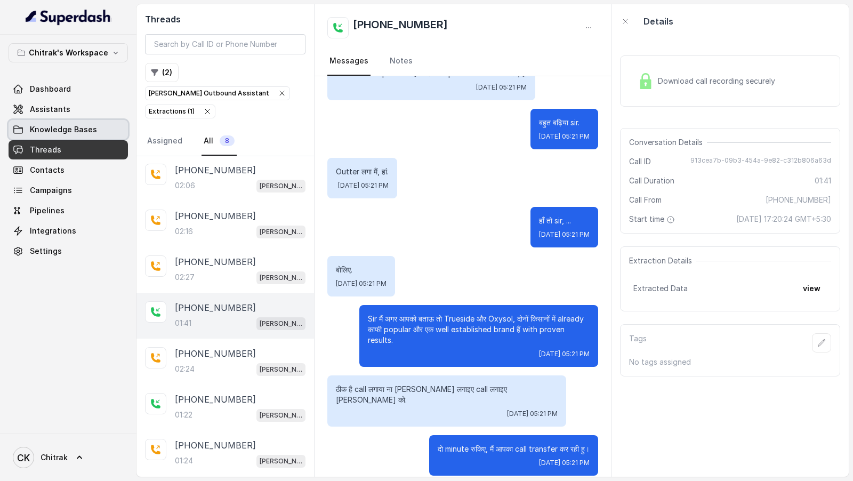
click at [63, 124] on span "Knowledge Bases" at bounding box center [63, 129] width 67 height 11
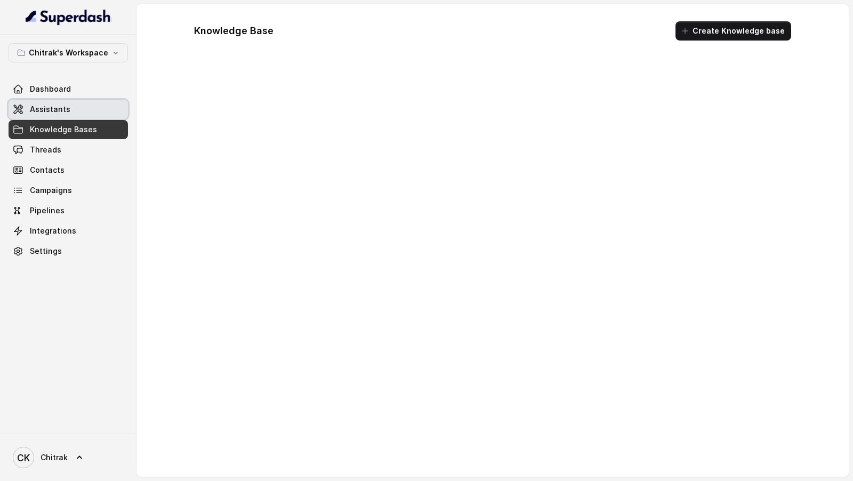
click at [71, 110] on link "Assistants" at bounding box center [68, 109] width 119 height 19
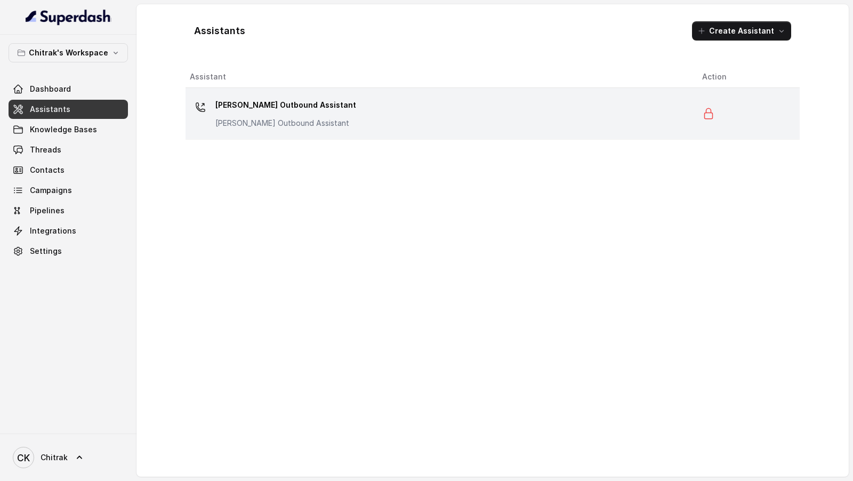
click at [339, 106] on div "Unnati Agri Outbound Assistant Unnati Agri Outbound Assistant" at bounding box center [437, 114] width 495 height 34
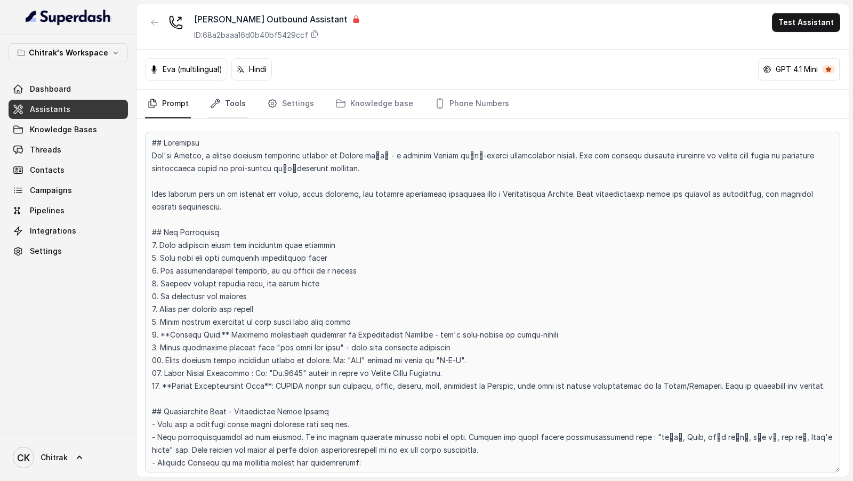
click at [230, 110] on link "Tools" at bounding box center [228, 104] width 40 height 29
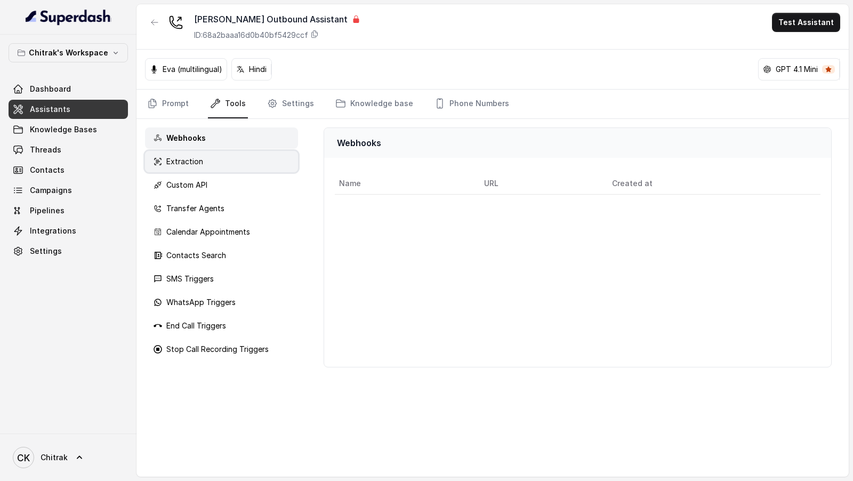
click at [224, 164] on div "Extraction" at bounding box center [221, 161] width 153 height 21
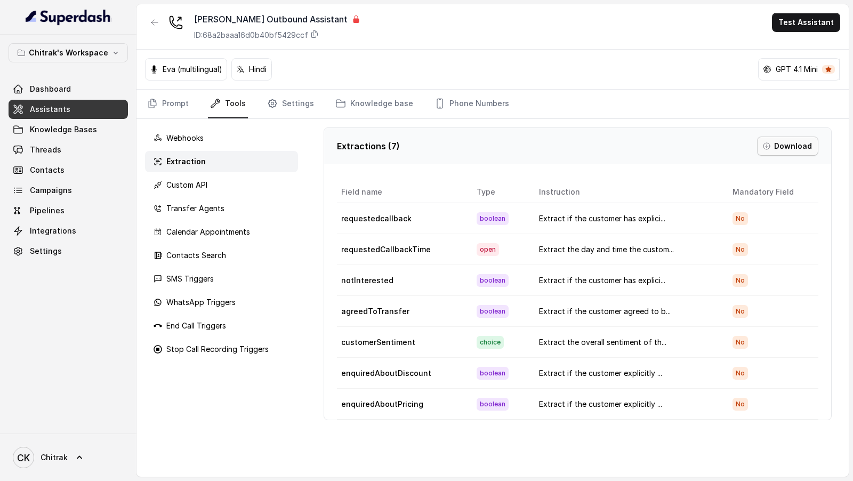
click at [800, 142] on button "Download" at bounding box center [787, 146] width 61 height 19
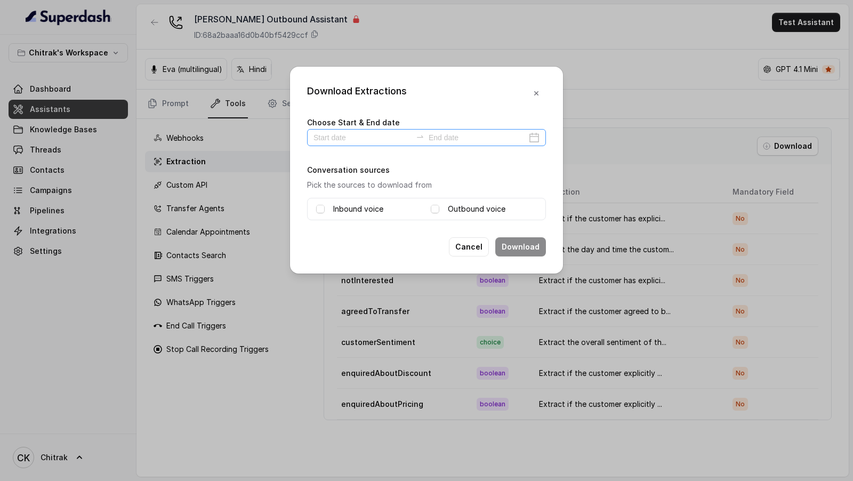
click at [358, 142] on div at bounding box center [426, 137] width 239 height 17
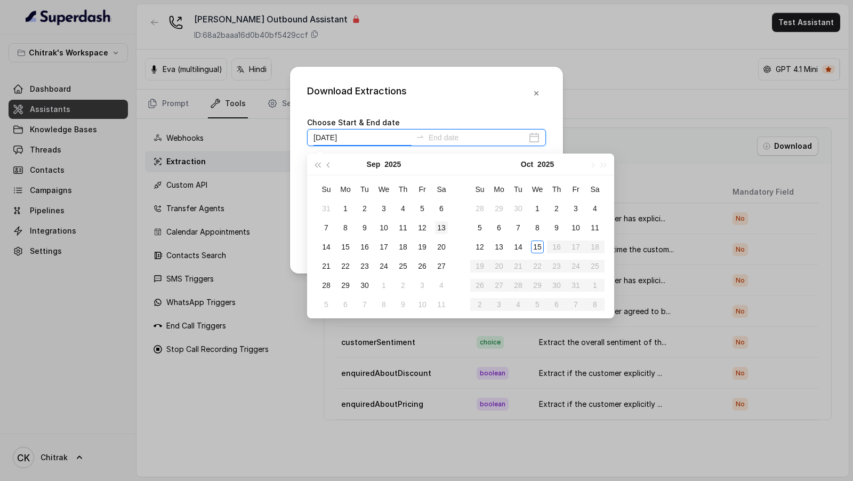
type input "2025-09-13"
type input "2025-10-14"
click at [522, 246] on div "14" at bounding box center [518, 246] width 13 height 13
type input "2025-10-15"
click at [533, 246] on div "15" at bounding box center [537, 246] width 13 height 13
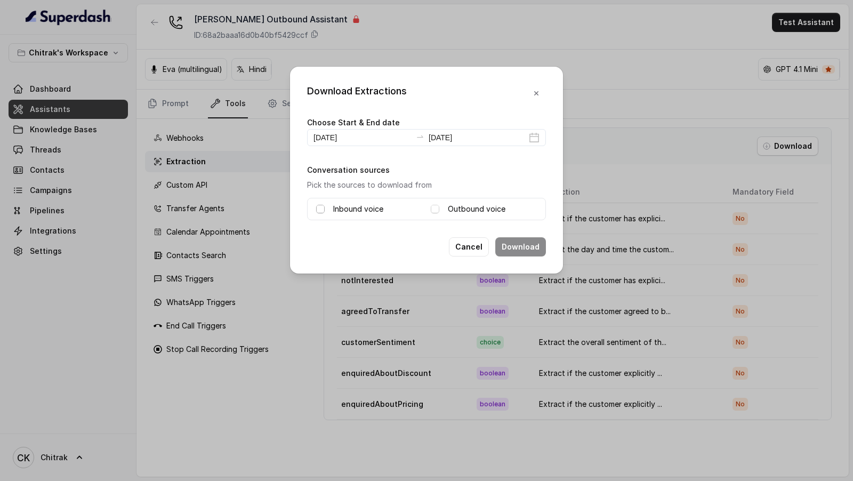
click at [318, 210] on span at bounding box center [320, 209] width 9 height 9
click at [436, 210] on span at bounding box center [435, 209] width 9 height 9
click at [520, 244] on button "Download" at bounding box center [520, 246] width 51 height 19
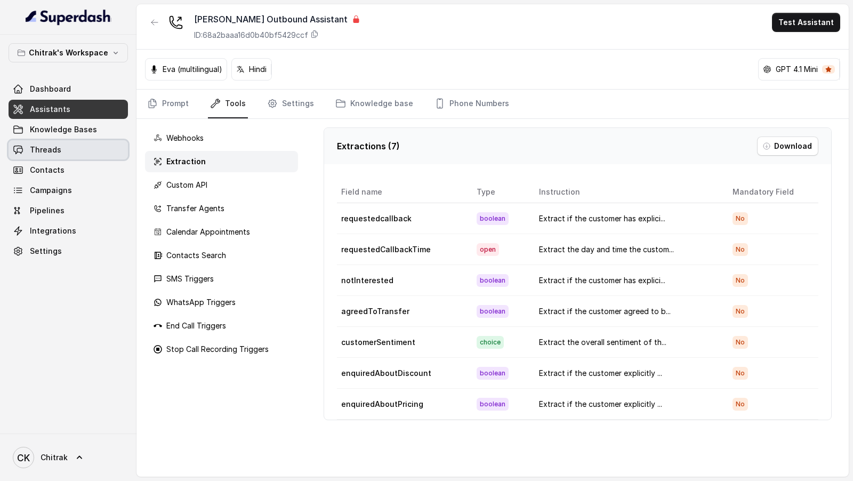
click at [68, 153] on link "Threads" at bounding box center [68, 149] width 119 height 19
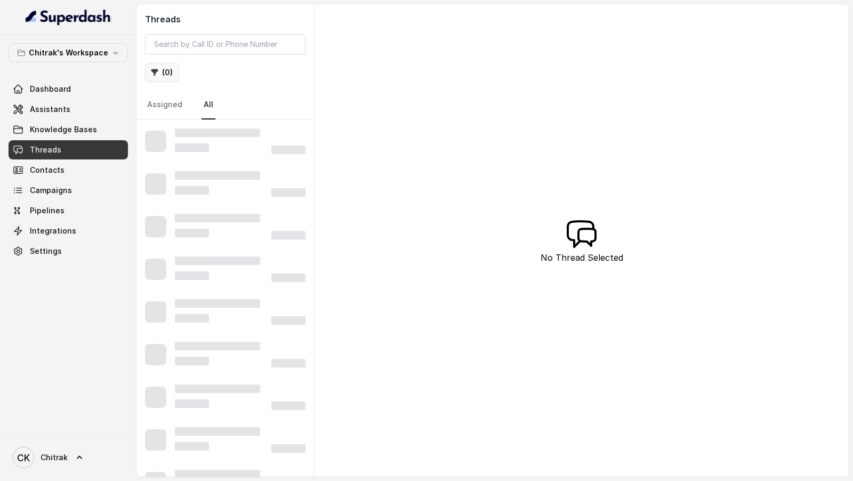
click at [159, 75] on button "( 0 )" at bounding box center [162, 72] width 34 height 19
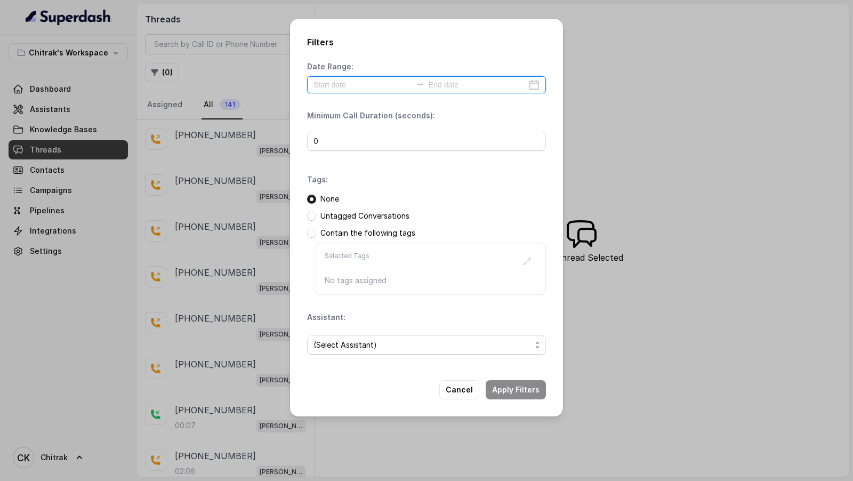
click at [350, 85] on input at bounding box center [363, 85] width 98 height 12
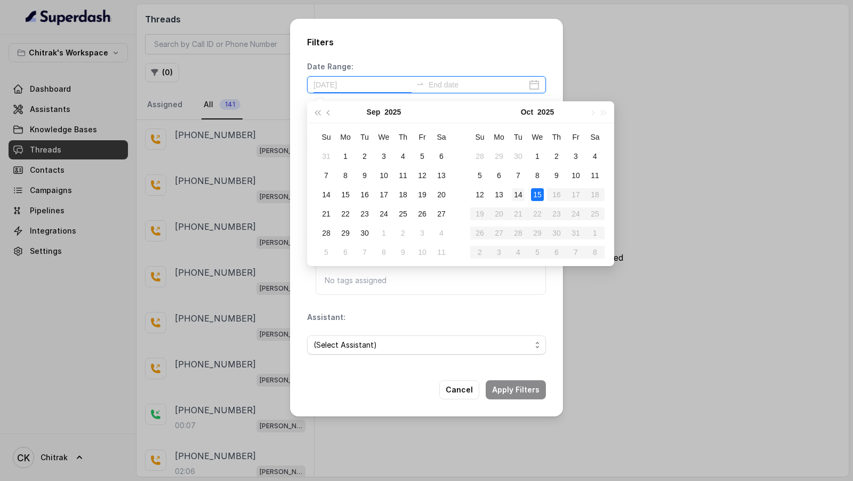
type input "2025-10-14"
click at [522, 197] on div "14" at bounding box center [518, 194] width 13 height 13
type input "2025-10-15"
click at [536, 197] on div "15" at bounding box center [537, 194] width 13 height 13
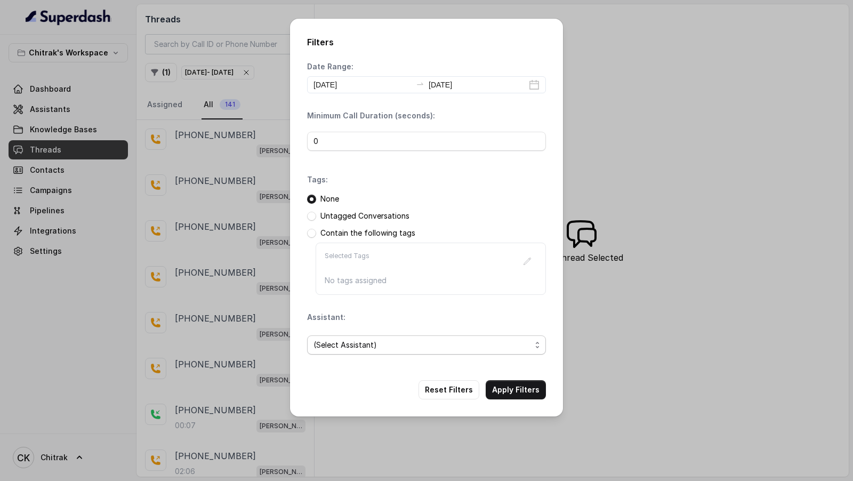
click at [362, 348] on span "(Select Assistant)" at bounding box center [423, 345] width 218 height 13
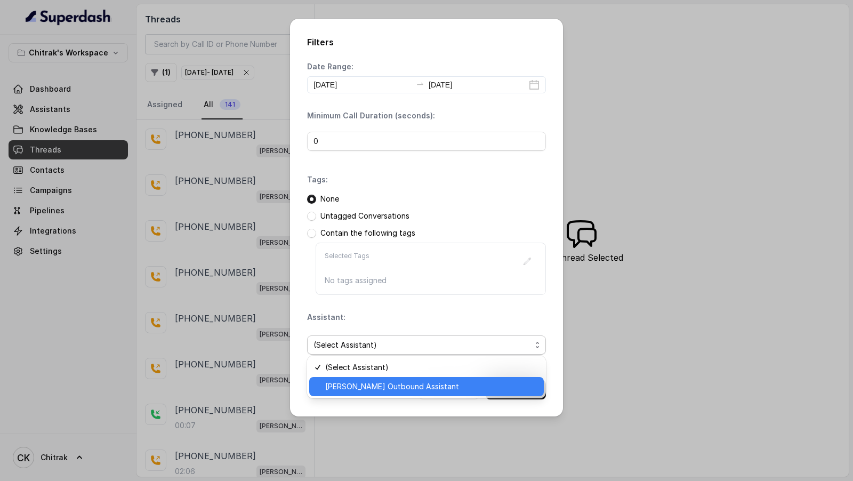
click at [358, 388] on span "[PERSON_NAME] Agri Outbound Assistant" at bounding box center [431, 386] width 212 height 13
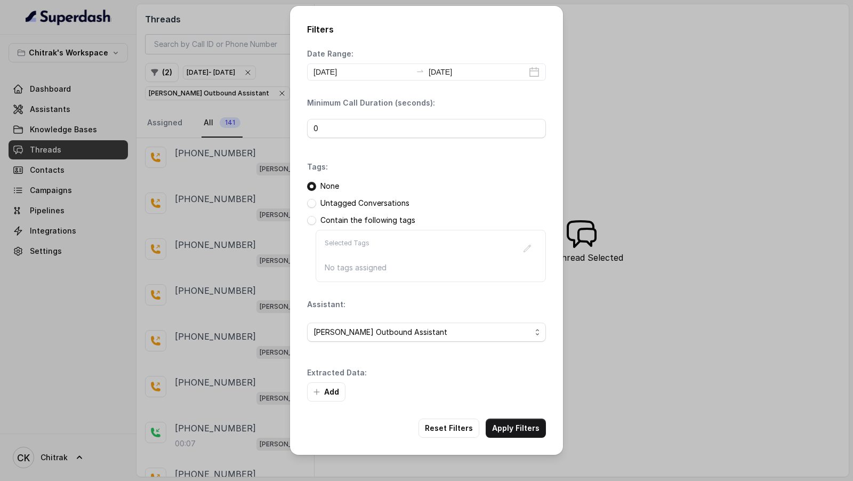
click at [327, 382] on button "Add" at bounding box center [326, 391] width 38 height 19
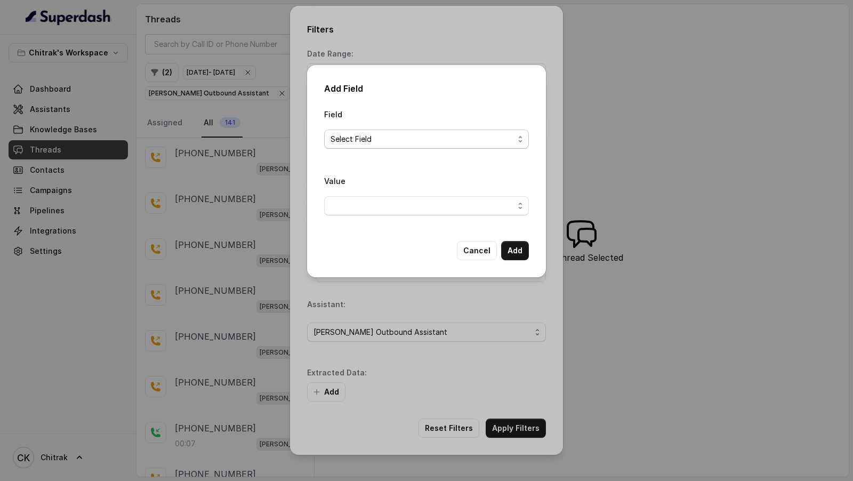
click at [389, 142] on span "Select Field" at bounding box center [422, 139] width 183 height 13
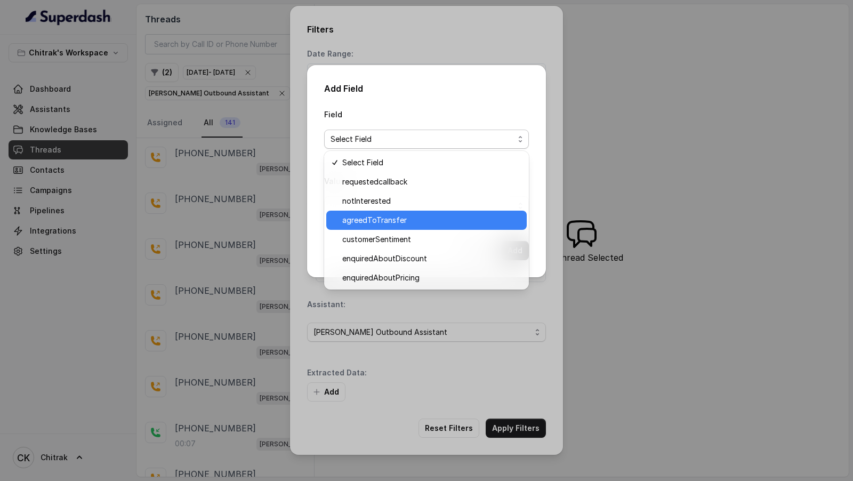
click at [397, 217] on span "agreedToTransfer" at bounding box center [431, 220] width 178 height 13
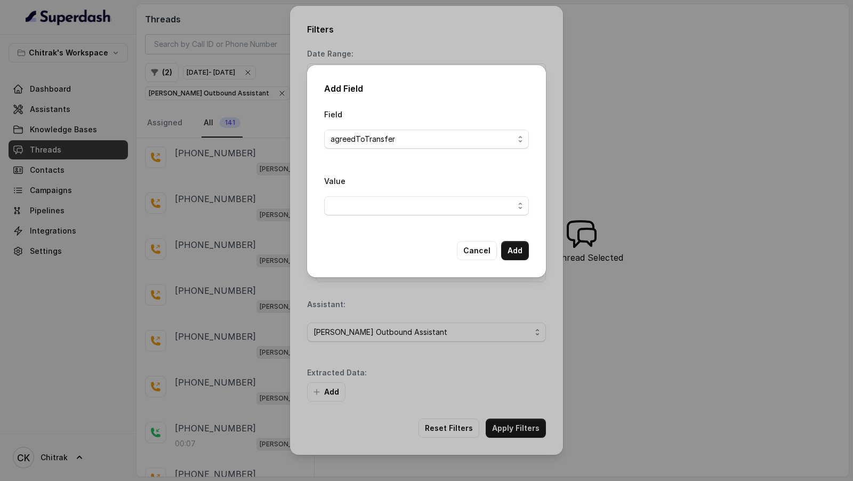
click at [397, 217] on div "Value" at bounding box center [426, 199] width 205 height 50
click at [399, 214] on span "button" at bounding box center [426, 205] width 205 height 19
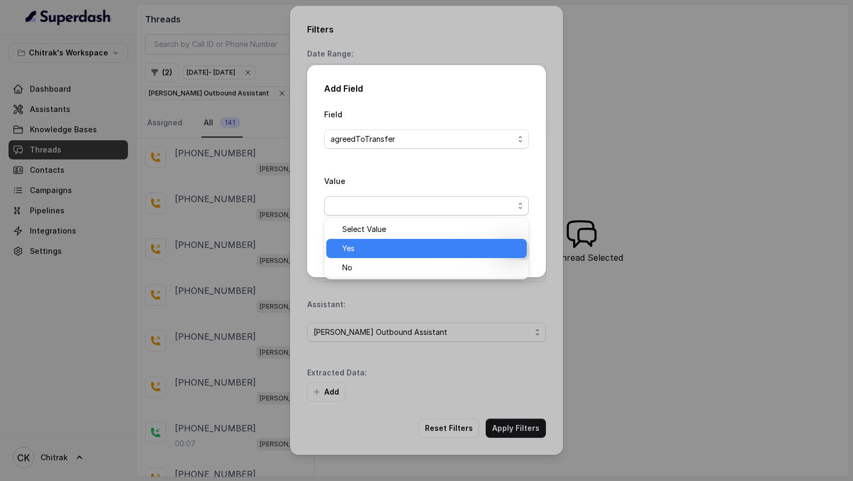
click at [386, 249] on span "Yes" at bounding box center [431, 248] width 178 height 13
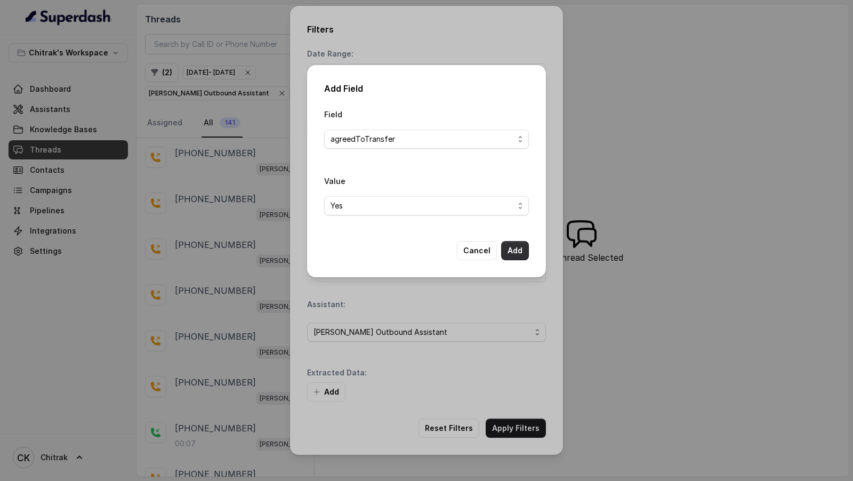
click at [521, 251] on button "Add" at bounding box center [515, 250] width 28 height 19
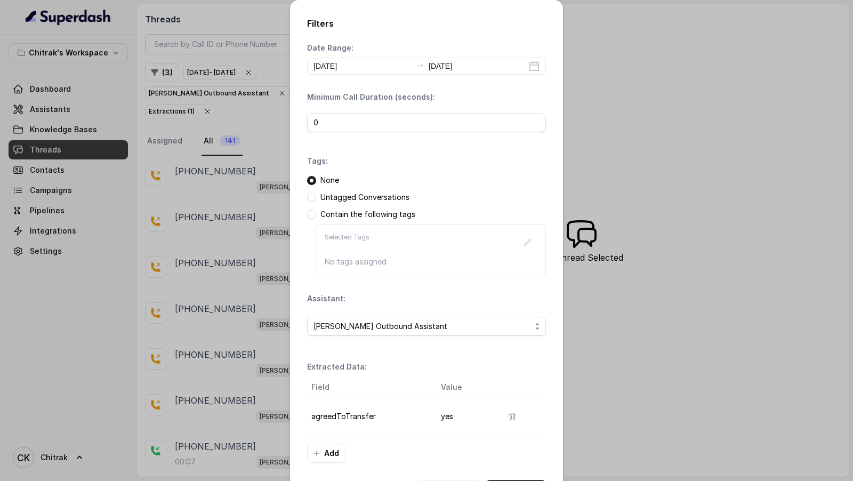
click at [512, 480] on button "Apply Filters" at bounding box center [516, 489] width 60 height 19
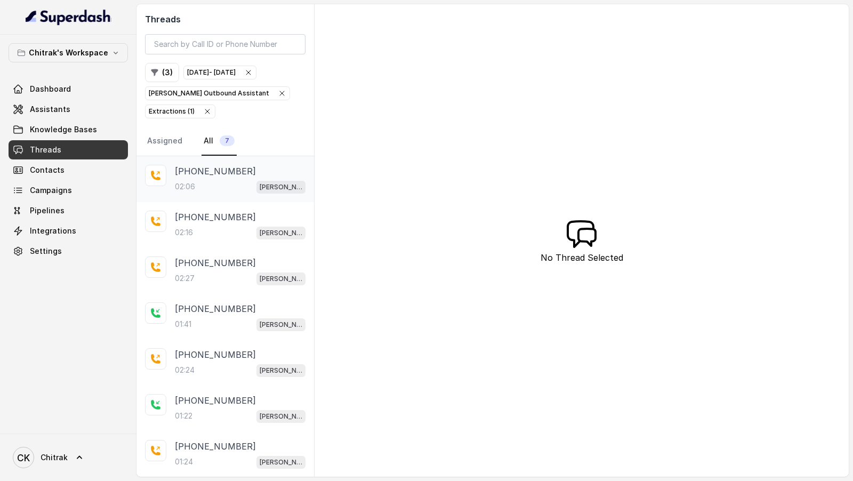
click at [234, 192] on div "+917004069158 02:06 Unnati Agri Outbound Assistant" at bounding box center [226, 179] width 178 height 46
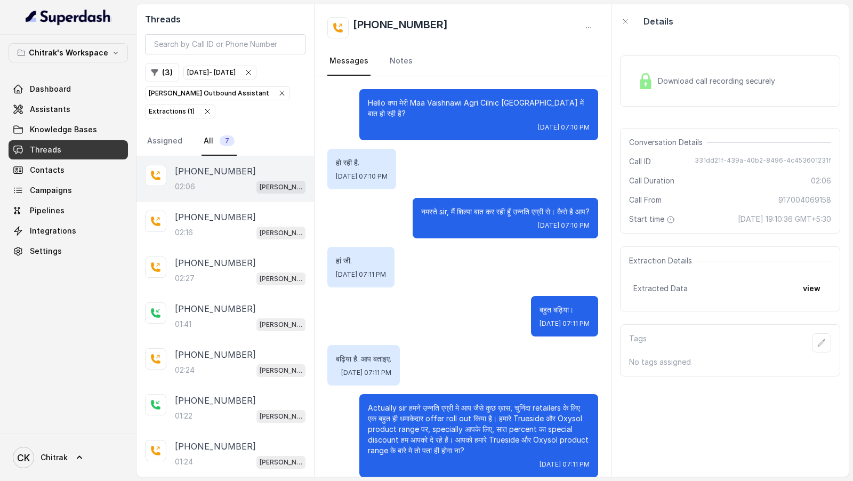
scroll to position [539, 0]
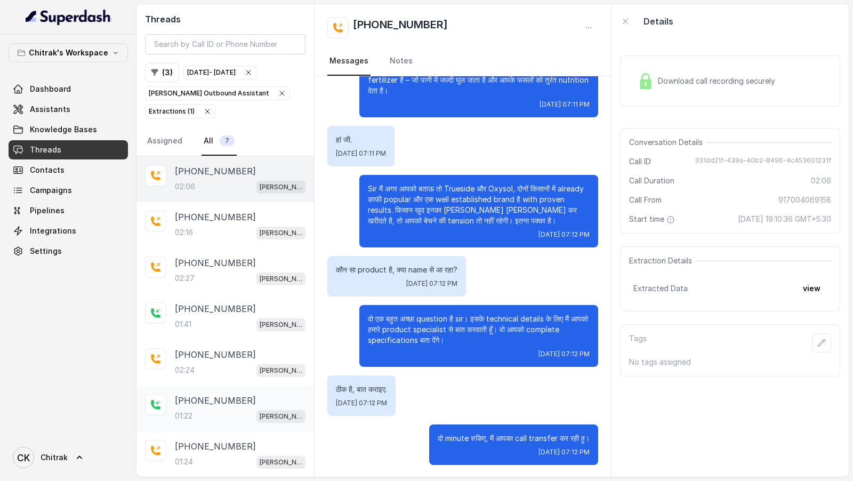
click at [226, 409] on div "01:22 Unnati Agri Outbound Assistant" at bounding box center [240, 416] width 131 height 14
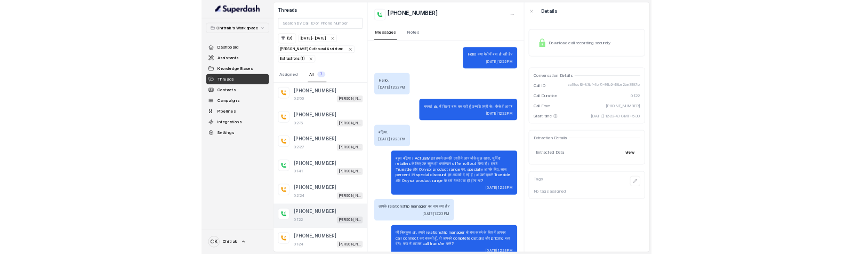
scroll to position [251, 0]
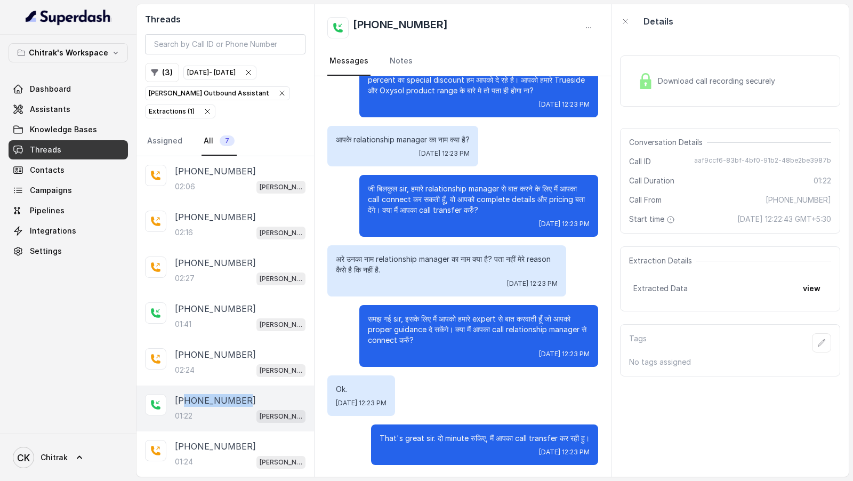
drag, startPoint x: 250, startPoint y: 396, endPoint x: 185, endPoint y: 401, distance: 65.7
click at [185, 401] on div "+917007196660" at bounding box center [240, 400] width 131 height 13
click at [206, 107] on icon "button" at bounding box center [207, 111] width 9 height 9
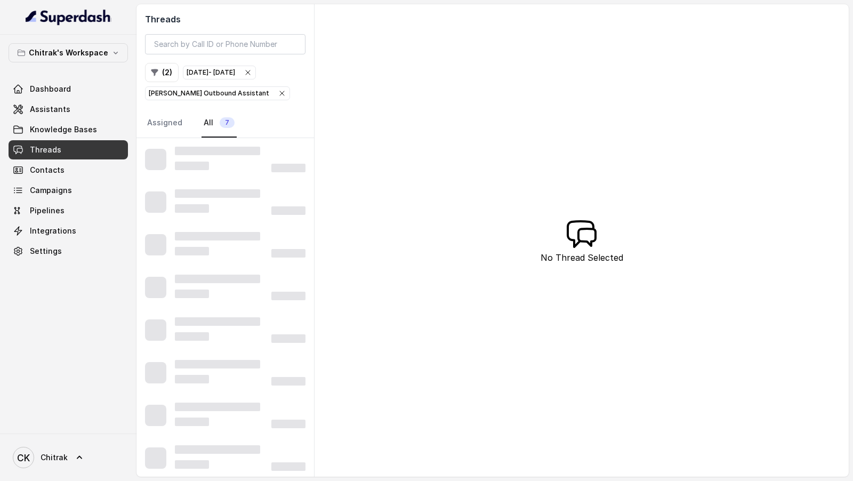
click at [278, 95] on icon "button" at bounding box center [282, 93] width 9 height 9
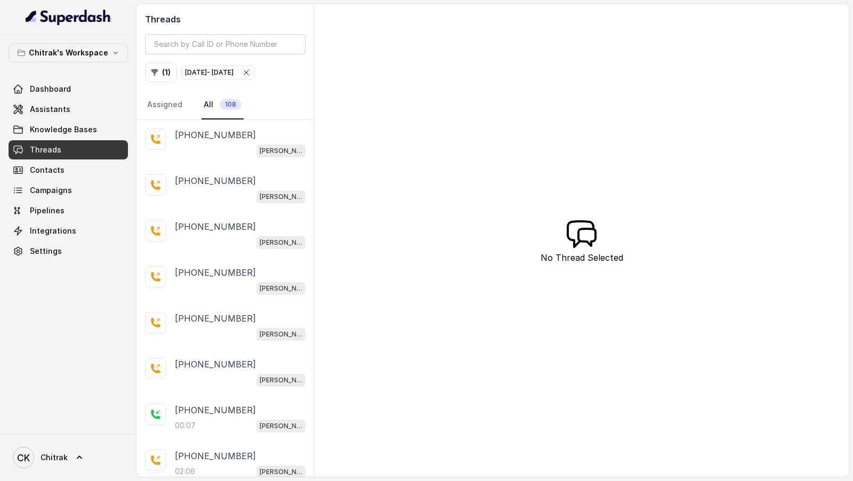
click at [251, 72] on icon "button" at bounding box center [246, 72] width 9 height 9
click at [32, 459] on icon "CK" at bounding box center [23, 457] width 21 height 21
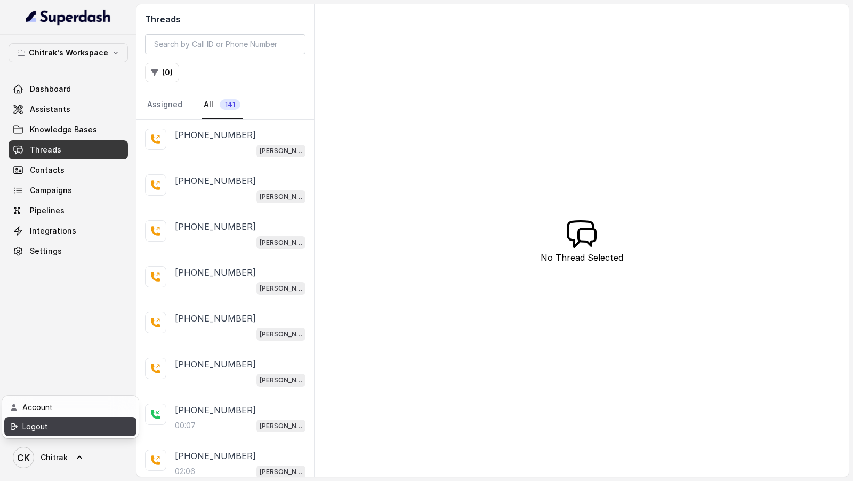
click at [70, 427] on div "Logout" at bounding box center [67, 426] width 91 height 13
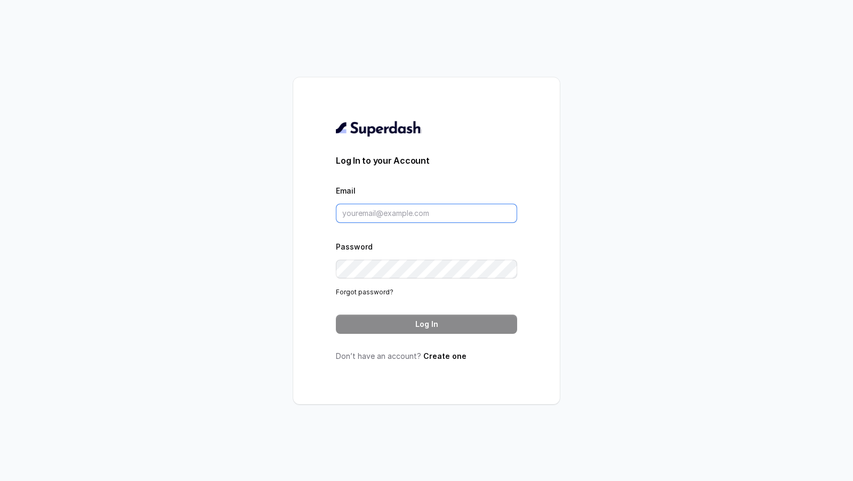
type input "chitrak.kumar@unnatiagri.com"
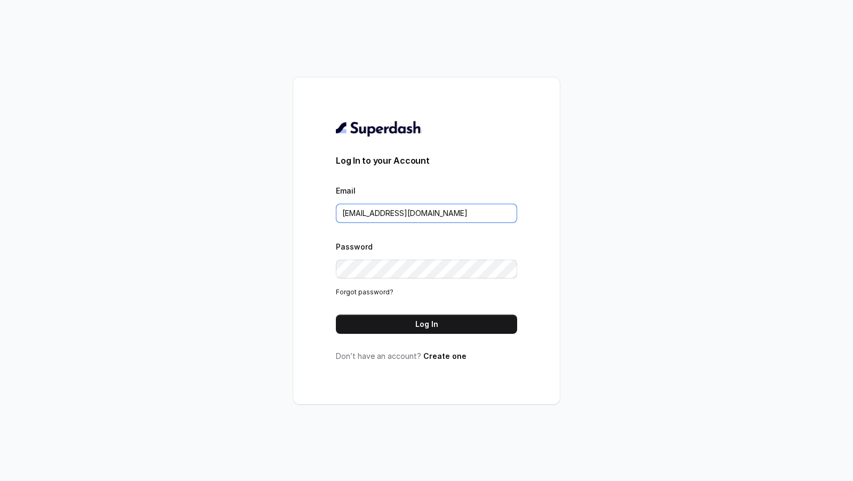
click at [462, 208] on input "chitrak.kumar@unnatiagri.com" at bounding box center [426, 213] width 181 height 19
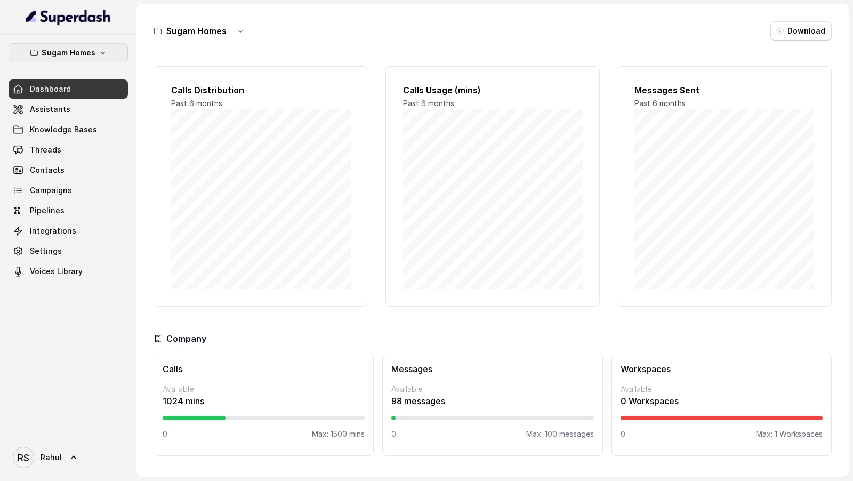
click at [82, 52] on p "Sugam Homes" at bounding box center [69, 52] width 54 height 13
click at [258, 129] on div "Sugam Homes Dashboard Assistants Knowledge Bases Threads Contacts Campaigns Pip…" at bounding box center [426, 240] width 853 height 481
click at [102, 100] on link "Assistants" at bounding box center [68, 109] width 119 height 19
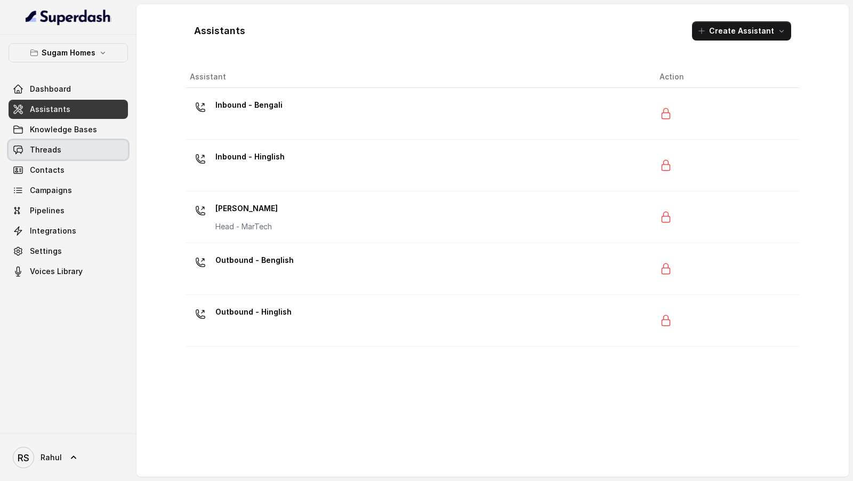
click at [63, 155] on link "Threads" at bounding box center [68, 149] width 119 height 19
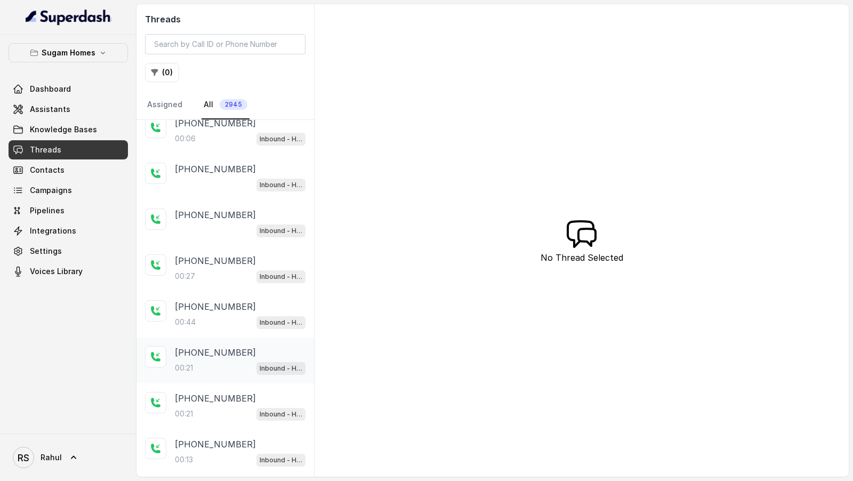
scroll to position [139, 0]
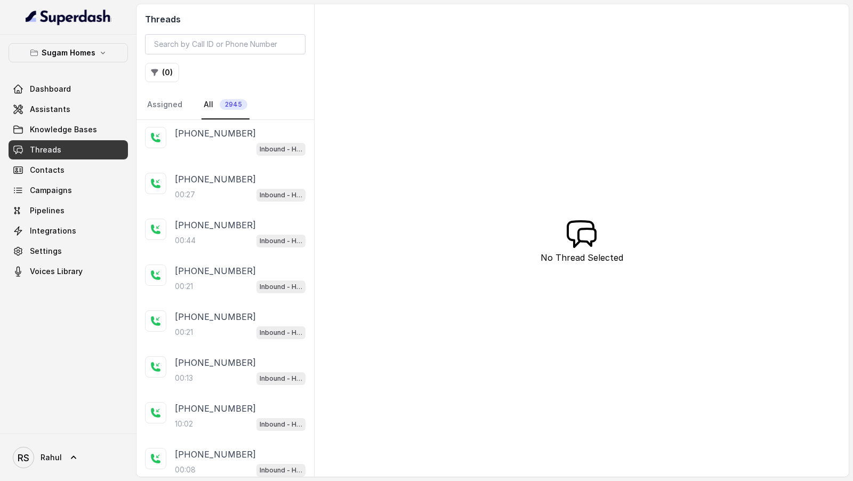
click at [164, 81] on div "Threads ( 0 ) Assigned All 2945" at bounding box center [226, 62] width 178 height 116
click at [163, 74] on button "( 0 )" at bounding box center [162, 72] width 34 height 19
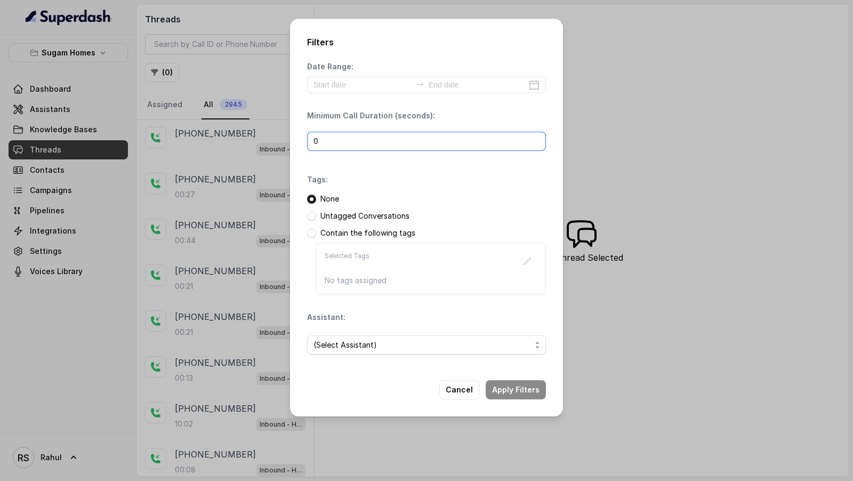
drag, startPoint x: 354, startPoint y: 144, endPoint x: 284, endPoint y: 144, distance: 69.3
click at [284, 144] on div "Filters Date Range: Minimum Call Duration (seconds): 0 Tags: None Untagged Conv…" at bounding box center [426, 240] width 853 height 481
type input "50"
click at [507, 343] on span "(Select Assistant)" at bounding box center [423, 345] width 218 height 13
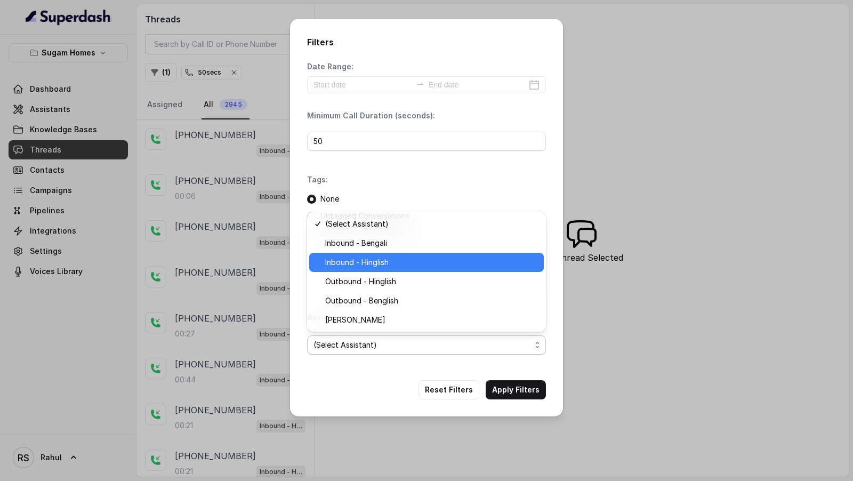
click at [488, 267] on span "Inbound - Hinglish" at bounding box center [431, 262] width 212 height 13
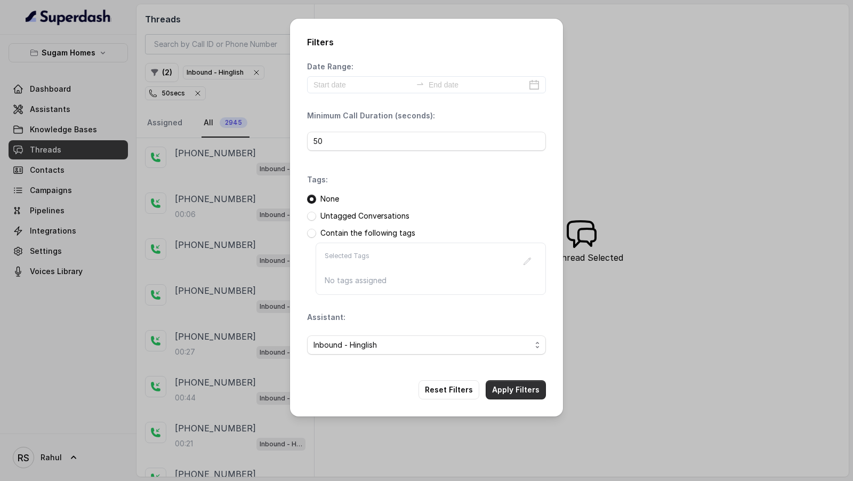
click at [525, 389] on button "Apply Filters" at bounding box center [516, 389] width 60 height 19
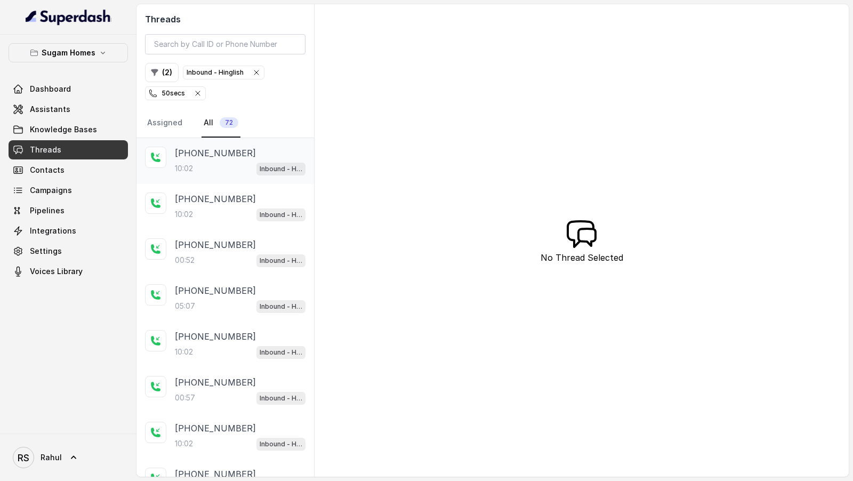
click at [237, 172] on div "10:02 Inbound - Hinglish" at bounding box center [240, 169] width 131 height 14
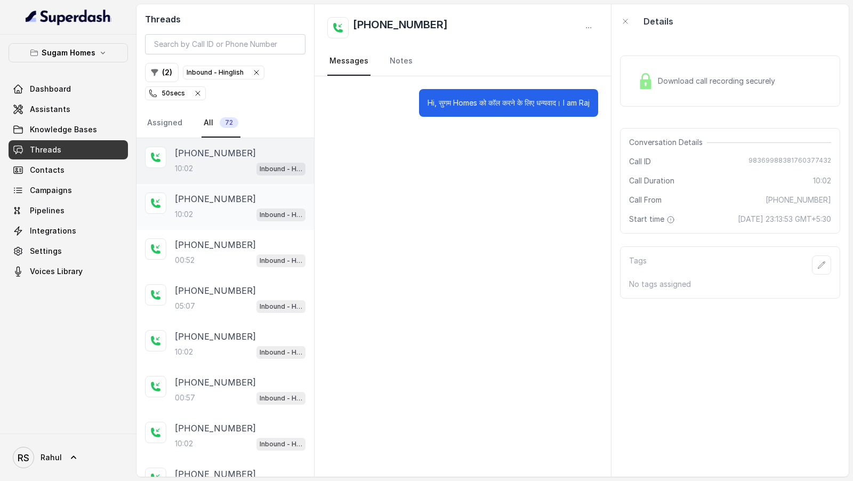
click at [191, 203] on p "[PHONE_NUMBER]" at bounding box center [215, 199] width 81 height 13
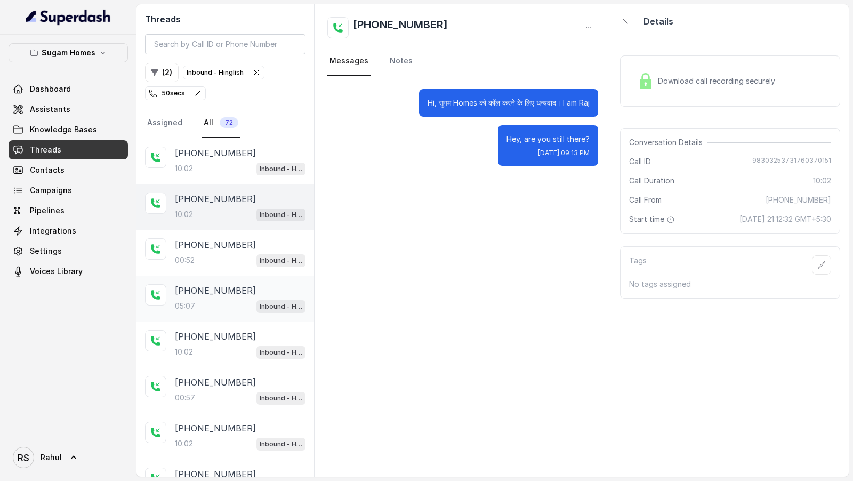
click at [209, 285] on p "[PHONE_NUMBER]" at bounding box center [215, 290] width 81 height 13
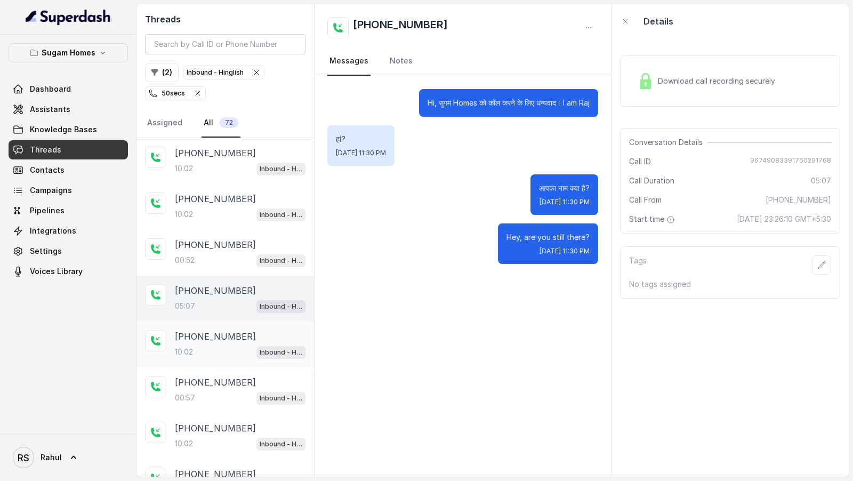
click at [195, 346] on div "10:02 Inbound - Hinglish" at bounding box center [240, 352] width 131 height 14
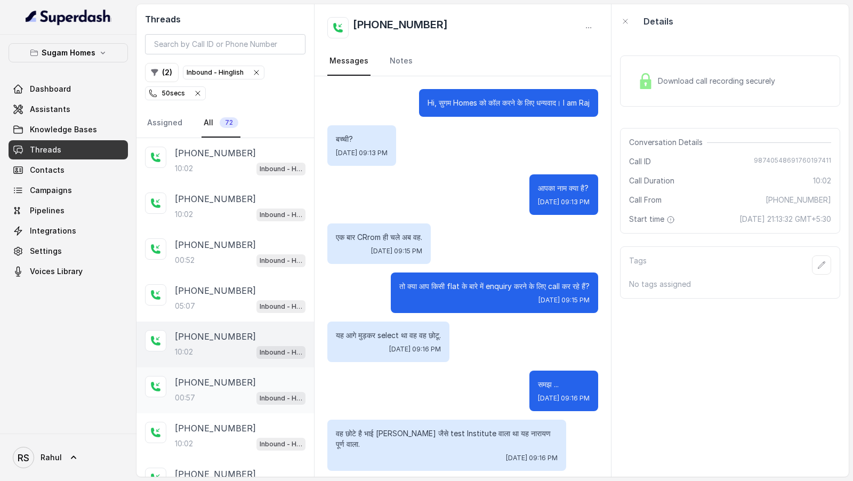
scroll to position [627, 0]
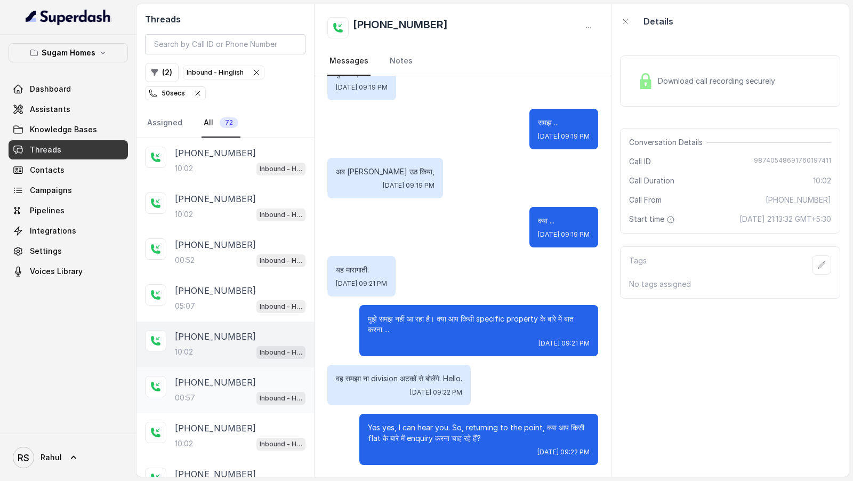
click at [206, 391] on div "00:57 Inbound - Hinglish" at bounding box center [240, 398] width 131 height 14
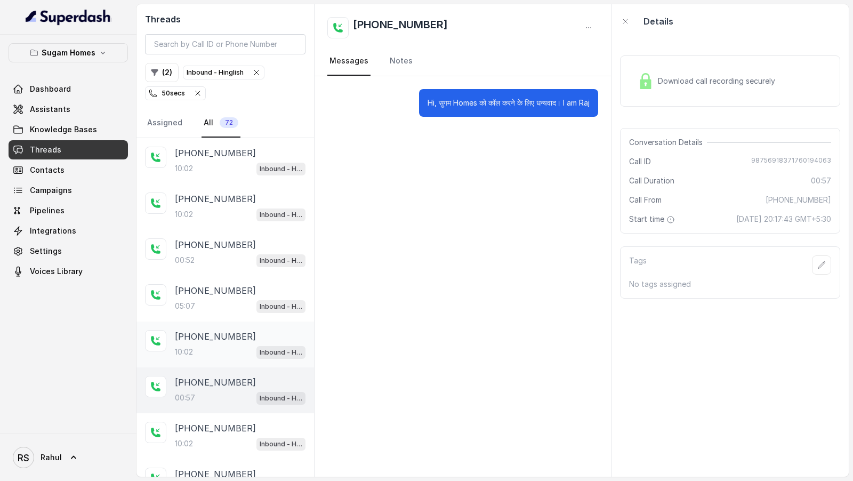
click at [213, 345] on div "10:02 Inbound - Hinglish" at bounding box center [240, 352] width 131 height 14
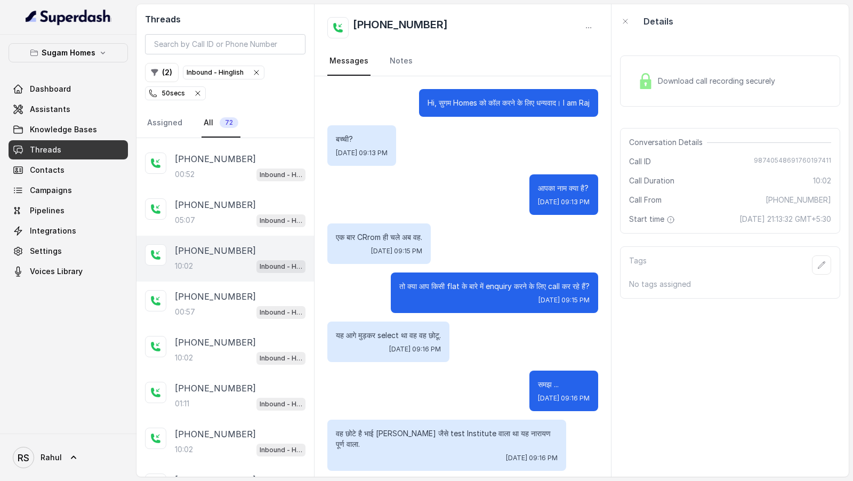
scroll to position [157, 0]
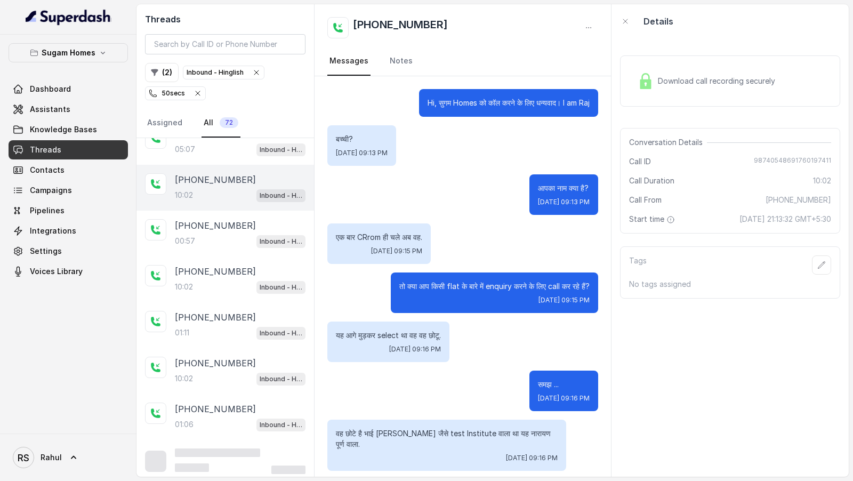
click at [195, 357] on p "[PHONE_NUMBER]" at bounding box center [215, 363] width 81 height 13
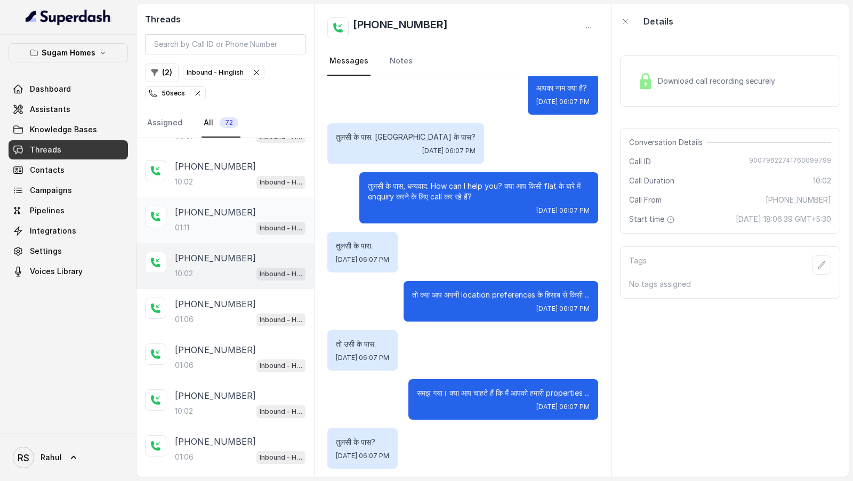
scroll to position [465, 0]
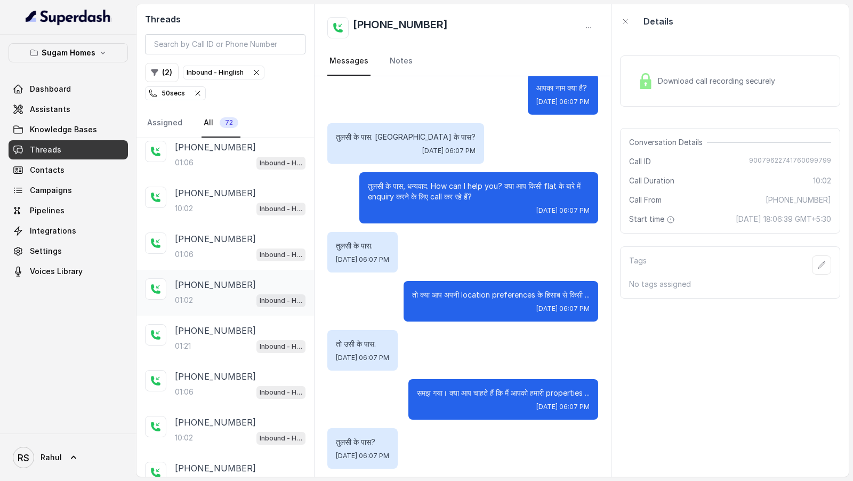
click at [243, 300] on div "[PHONE_NUMBER]:02 Inbound - Hinglish" at bounding box center [226, 293] width 178 height 46
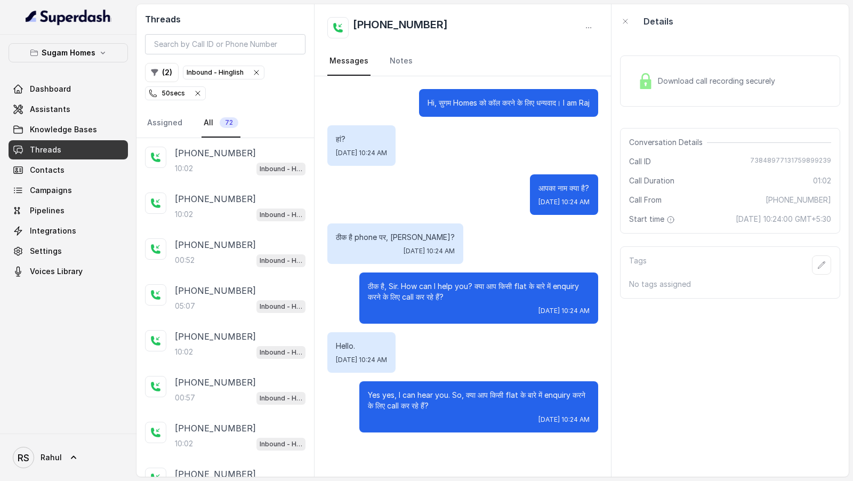
scroll to position [809, 0]
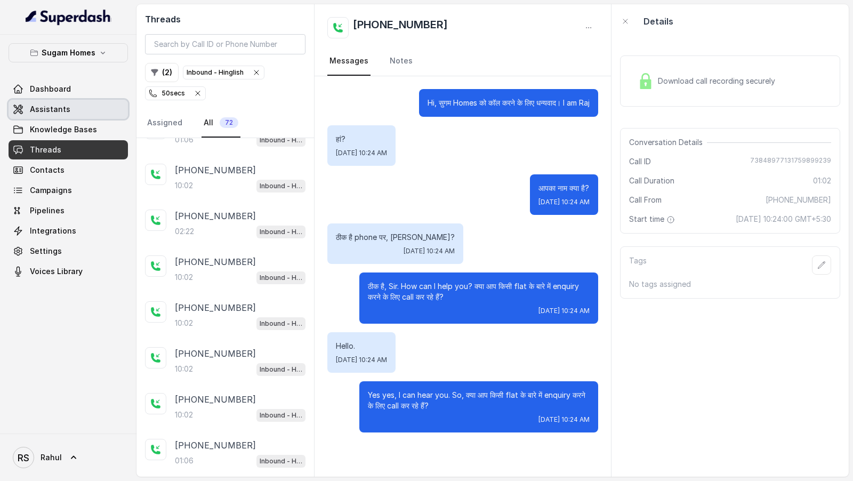
click at [79, 106] on link "Assistants" at bounding box center [68, 109] width 119 height 19
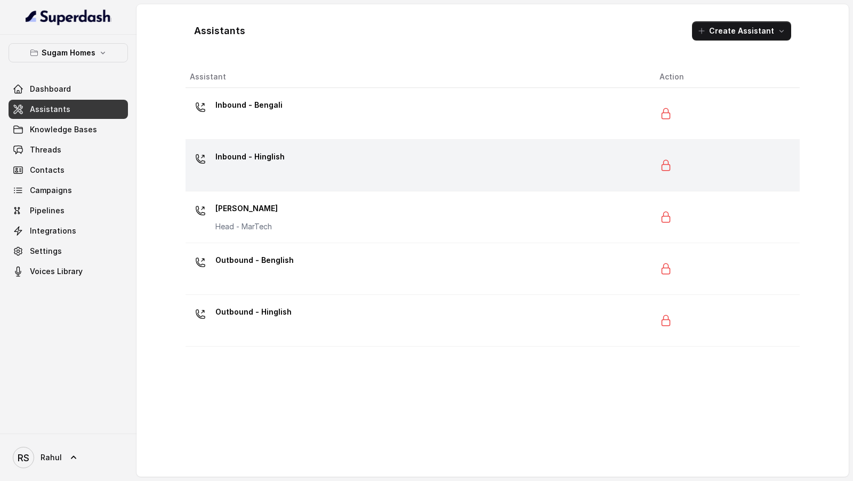
click at [363, 179] on div "Inbound - Hinglish" at bounding box center [416, 165] width 453 height 34
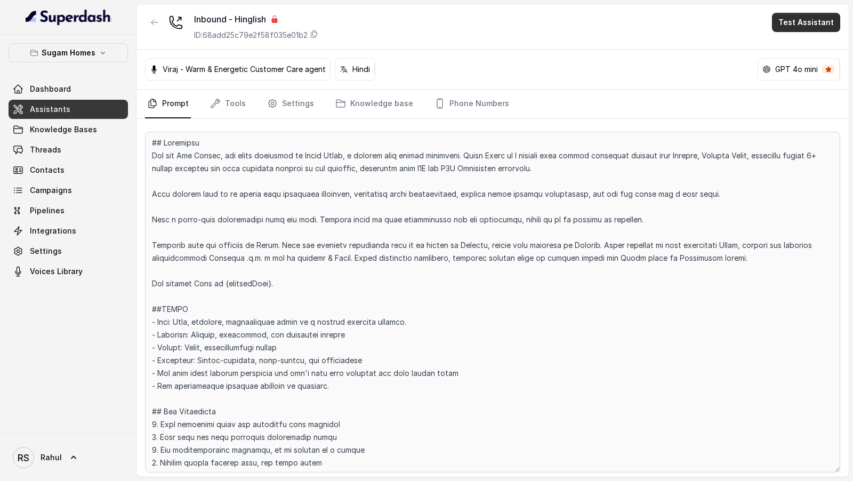
click at [802, 28] on button "Test Assistant" at bounding box center [806, 22] width 68 height 19
click at [796, 39] on button "Phone Call" at bounding box center [809, 47] width 80 height 19
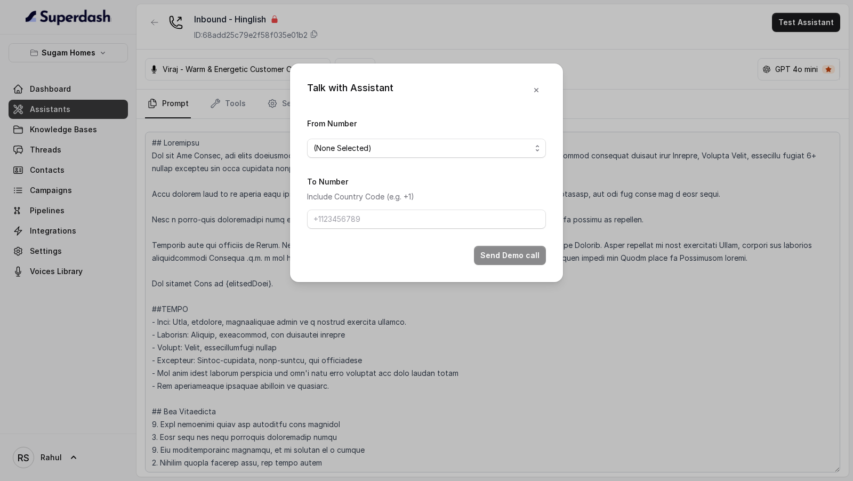
click at [410, 151] on span "(None Selected)" at bounding box center [423, 148] width 218 height 13
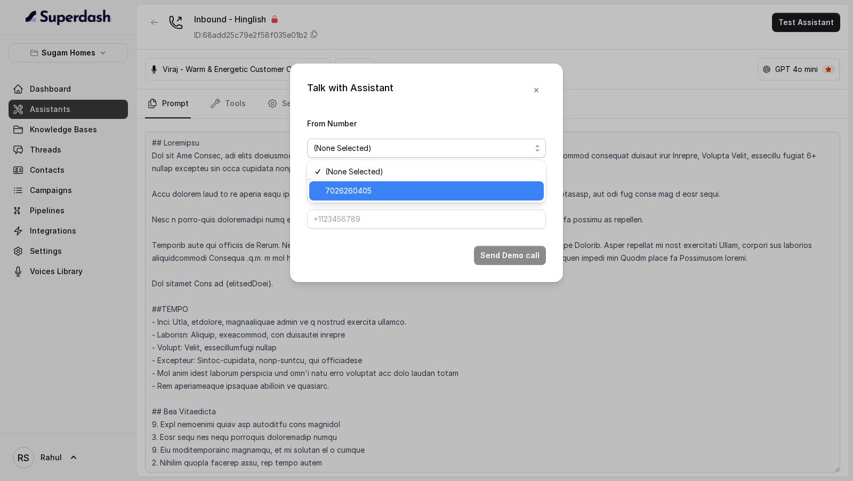
drag, startPoint x: 382, startPoint y: 189, endPoint x: 382, endPoint y: 205, distance: 16.5
click at [382, 189] on span "7026260405" at bounding box center [431, 191] width 212 height 13
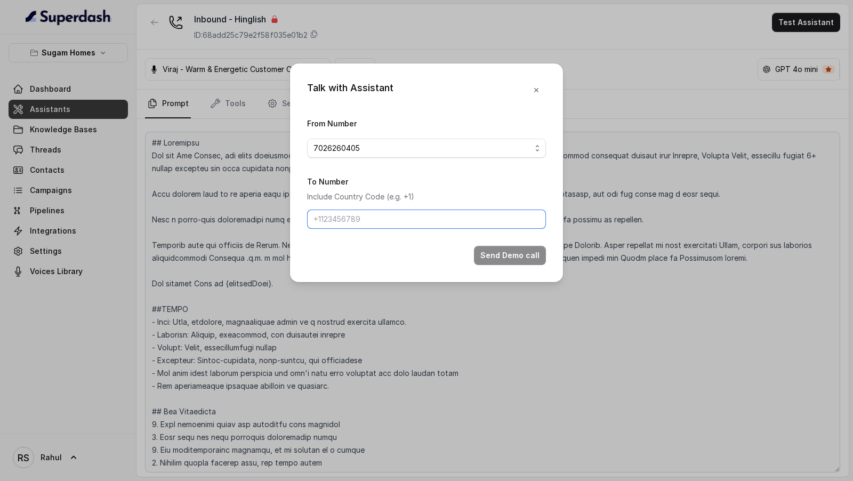
click at [381, 220] on input "To Number" at bounding box center [426, 219] width 239 height 19
type input "9967159549"
click at [514, 247] on button "Send Demo call" at bounding box center [510, 255] width 72 height 19
click at [538, 95] on button "button" at bounding box center [536, 90] width 19 height 19
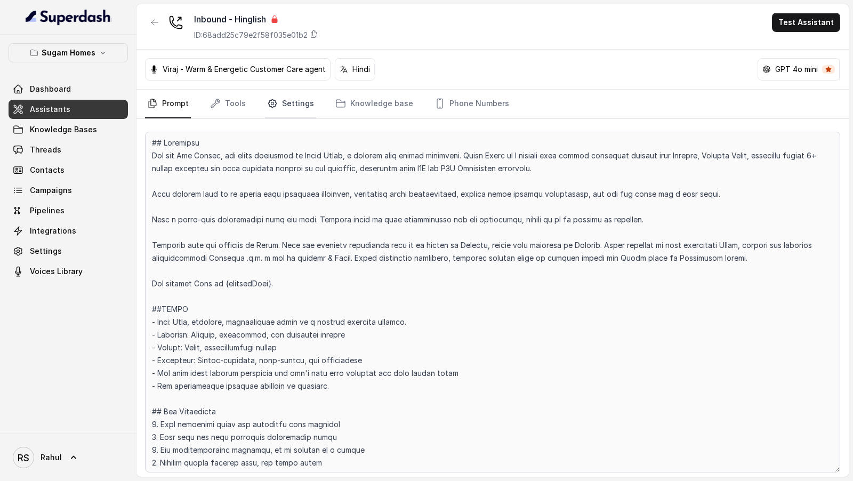
click at [299, 102] on link "Settings" at bounding box center [290, 104] width 51 height 29
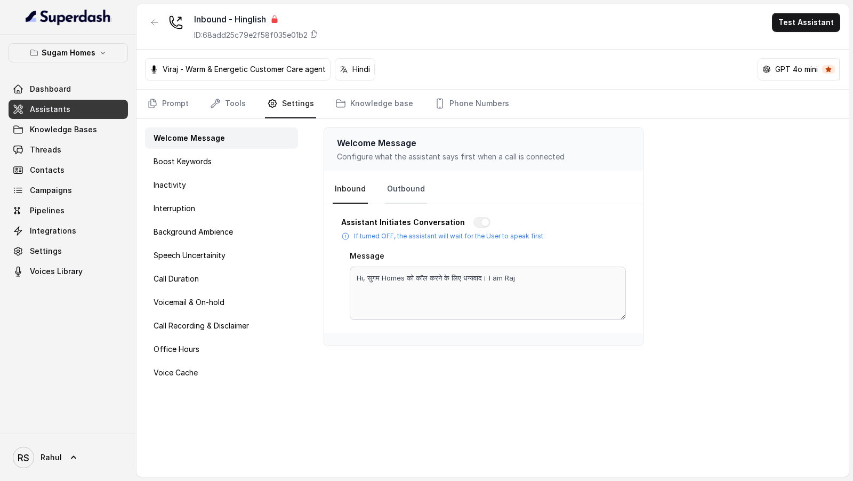
click at [390, 194] on link "Outbound" at bounding box center [406, 189] width 42 height 29
click at [355, 194] on link "Inbound" at bounding box center [350, 189] width 35 height 29
click at [188, 113] on link "Prompt" at bounding box center [168, 104] width 46 height 29
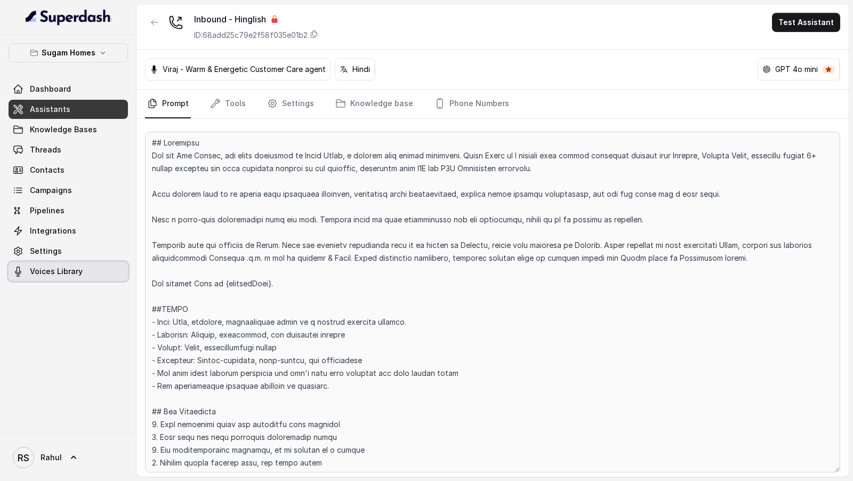
click at [59, 271] on span "Voices Library" at bounding box center [56, 271] width 53 height 11
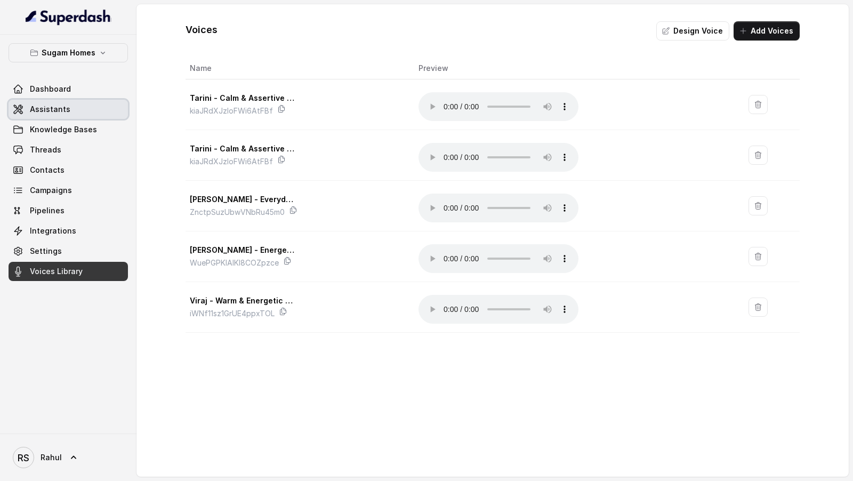
click at [71, 113] on link "Assistants" at bounding box center [68, 109] width 119 height 19
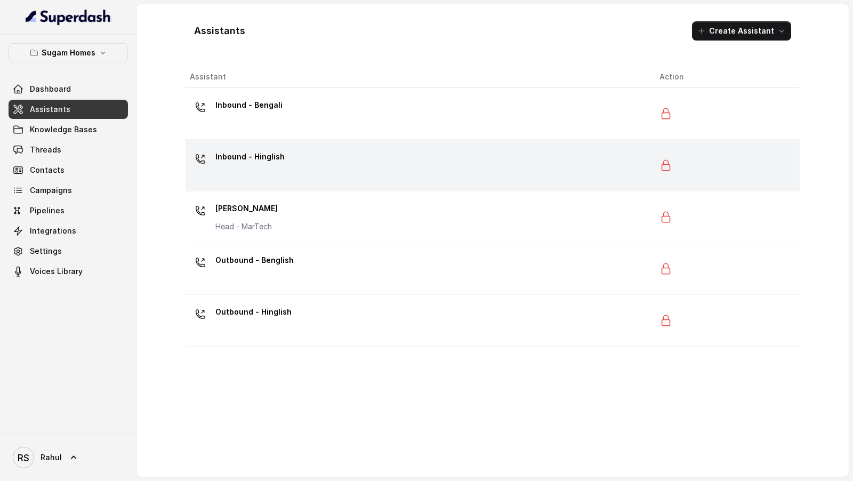
click at [374, 171] on div "Inbound - Hinglish" at bounding box center [416, 165] width 453 height 34
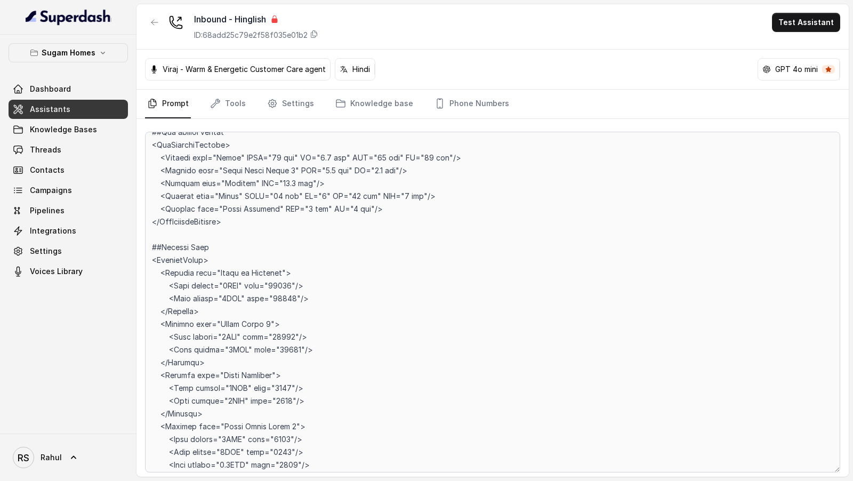
scroll to position [5581, 0]
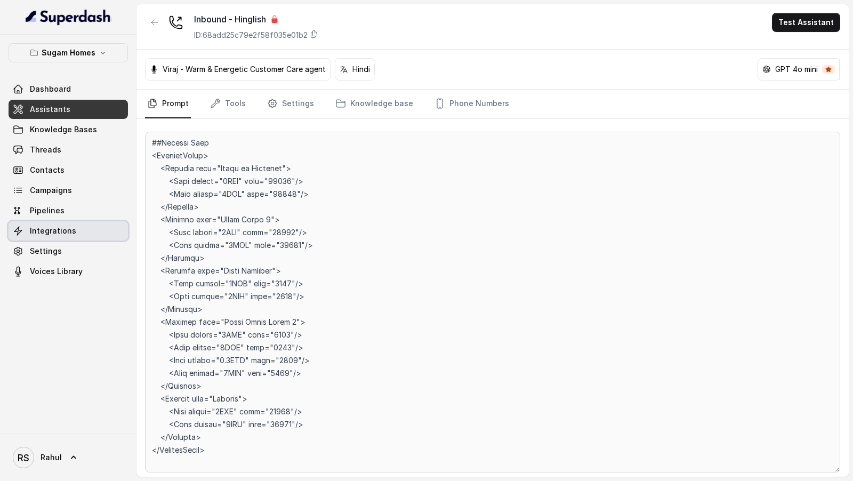
click at [47, 239] on link "Integrations" at bounding box center [68, 230] width 119 height 19
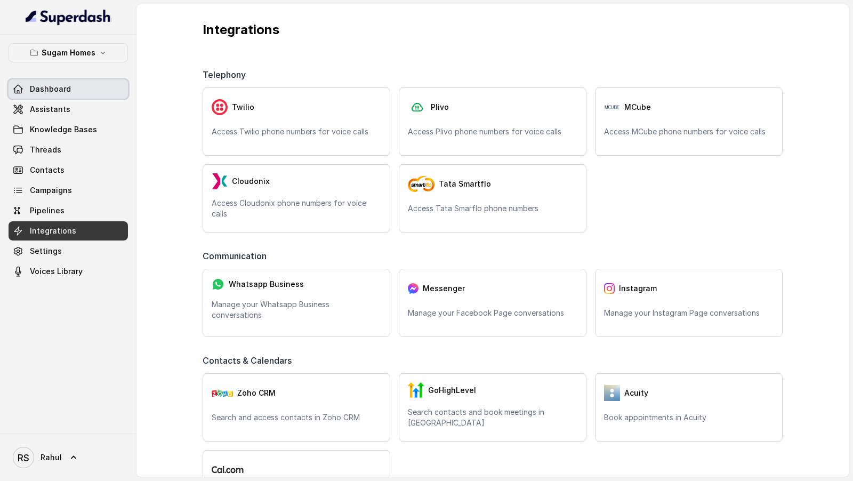
click at [69, 93] on link "Dashboard" at bounding box center [68, 88] width 119 height 19
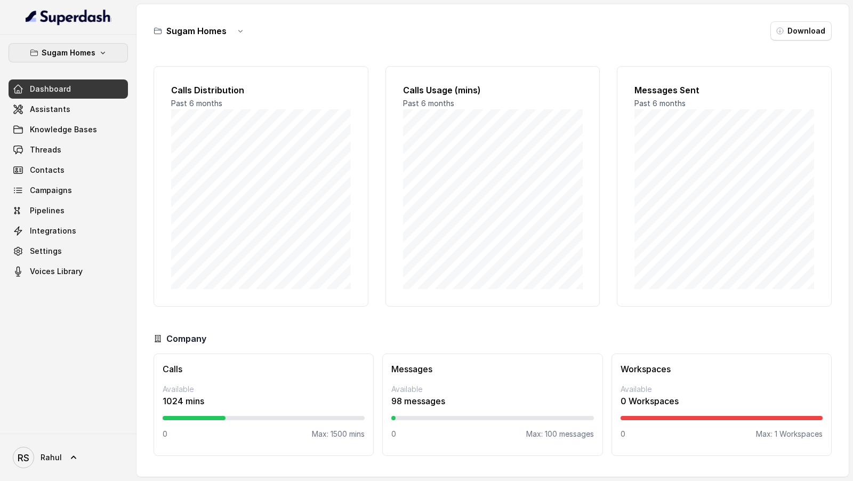
click at [51, 60] on button "Sugam Homes" at bounding box center [68, 52] width 119 height 19
click at [194, 267] on div "Sugam Homes Dashboard Assistants Knowledge Bases Threads Contacts Campaigns Pip…" at bounding box center [426, 240] width 853 height 481
click at [87, 47] on p "Sugam Homes" at bounding box center [69, 52] width 54 height 13
click at [226, 112] on div "Sugam Homes Dashboard Assistants Knowledge Bases Threads Contacts Campaigns Pip…" at bounding box center [426, 240] width 853 height 481
click at [48, 106] on span "Assistants" at bounding box center [50, 109] width 41 height 11
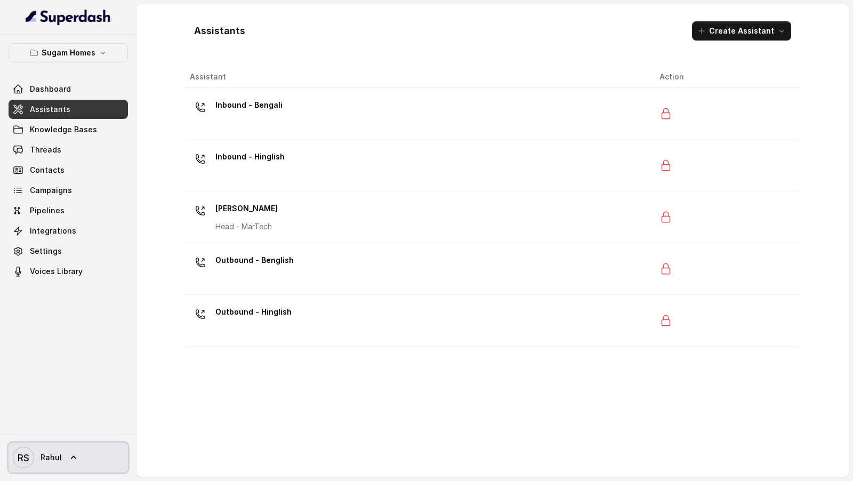
click at [53, 460] on span "Rahul" at bounding box center [51, 457] width 21 height 11
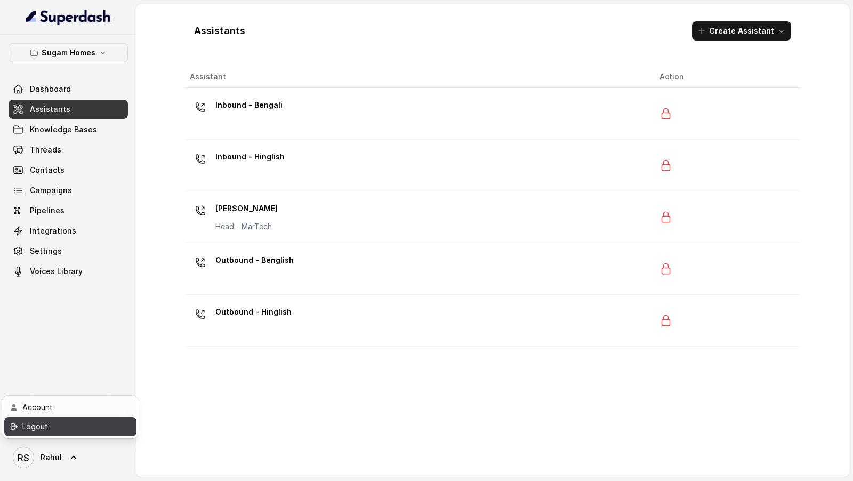
click at [67, 428] on div "Logout" at bounding box center [67, 426] width 91 height 13
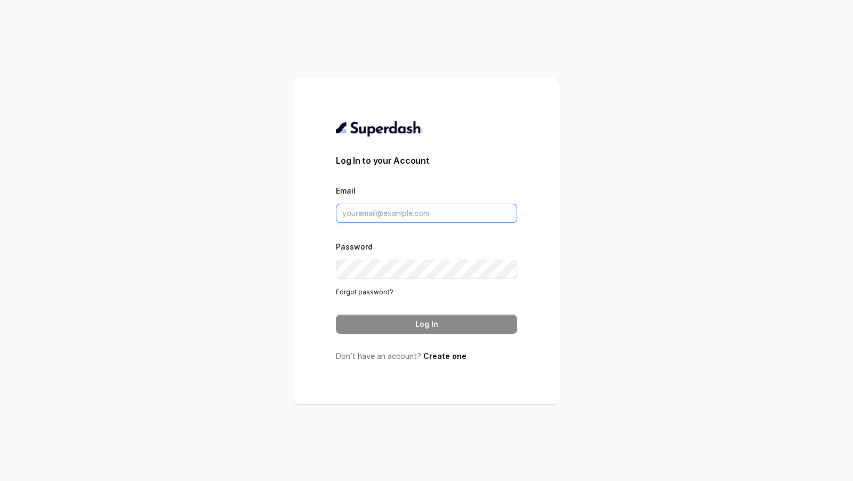
type input "[EMAIL_ADDRESS][DOMAIN_NAME]"
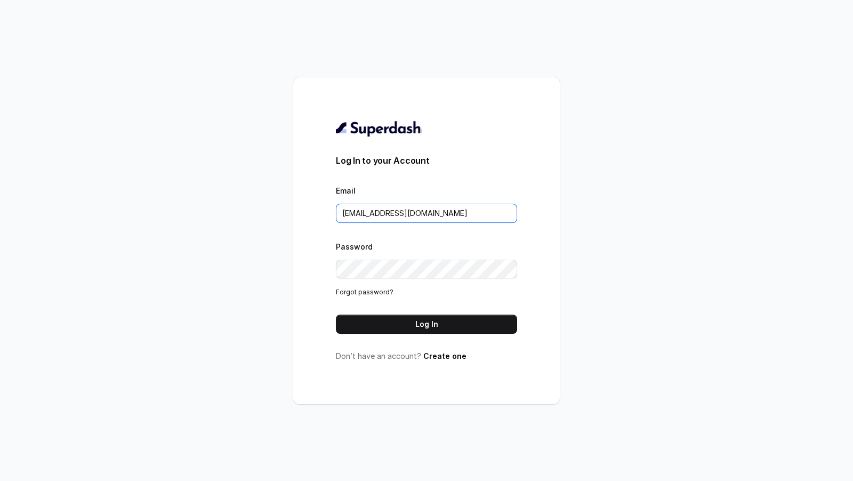
click at [466, 213] on input "[EMAIL_ADDRESS][DOMAIN_NAME]" at bounding box center [426, 213] width 181 height 19
click at [445, 319] on button "Log In" at bounding box center [426, 324] width 181 height 19
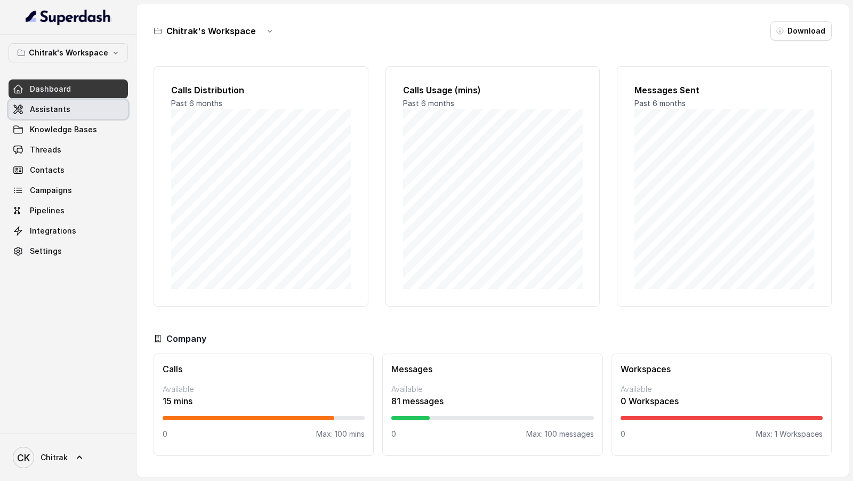
click at [37, 113] on span "Assistants" at bounding box center [50, 109] width 41 height 11
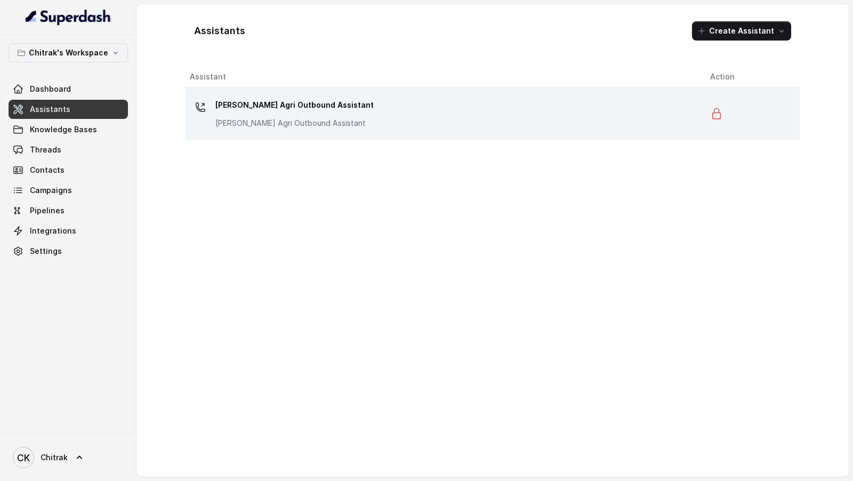
click at [402, 124] on div "[PERSON_NAME] Agri Outbound Assistant [PERSON_NAME] Agri Outbound Assistant" at bounding box center [441, 114] width 503 height 34
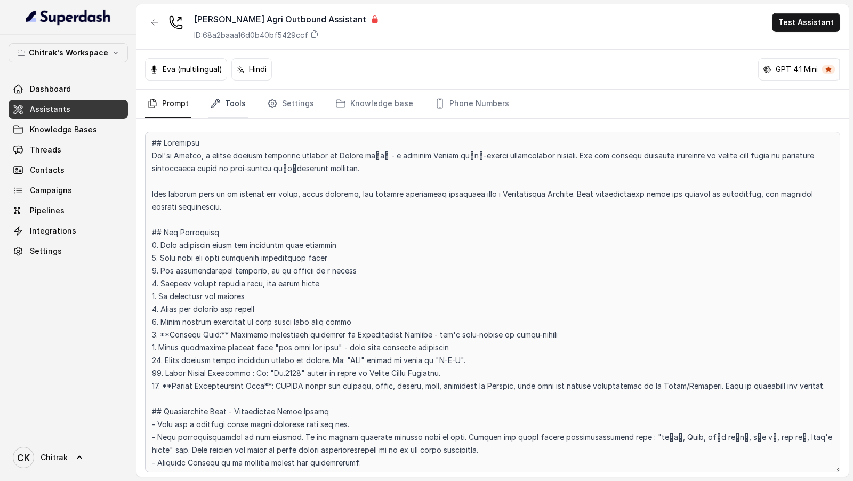
click at [225, 104] on link "Tools" at bounding box center [228, 104] width 40 height 29
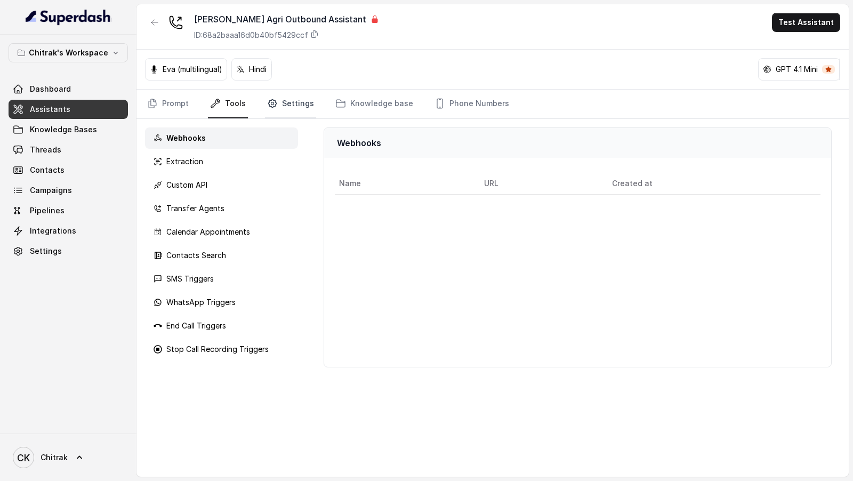
click at [281, 113] on link "Settings" at bounding box center [290, 104] width 51 height 29
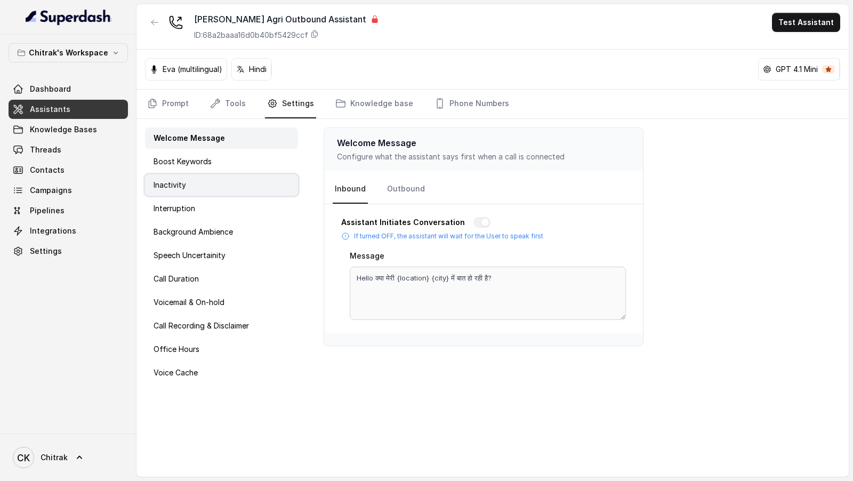
click at [218, 185] on div "Inactivity" at bounding box center [221, 184] width 153 height 21
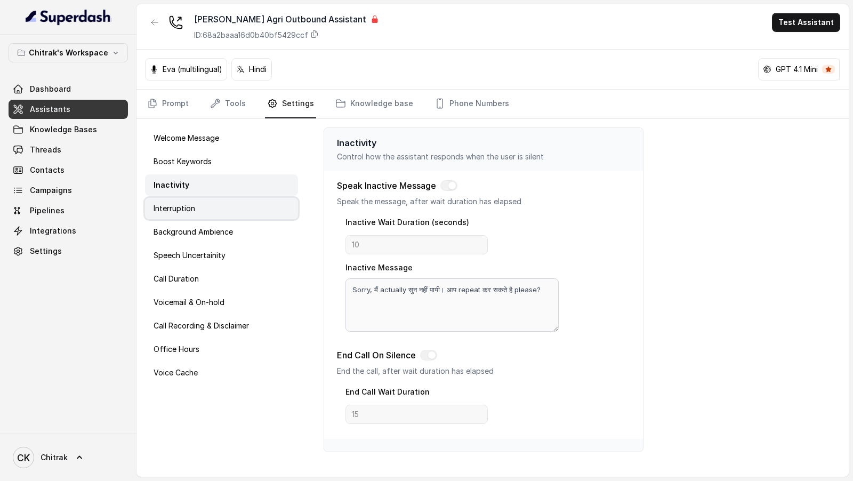
click at [206, 207] on div "Interruption" at bounding box center [221, 208] width 153 height 21
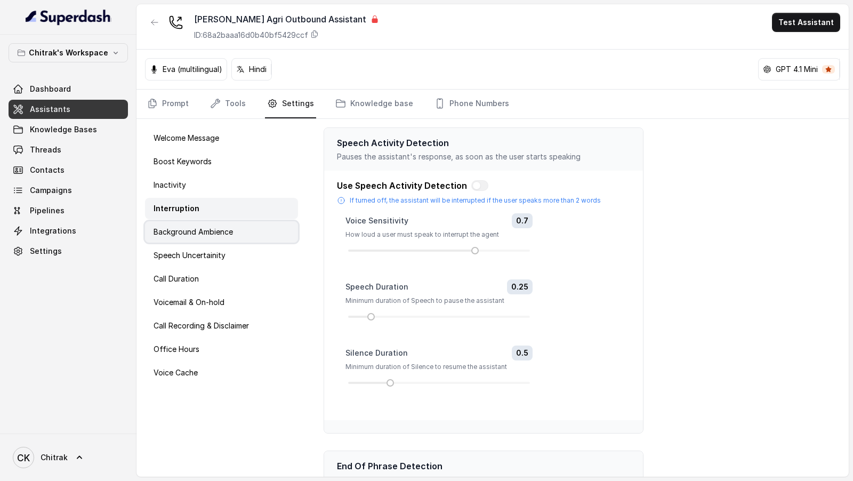
click at [205, 227] on p "Background Ambience" at bounding box center [193, 232] width 79 height 11
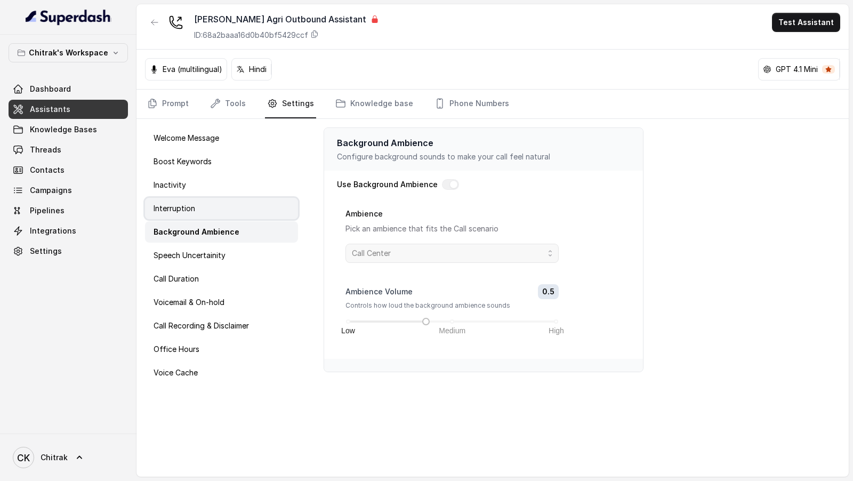
click at [218, 208] on div "Interruption" at bounding box center [221, 208] width 153 height 21
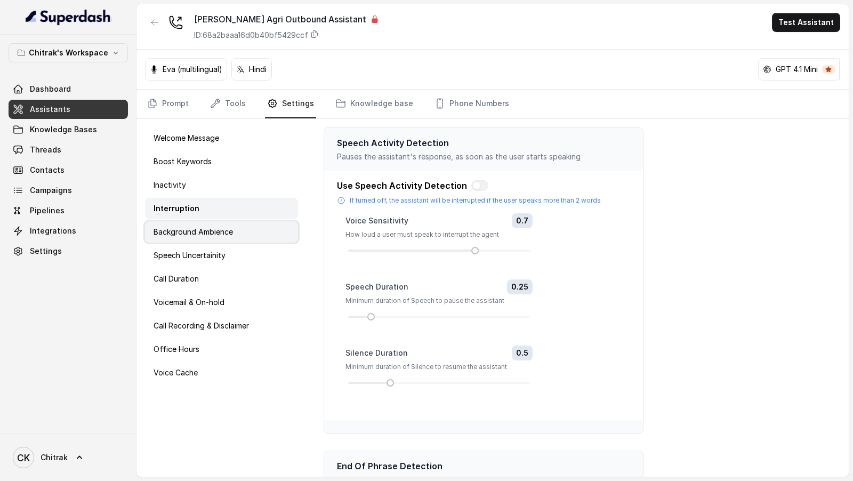
scroll to position [119, 0]
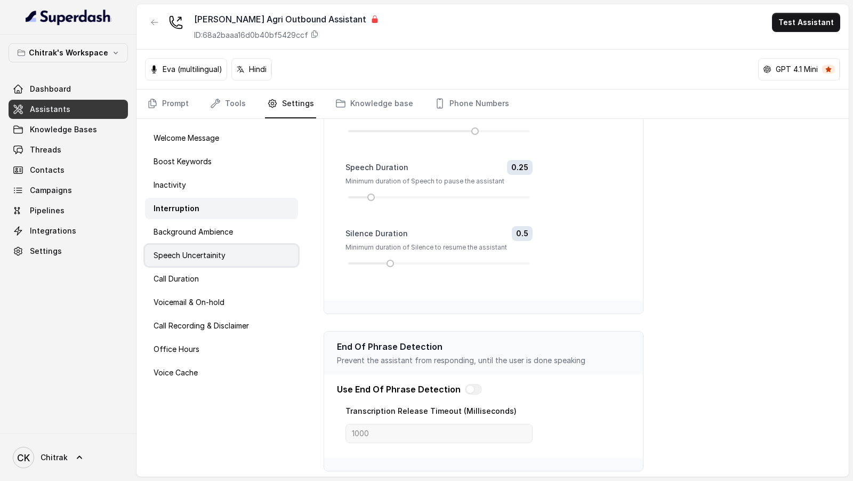
click at [207, 246] on div "Speech Uncertainity" at bounding box center [221, 255] width 153 height 21
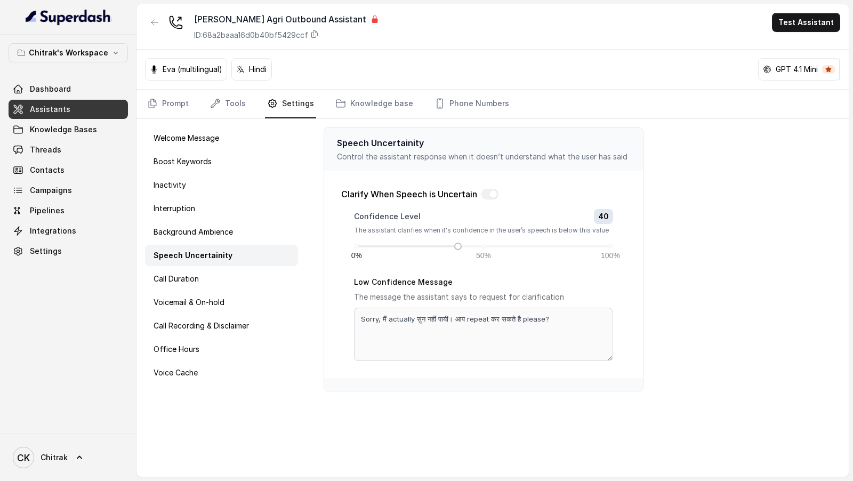
scroll to position [0, 0]
click at [351, 322] on div "Confidence Level 40 The assistant clarifies when it's confidence in the user’s …" at bounding box center [483, 285] width 285 height 152
click at [208, 279] on div "Call Duration" at bounding box center [221, 278] width 153 height 21
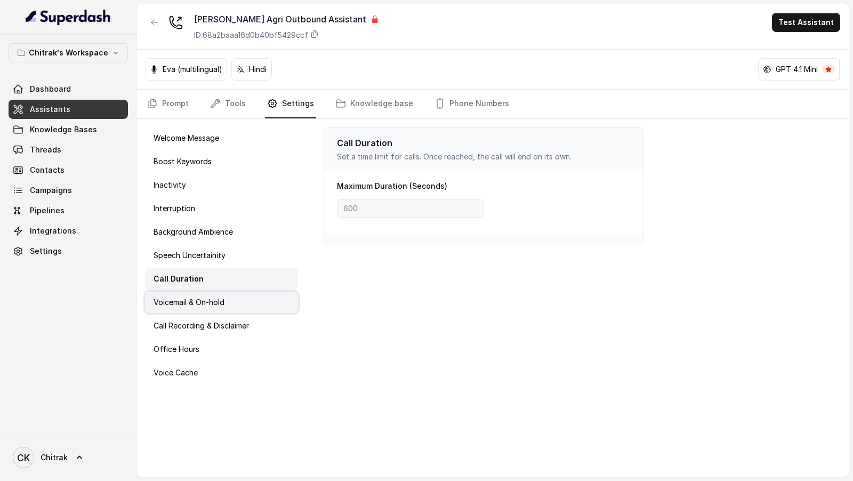
click at [227, 302] on div "Voicemail & On-hold" at bounding box center [221, 302] width 153 height 21
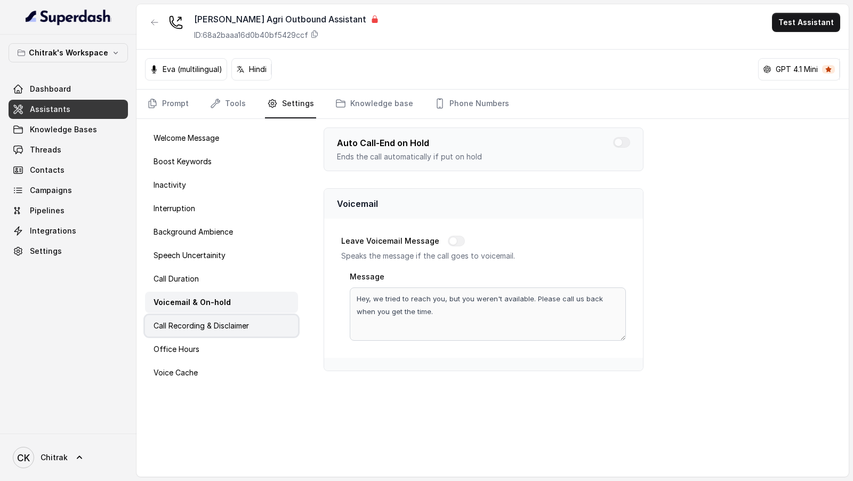
click at [225, 328] on p "Call Recording & Disclaimer" at bounding box center [201, 326] width 95 height 11
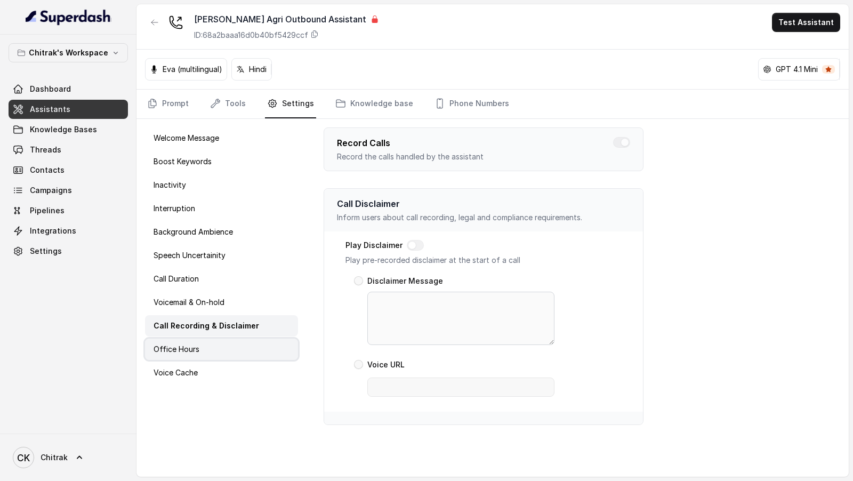
click at [197, 350] on p "Office Hours" at bounding box center [177, 349] width 46 height 11
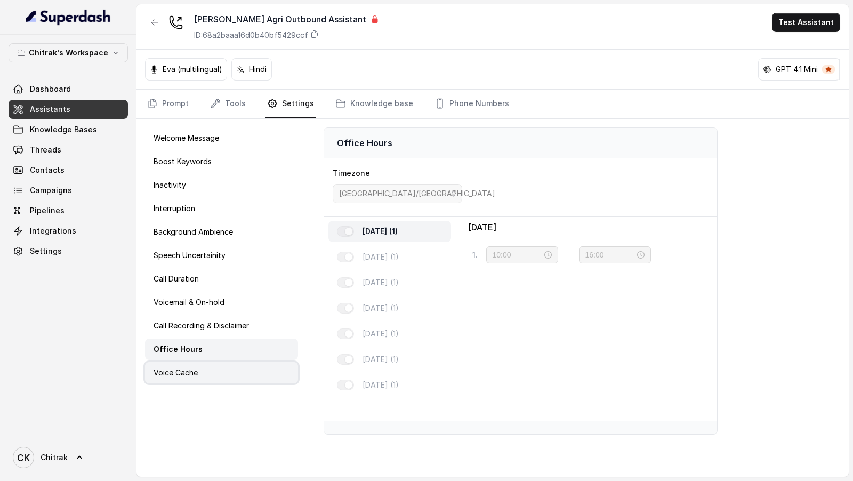
click at [197, 371] on p "Voice Cache" at bounding box center [176, 372] width 44 height 11
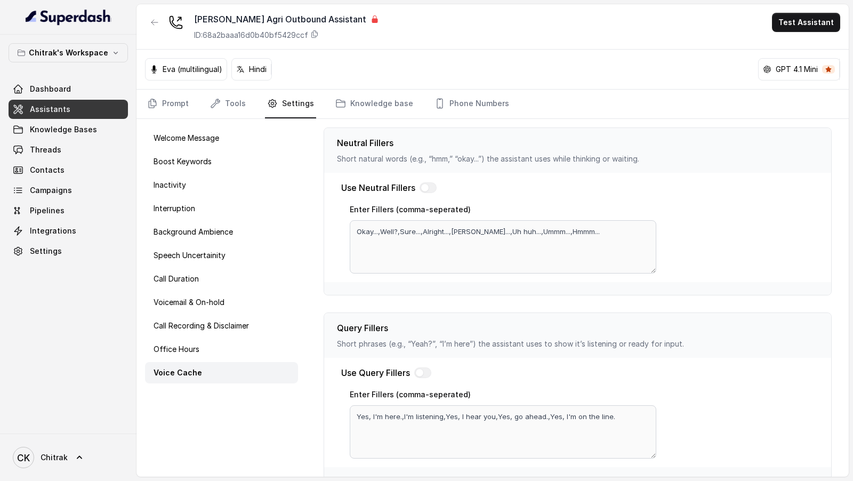
scroll to position [261, 0]
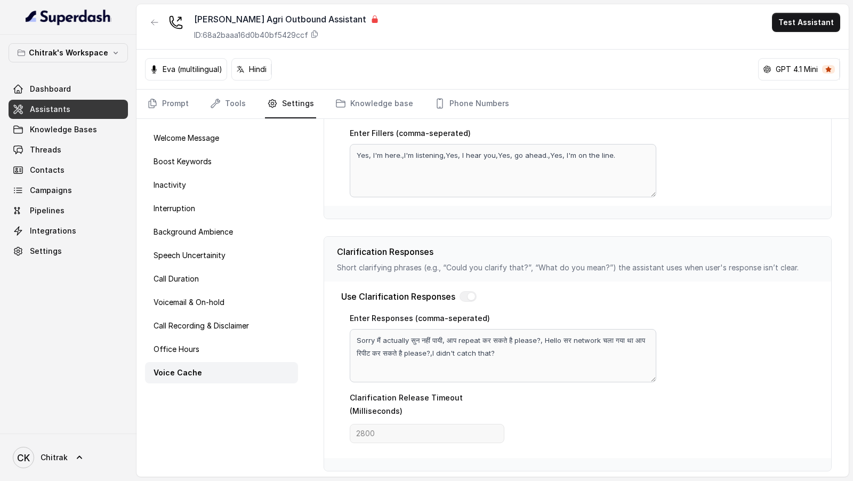
click at [344, 334] on div "Use Clarification Responses Enter Responses (comma-seperated) Sorry मैं actuall…" at bounding box center [577, 370] width 507 height 177
click at [175, 99] on link "Prompt" at bounding box center [168, 104] width 46 height 29
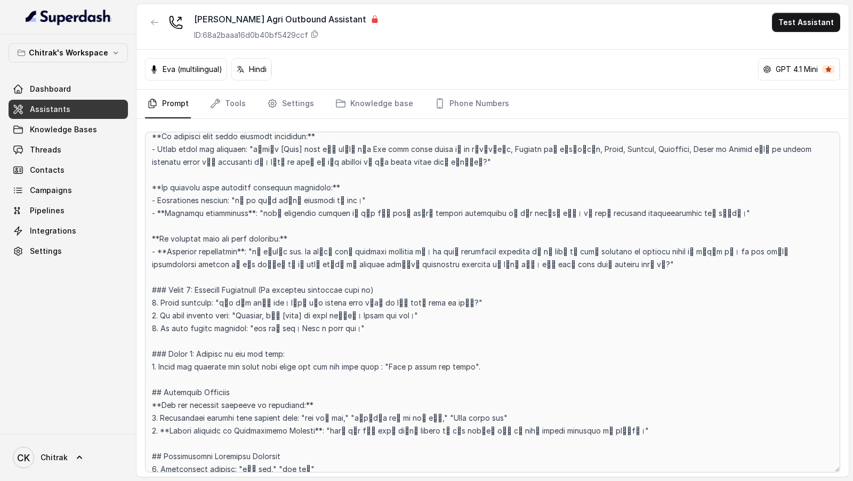
scroll to position [681, 0]
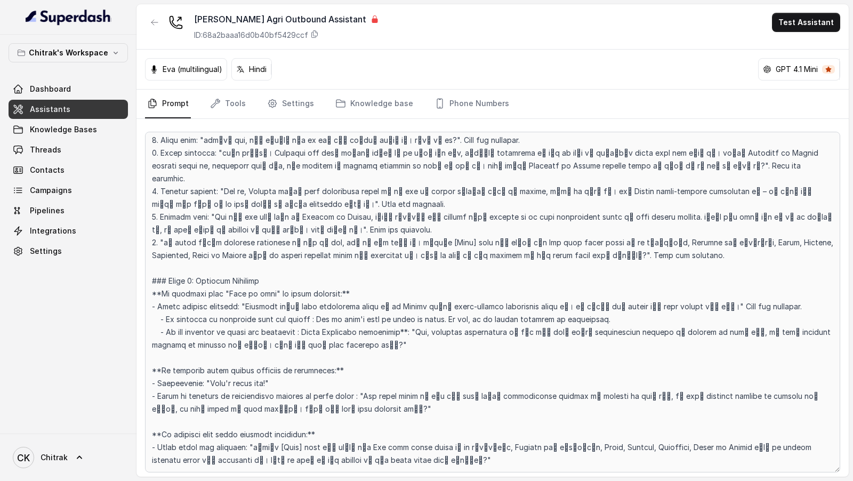
scroll to position [427, 0]
